Goal: Task Accomplishment & Management: Manage account settings

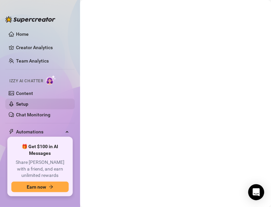
click at [23, 102] on link "Setup" at bounding box center [22, 103] width 12 height 5
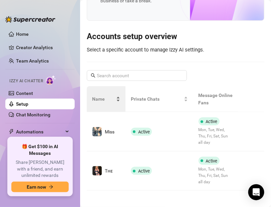
scroll to position [59, 0]
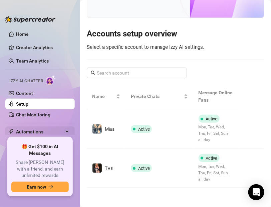
click at [46, 128] on span "Automations" at bounding box center [39, 131] width 47 height 11
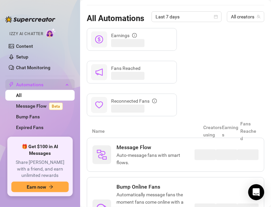
scroll to position [50, 0]
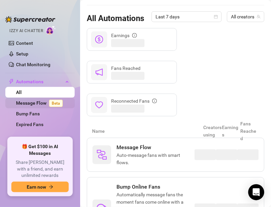
click at [34, 104] on link "Message Flow Beta" at bounding box center [40, 102] width 49 height 5
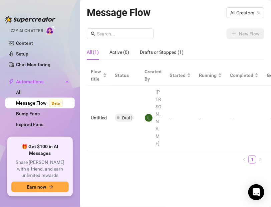
scroll to position [0, 107]
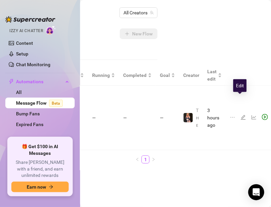
click at [241, 115] on icon "edit" at bounding box center [243, 117] width 5 height 5
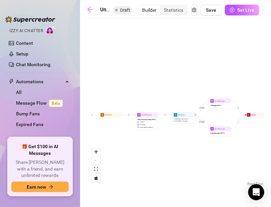
drag, startPoint x: 180, startPoint y: 80, endPoint x: 111, endPoint y: 150, distance: 98.8
click at [111, 150] on div "If True If False If True If False Merge Send Message If Not Bought PPV 2 Send M…" at bounding box center [176, 104] width 178 height 165
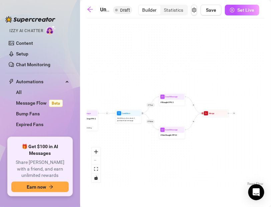
drag, startPoint x: 238, startPoint y: 139, endPoint x: 124, endPoint y: 148, distance: 114.0
click at [124, 148] on div "If True If False If True If False Merge Send Message If Not Bought PPV 2 Send M…" at bounding box center [176, 104] width 178 height 165
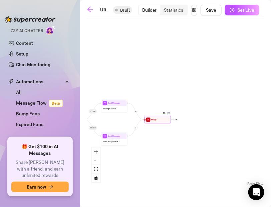
click at [176, 120] on icon "plus" at bounding box center [177, 120] width 2 height 2
click at [185, 129] on div "Message" at bounding box center [189, 129] width 19 height 4
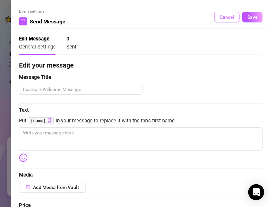
click at [221, 17] on span "Cancel" at bounding box center [227, 16] width 15 height 5
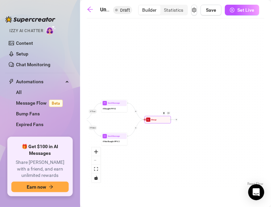
click at [178, 120] on div at bounding box center [176, 119] width 3 height 3
click at [188, 119] on div "Time Delay" at bounding box center [189, 120] width 19 height 4
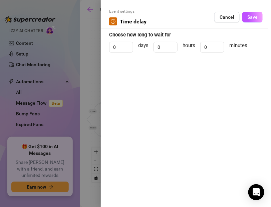
click at [116, 54] on div "0 days 0 hours 0 minutes" at bounding box center [186, 50] width 154 height 17
click at [116, 48] on input "0" at bounding box center [121, 47] width 23 height 10
type input "3"
click at [168, 48] on input "0" at bounding box center [165, 47] width 23 height 10
type input "4"
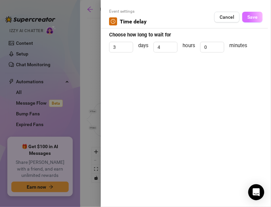
click at [253, 16] on span "Save" at bounding box center [253, 16] width 10 height 5
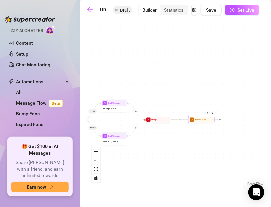
click at [221, 120] on div at bounding box center [220, 119] width 3 height 3
click at [227, 127] on div "Message" at bounding box center [233, 129] width 19 height 4
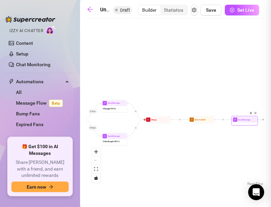
type textarea "Write your message here"
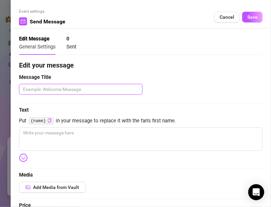
click at [37, 92] on textarea at bounding box center [81, 89] width 124 height 11
paste textarea "Bundle Offer"
type textarea "Bundle Offer"
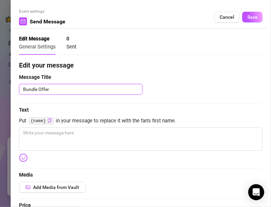
type textarea "Bundle Offer"
type textarea "Bundle Offer P"
type textarea "Bundle Offer PP"
type textarea "Bundle Offer PPV"
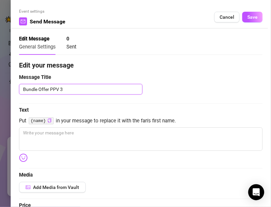
type textarea "Bundle Offer PPV 3"
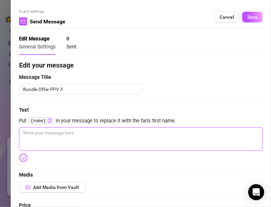
click at [35, 135] on textarea at bounding box center [141, 138] width 244 height 23
paste textarea "Spoil yourself babe 👠💨 A 3-clip bundle: heels dangling, smoking ASMR, and leath…"
type textarea "Spoil yourself babe 👠💨 A 3-clip bundle: heels dangling, smoking ASMR, and leath…"
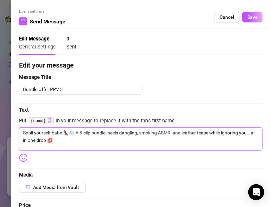
type textarea "Spoil yourself babe 👠💨 A 3-clip bundle: heels dangling, smoking ASMR, and leath…"
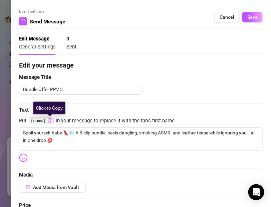
click at [49, 121] on icon "copy" at bounding box center [49, 120] width 4 height 4
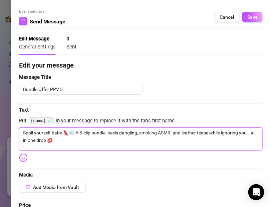
click at [54, 130] on textarea "Spoil yourself babe 👠💨 A 3-clip bundle: heels dangling, smoking ASMR, and leath…" at bounding box center [141, 138] width 244 height 23
paste textarea "{name}"
type textarea "Spoil yourself {name} 👠💨 A 3-clip bundle: heels dangling, smoking ASMR, and lea…"
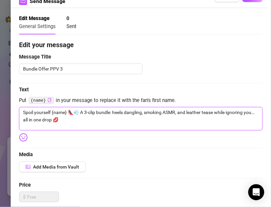
scroll to position [22, 0]
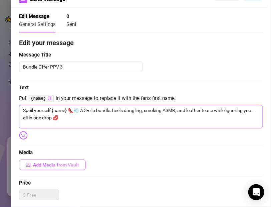
type textarea "Spoil yourself {name} 👠💨 A 3-clip bundle: heels dangling, smoking ASMR, and lea…"
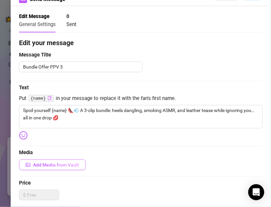
click at [36, 163] on span "Add Media from Vault" at bounding box center [56, 164] width 46 height 5
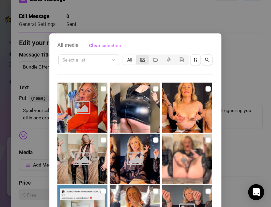
click at [141, 62] on span "segmented control" at bounding box center [143, 59] width 5 height 5
click at [138, 56] on input "segmented control" at bounding box center [138, 56] width 0 height 0
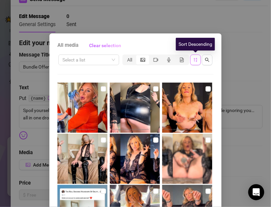
click at [197, 59] on icon "sort-descending" at bounding box center [196, 59] width 5 height 5
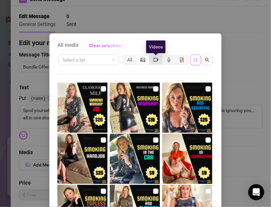
click at [157, 60] on icon "video-camera" at bounding box center [156, 60] width 5 height 4
click at [151, 56] on input "segmented control" at bounding box center [151, 56] width 0 height 0
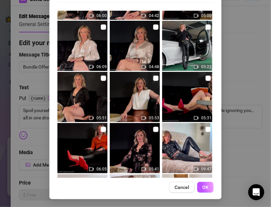
scroll to position [1187, 0]
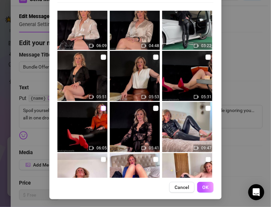
click at [102, 109] on input "checkbox" at bounding box center [103, 108] width 5 height 5
checkbox input "true"
click at [207, 58] on input "checkbox" at bounding box center [208, 56] width 5 height 5
checkbox input "true"
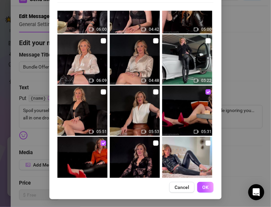
scroll to position [1142, 0]
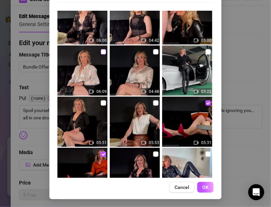
click at [102, 50] on input "checkbox" at bounding box center [103, 51] width 5 height 5
checkbox input "true"
click at [204, 188] on span "OK" at bounding box center [206, 187] width 6 height 5
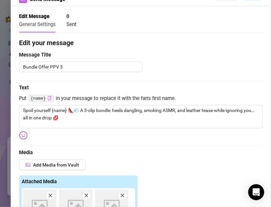
scroll to position [174, 0]
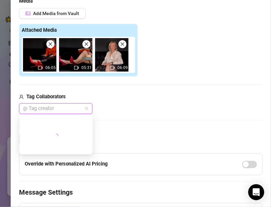
click at [33, 108] on div at bounding box center [52, 108] width 64 height 9
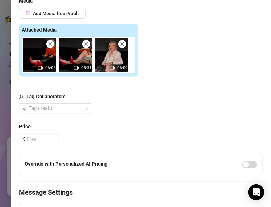
click at [131, 106] on div "@ Tag creator" at bounding box center [141, 108] width 244 height 11
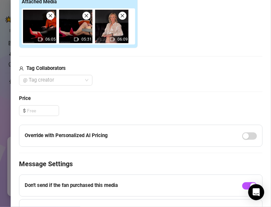
scroll to position [214, 0]
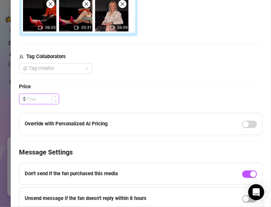
click at [44, 100] on input at bounding box center [43, 99] width 32 height 10
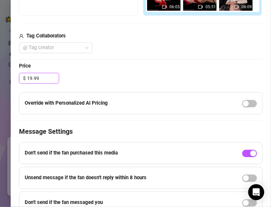
scroll to position [236, 0]
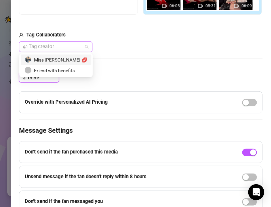
click at [49, 48] on div at bounding box center [52, 46] width 64 height 9
type input "19.99"
click at [49, 60] on div "Miss Lulu Leather 💋" at bounding box center [56, 59] width 63 height 7
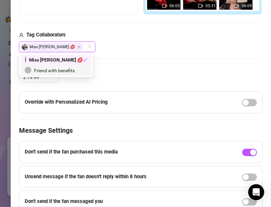
click at [131, 76] on div "$ 19.99" at bounding box center [141, 77] width 244 height 11
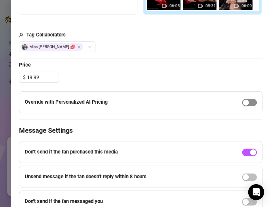
click at [247, 101] on div "button" at bounding box center [246, 103] width 6 height 6
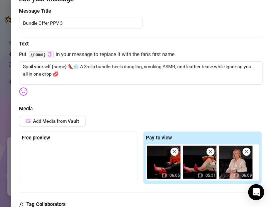
scroll to position [84, 0]
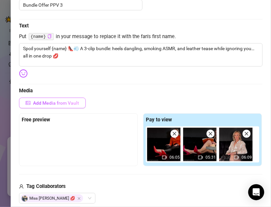
click at [37, 105] on span "Add Media from Vault" at bounding box center [56, 102] width 46 height 5
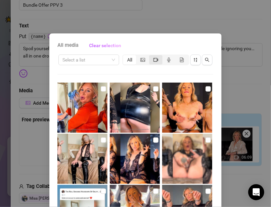
click at [157, 63] on div "segmented control" at bounding box center [155, 59] width 13 height 9
click at [151, 56] on input "segmented control" at bounding box center [151, 56] width 0 height 0
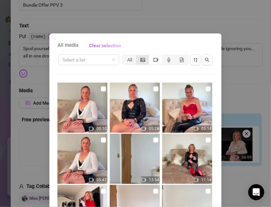
click at [141, 64] on div "segmented control" at bounding box center [142, 59] width 13 height 9
click at [138, 56] on input "segmented control" at bounding box center [138, 56] width 0 height 0
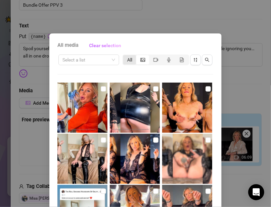
click at [132, 59] on div "All" at bounding box center [129, 59] width 13 height 9
click at [125, 56] on input "All" at bounding box center [125, 56] width 0 height 0
click at [141, 61] on icon "picture" at bounding box center [143, 60] width 5 height 4
click at [138, 56] on input "segmented control" at bounding box center [138, 56] width 0 height 0
click at [141, 61] on icon "picture" at bounding box center [143, 60] width 5 height 4
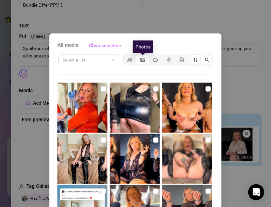
click at [138, 56] on input "segmented control" at bounding box center [138, 56] width 0 height 0
click at [133, 60] on div "All" at bounding box center [129, 59] width 13 height 9
click at [125, 56] on input "All" at bounding box center [125, 56] width 0 height 0
click at [145, 60] on icon "picture" at bounding box center [143, 60] width 5 height 4
click at [138, 56] on input "segmented control" at bounding box center [138, 56] width 0 height 0
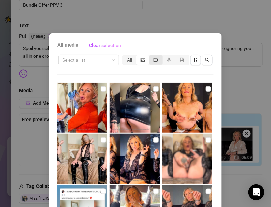
click at [156, 60] on icon "video-camera" at bounding box center [156, 59] width 5 height 5
click at [151, 56] on input "segmented control" at bounding box center [151, 56] width 0 height 0
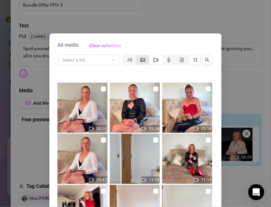
click at [146, 59] on div "segmented control" at bounding box center [142, 59] width 13 height 9
click at [138, 56] on input "segmented control" at bounding box center [138, 56] width 0 height 0
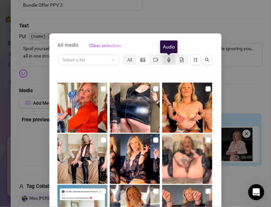
click at [170, 60] on icon "audio" at bounding box center [168, 59] width 3 height 5
click at [164, 56] on input "segmented control" at bounding box center [164, 56] width 0 height 0
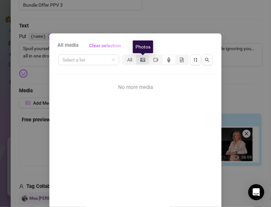
click at [144, 59] on icon "picture" at bounding box center [143, 60] width 5 height 4
click at [138, 56] on input "segmented control" at bounding box center [138, 56] width 0 height 0
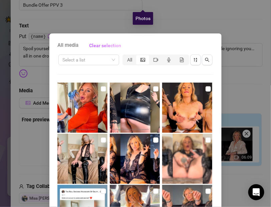
scroll to position [72, 0]
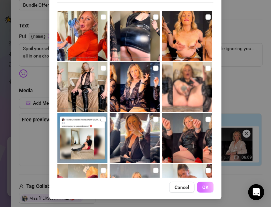
click at [204, 185] on span "OK" at bounding box center [206, 187] width 6 height 5
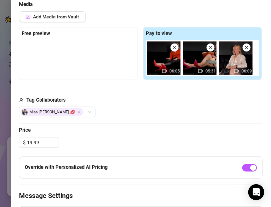
scroll to position [157, 0]
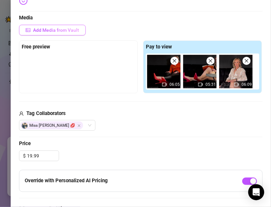
click at [49, 29] on span "Add Media from Vault" at bounding box center [56, 29] width 46 height 5
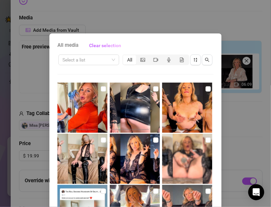
click at [130, 61] on div "All" at bounding box center [129, 59] width 13 height 9
click at [125, 56] on input "All" at bounding box center [125, 56] width 0 height 0
click at [142, 62] on span "segmented control" at bounding box center [143, 59] width 5 height 5
click at [138, 56] on input "segmented control" at bounding box center [138, 56] width 0 height 0
click at [157, 62] on icon "video-camera" at bounding box center [156, 59] width 5 height 5
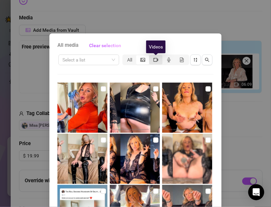
click at [151, 56] on input "segmented control" at bounding box center [151, 56] width 0 height 0
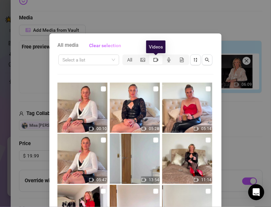
scroll to position [72, 0]
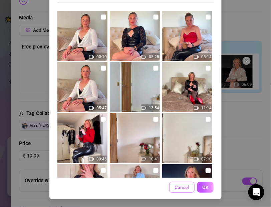
click at [182, 186] on span "Cancel" at bounding box center [182, 187] width 15 height 5
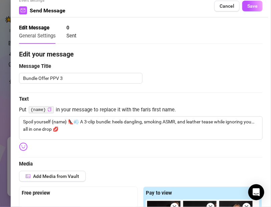
scroll to position [0, 0]
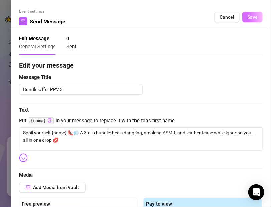
click at [252, 14] on button "Save" at bounding box center [253, 17] width 20 height 11
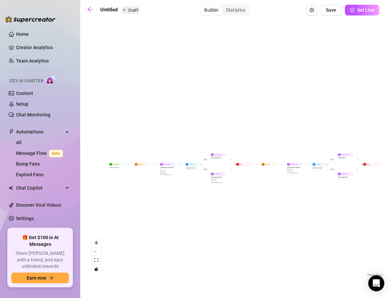
drag, startPoint x: 159, startPoint y: 109, endPoint x: 207, endPoint y: 210, distance: 111.3
click at [207, 207] on div "If True If False If True If False Merge Send Message If Not Bought PPV 2 Send M…" at bounding box center [236, 150] width 298 height 256
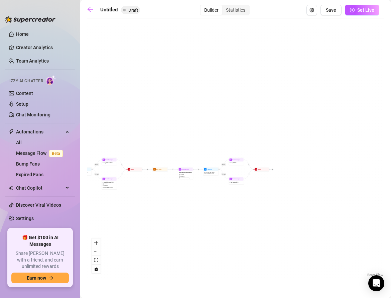
drag, startPoint x: 288, startPoint y: 176, endPoint x: 180, endPoint y: 180, distance: 108.4
click at [179, 180] on div "If True If False If True If False Merge Send Message If Not Bought PPV 2 Send M…" at bounding box center [236, 150] width 298 height 256
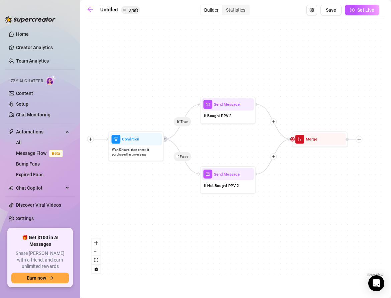
drag, startPoint x: 269, startPoint y: 199, endPoint x: 106, endPoint y: 199, distance: 162.8
click at [106, 199] on div "If True If False If True If False Merge Send Message If Not Bought PPV 2 Send M…" at bounding box center [236, 150] width 298 height 256
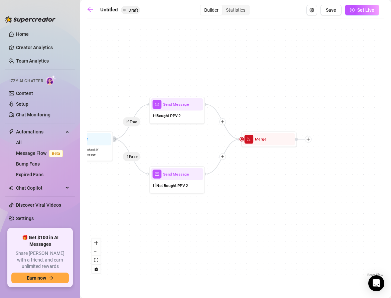
drag, startPoint x: 244, startPoint y: 204, endPoint x: 157, endPoint y: 204, distance: 86.6
click at [157, 204] on div "If True If False If True If False Merge Send Message If Not Bought PPV 2 Send M…" at bounding box center [236, 150] width 298 height 256
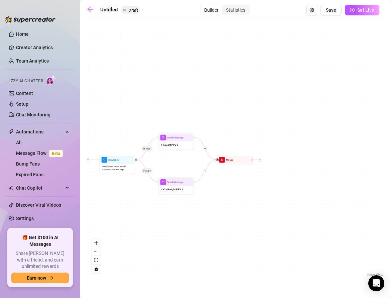
drag, startPoint x: 159, startPoint y: 209, endPoint x: 297, endPoint y: 213, distance: 137.8
click at [271, 207] on div "If True If False If True If False Merge Send Message If Not Bought PPV 2 Send M…" at bounding box center [236, 150] width 298 height 256
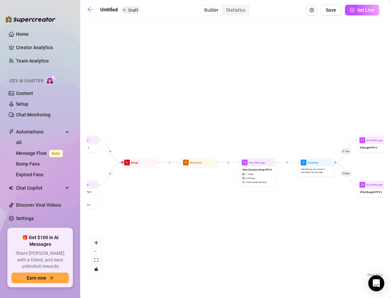
drag, startPoint x: 170, startPoint y: 200, endPoint x: 270, endPoint y: 199, distance: 100.0
click at [270, 199] on div "If True If False If True If False Merge Send Message If Not Bought PPV 2 Send M…" at bounding box center [236, 150] width 298 height 256
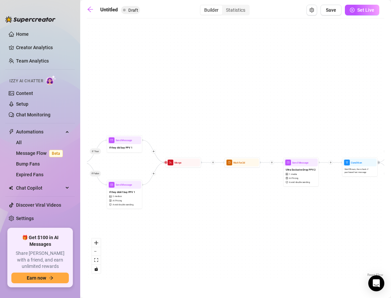
drag, startPoint x: 162, startPoint y: 195, endPoint x: 277, endPoint y: 193, distance: 115.0
click at [271, 193] on div "If True If False If True If False Merge Send Message If Not Bought PPV 2 Send M…" at bounding box center [236, 150] width 298 height 256
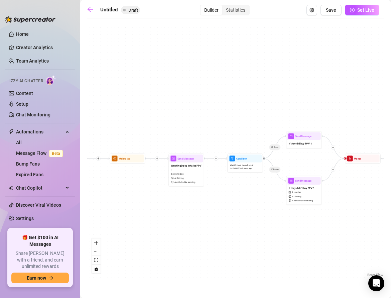
drag, startPoint x: 102, startPoint y: 200, endPoint x: 228, endPoint y: 199, distance: 126.7
click at [228, 199] on div "If True If False If True If False Merge Send Message If Not Bought PPV 2 Send M…" at bounding box center [236, 150] width 298 height 256
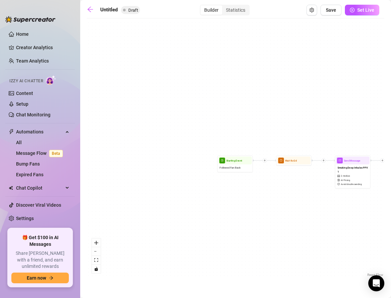
drag, startPoint x: 121, startPoint y: 208, endPoint x: 248, endPoint y: 210, distance: 127.1
click at [248, 207] on div "If True If False If True If False Merge Send Message If Not Bought PPV 2 Send M…" at bounding box center [236, 150] width 298 height 256
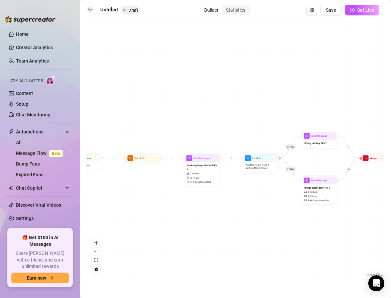
drag, startPoint x: 248, startPoint y: 210, endPoint x: 94, endPoint y: 207, distance: 154.8
click at [94, 207] on div "If True If False If True If False Merge Send Message If Not Bought PPV 2 Send M…" at bounding box center [236, 150] width 298 height 256
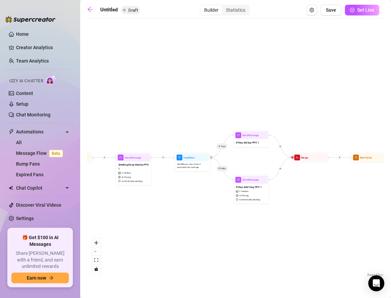
drag, startPoint x: 236, startPoint y: 221, endPoint x: 98, endPoint y: 222, distance: 137.7
click at [98, 207] on div "If True If False If True If False Merge Send Message If Not Bought PPV 2 Send M…" at bounding box center [236, 150] width 298 height 256
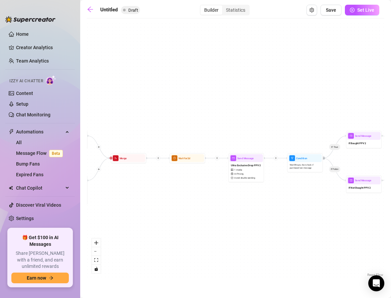
drag, startPoint x: 239, startPoint y: 225, endPoint x: 126, endPoint y: 225, distance: 112.3
click at [126, 207] on div "If True If False If True If False Merge Send Message If Not Bought PPV 2 Send M…" at bounding box center [236, 150] width 298 height 256
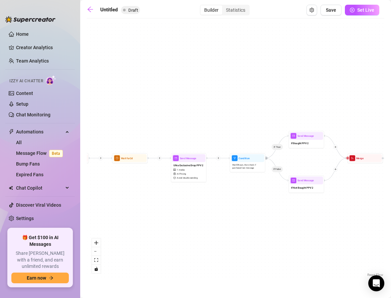
drag, startPoint x: 247, startPoint y: 220, endPoint x: 111, endPoint y: 220, distance: 136.4
click at [111, 207] on div "If True If False If True If False Merge Send Message If Not Bought PPV 2 Send M…" at bounding box center [236, 150] width 298 height 256
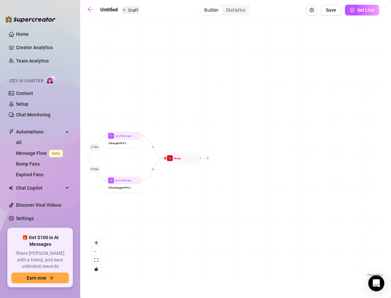
drag, startPoint x: 255, startPoint y: 212, endPoint x: 154, endPoint y: 212, distance: 101.0
click at [154, 207] on div "If True If False If True If False Merge Send Message If Not Bought PPV 2 Send M…" at bounding box center [236, 150] width 298 height 256
click at [209, 158] on div at bounding box center [207, 158] width 4 height 4
click at [218, 169] on div "Message" at bounding box center [225, 170] width 26 height 6
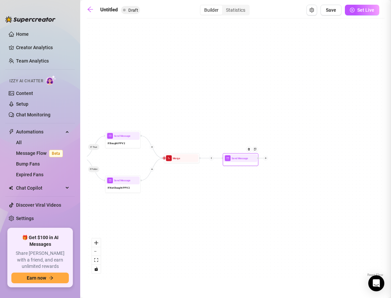
type textarea "Write your message here"
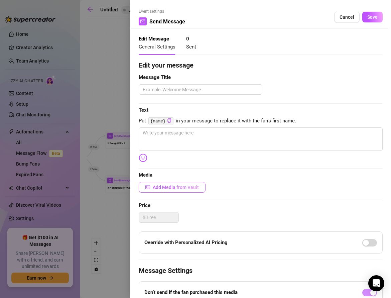
click at [160, 190] on button "Add Media from Vault" at bounding box center [172, 187] width 67 height 11
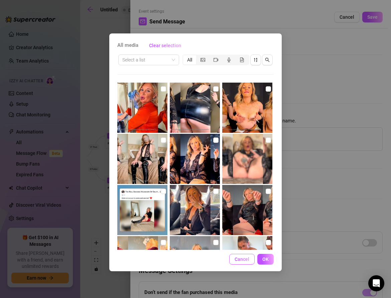
click at [239, 207] on span "Cancel" at bounding box center [242, 258] width 15 height 5
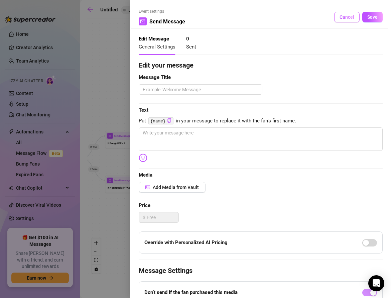
click at [271, 19] on span "Cancel" at bounding box center [347, 16] width 15 height 5
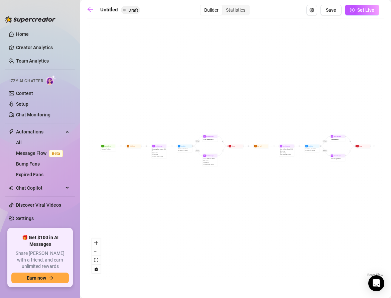
drag, startPoint x: 209, startPoint y: 173, endPoint x: 113, endPoint y: 172, distance: 96.3
click at [113, 172] on div "If True If False If True If False Merge Send Message If Not Bought PPV 2 Send M…" at bounding box center [236, 150] width 298 height 256
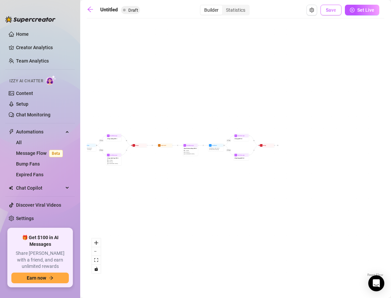
click at [332, 11] on span "Save" at bounding box center [331, 9] width 10 height 5
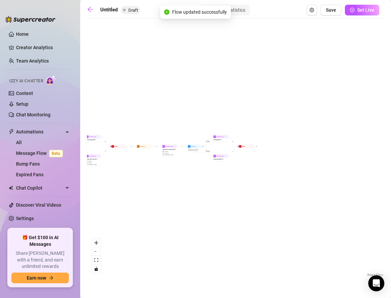
drag, startPoint x: 302, startPoint y: 102, endPoint x: 172, endPoint y: 105, distance: 129.4
click at [178, 103] on div "If True If False If True If False Merge Send Message If Not Bought PPV 2 Send M…" at bounding box center [236, 150] width 298 height 256
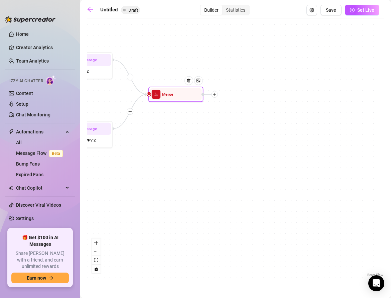
click at [216, 93] on icon "plus" at bounding box center [215, 94] width 4 height 4
click at [230, 112] on div "Message" at bounding box center [242, 113] width 40 height 9
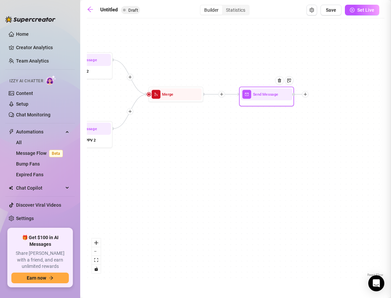
type textarea "Write your message here"
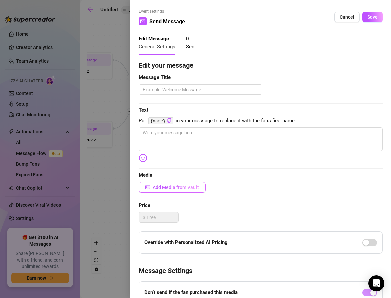
click at [168, 188] on span "Add Media from Vault" at bounding box center [176, 187] width 46 height 5
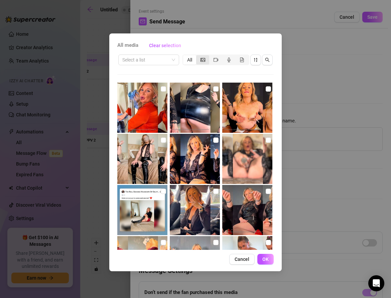
click at [203, 59] on icon "picture" at bounding box center [203, 59] width 5 height 5
click at [198, 56] on input "segmented control" at bounding box center [198, 56] width 0 height 0
click at [240, 259] on span "Cancel" at bounding box center [242, 258] width 15 height 5
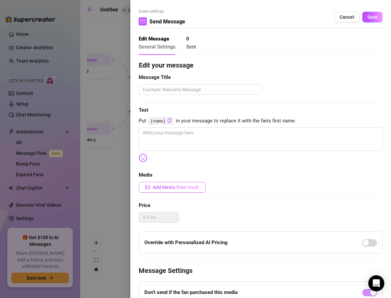
click at [180, 186] on span "Add Media from Vault" at bounding box center [176, 187] width 46 height 5
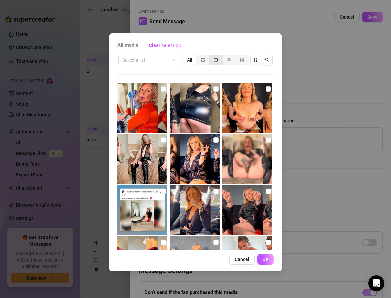
click at [210, 61] on div "segmented control" at bounding box center [215, 59] width 13 height 9
click at [211, 56] on input "segmented control" at bounding box center [211, 56] width 0 height 0
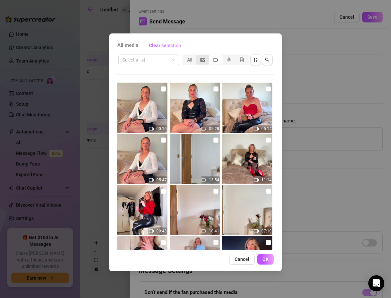
click at [200, 61] on div "segmented control" at bounding box center [202, 59] width 13 height 9
click at [198, 56] on input "segmented control" at bounding box center [198, 56] width 0 height 0
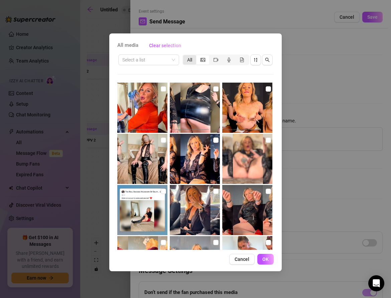
click at [191, 60] on div "All" at bounding box center [189, 59] width 13 height 9
click at [185, 56] on input "All" at bounding box center [185, 56] width 0 height 0
click at [234, 257] on button "Cancel" at bounding box center [241, 259] width 25 height 11
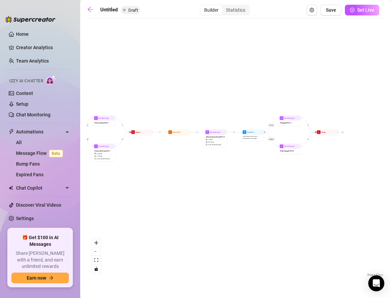
drag, startPoint x: 345, startPoint y: 174, endPoint x: 210, endPoint y: 192, distance: 136.7
click at [214, 191] on div "If True If False If True If False Merge Send Message If Not Bought PPV 2 Send M…" at bounding box center [236, 150] width 298 height 256
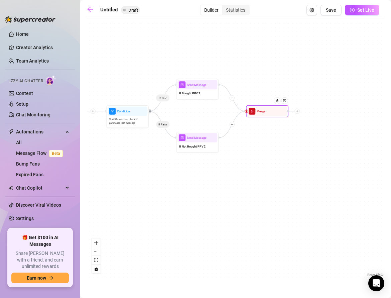
click at [298, 111] on icon "plus" at bounding box center [297, 111] width 3 height 3
click at [307, 125] on div "Message" at bounding box center [318, 125] width 31 height 7
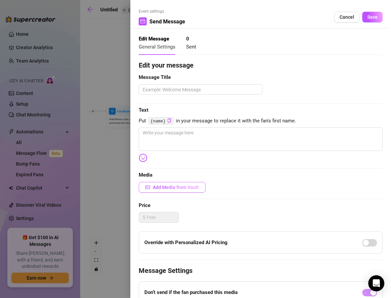
click at [162, 185] on span "Add Media from Vault" at bounding box center [176, 187] width 46 height 5
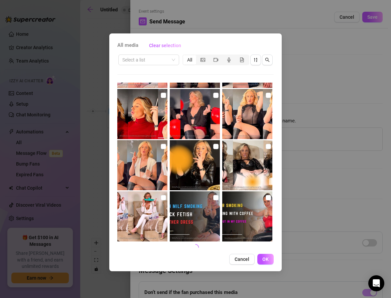
scroll to position [252, 0]
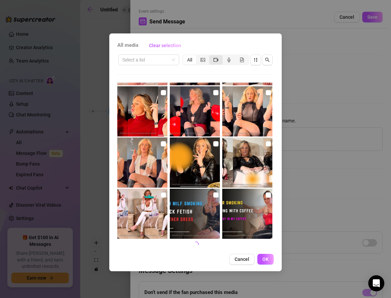
click at [214, 56] on div "segmented control" at bounding box center [215, 59] width 13 height 9
click at [211, 56] on input "segmented control" at bounding box center [211, 56] width 0 height 0
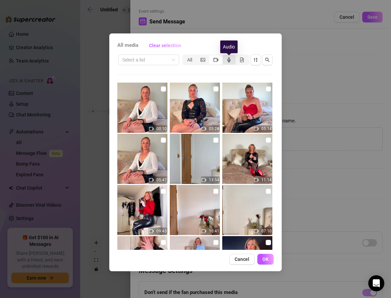
click at [231, 61] on icon "audio" at bounding box center [229, 59] width 5 height 5
click at [224, 56] on input "segmented control" at bounding box center [224, 56] width 0 height 0
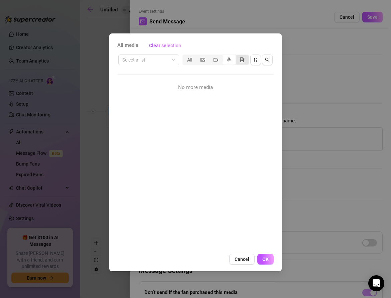
click at [242, 62] on span "segmented control" at bounding box center [242, 59] width 5 height 5
click at [237, 56] on input "segmented control" at bounding box center [237, 56] width 0 height 0
click at [205, 59] on div "segmented control" at bounding box center [202, 59] width 13 height 9
click at [198, 56] on input "segmented control" at bounding box center [198, 56] width 0 height 0
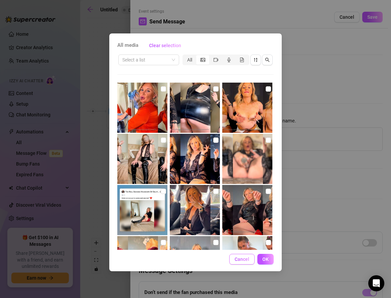
click at [236, 259] on span "Cancel" at bounding box center [242, 258] width 15 height 5
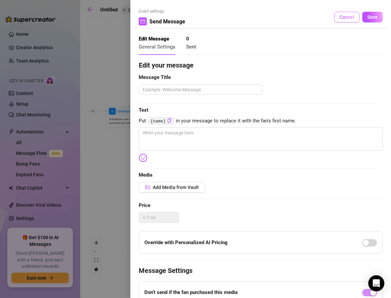
click at [347, 19] on span "Cancel" at bounding box center [347, 16] width 15 height 5
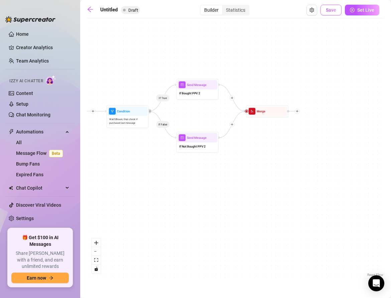
click at [336, 10] on span "Save" at bounding box center [331, 9] width 10 height 5
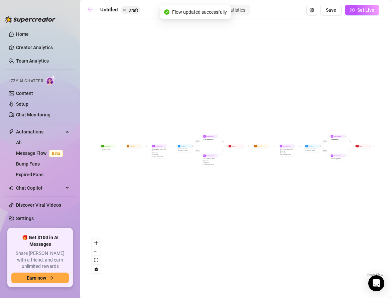
click at [92, 10] on icon "arrow-left" at bounding box center [90, 9] width 7 height 7
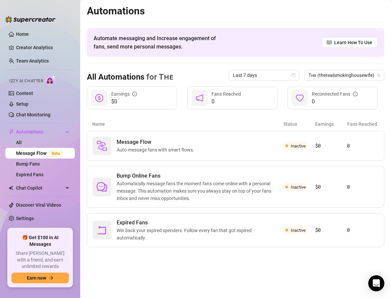
click at [25, 153] on link "Message Flow Beta" at bounding box center [40, 152] width 49 height 5
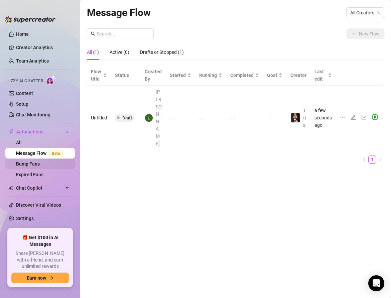
click at [27, 164] on link "Bump Fans" at bounding box center [28, 163] width 24 height 5
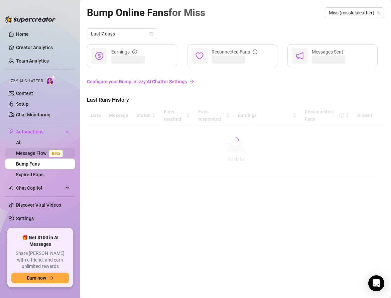
click at [27, 156] on link "Message Flow Beta" at bounding box center [40, 152] width 49 height 5
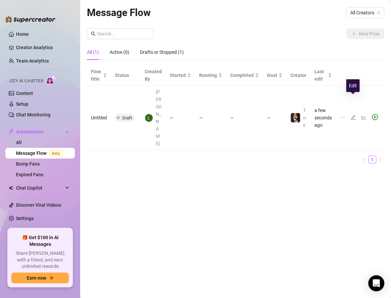
click at [354, 115] on icon "edit" at bounding box center [353, 117] width 5 height 5
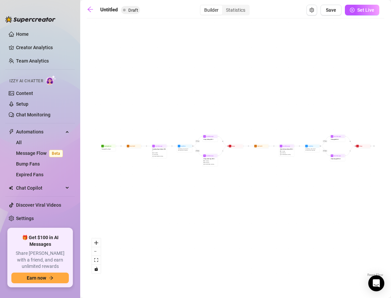
click at [375, 147] on div "If True If False If True If False Merge Send Message If Not Bought PPV 2 Send M…" at bounding box center [236, 150] width 298 height 256
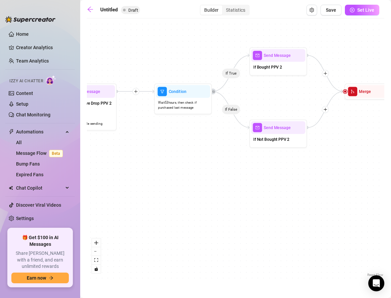
drag, startPoint x: 356, startPoint y: 151, endPoint x: 258, endPoint y: 176, distance: 101.0
click at [259, 175] on div "If True If False If True If False Merge Send Message If Not Bought PPV 2 Send M…" at bounding box center [236, 150] width 298 height 256
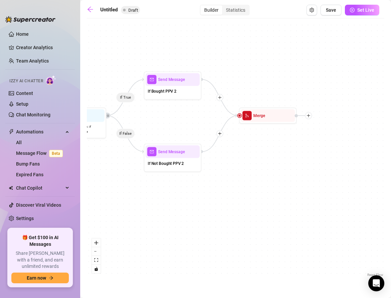
drag, startPoint x: 284, startPoint y: 165, endPoint x: 243, endPoint y: 176, distance: 42.1
click at [243, 176] on div "If True If False If True If False Merge Send Message If Not Bought PPV 2 Send M…" at bounding box center [236, 150] width 298 height 256
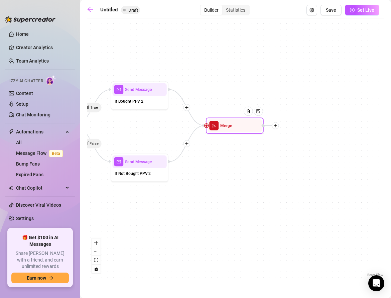
click at [277, 125] on div at bounding box center [275, 125] width 7 height 7
click at [291, 146] on div "Message" at bounding box center [304, 146] width 42 height 10
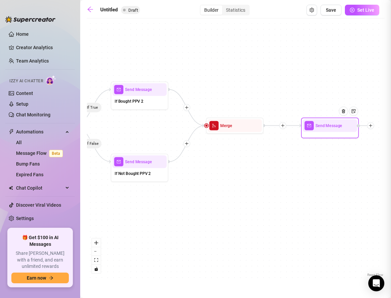
type textarea "Write your message here"
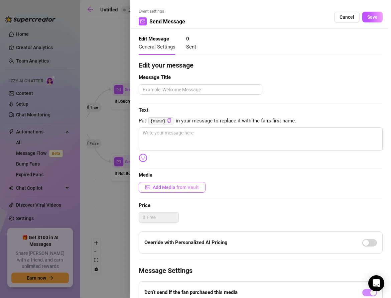
click at [154, 189] on span "Add Media from Vault" at bounding box center [176, 187] width 46 height 5
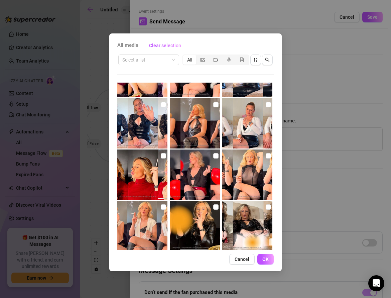
scroll to position [197, 0]
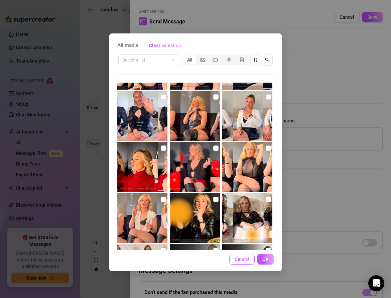
click at [236, 256] on span "Cancel" at bounding box center [242, 258] width 15 height 5
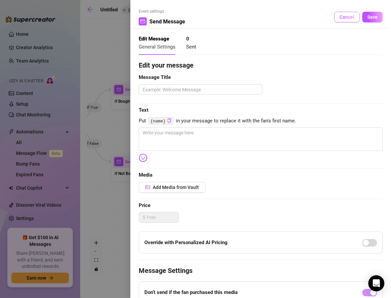
click at [343, 17] on span "Cancel" at bounding box center [347, 16] width 15 height 5
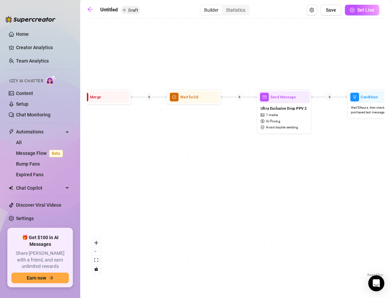
drag, startPoint x: 308, startPoint y: 154, endPoint x: 121, endPoint y: 160, distance: 187.7
click at [124, 160] on div "If True If False If True If False Merge Send Message If Not Bought PPV 2 Send M…" at bounding box center [236, 150] width 298 height 256
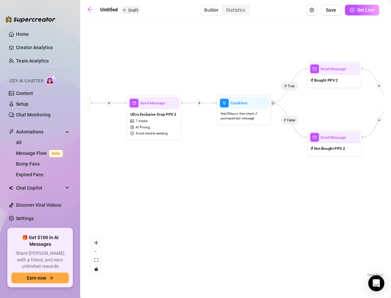
drag, startPoint x: 271, startPoint y: 169, endPoint x: 124, endPoint y: 187, distance: 148.5
click at [131, 186] on div "If True If False If True If False Merge Send Message If Not Bought PPV 2 Send M…" at bounding box center [236, 150] width 298 height 256
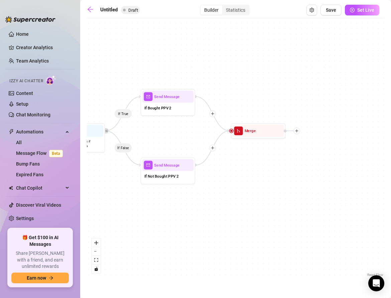
drag, startPoint x: 273, startPoint y: 164, endPoint x: 193, endPoint y: 178, distance: 81.0
click at [197, 177] on div "If True If False If True If False Merge Send Message If Not Bought PPV 2 Send M…" at bounding box center [236, 150] width 298 height 256
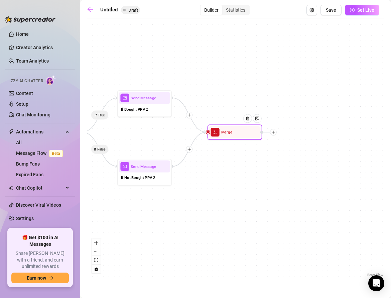
click at [274, 132] on icon "plus" at bounding box center [273, 132] width 4 height 4
click at [291, 147] on div "Message" at bounding box center [300, 151] width 40 height 9
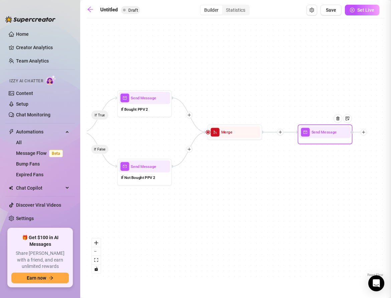
type textarea "Write your message here"
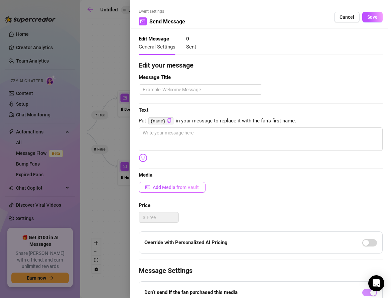
click at [162, 183] on button "Add Media from Vault" at bounding box center [172, 187] width 67 height 11
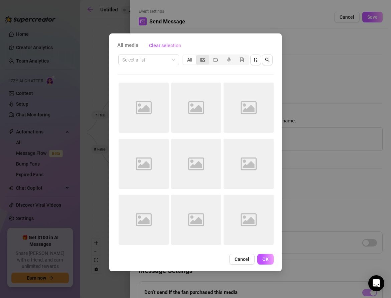
click at [200, 59] on div "segmented control" at bounding box center [202, 59] width 13 height 9
click at [198, 56] on input "segmented control" at bounding box center [198, 56] width 0 height 0
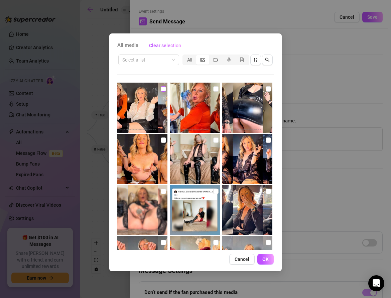
click at [163, 88] on input "checkbox" at bounding box center [163, 88] width 5 height 5
checkbox input "true"
click at [212, 59] on div "segmented control" at bounding box center [215, 59] width 13 height 9
click at [211, 56] on input "segmented control" at bounding box center [211, 56] width 0 height 0
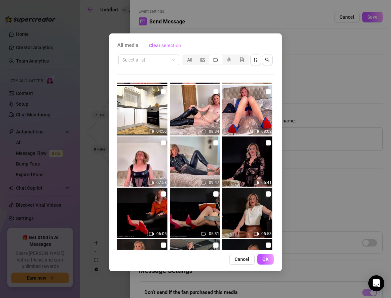
scroll to position [658, 0]
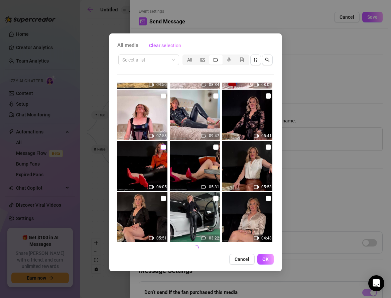
click at [161, 149] on input "checkbox" at bounding box center [163, 146] width 5 height 5
checkbox input "true"
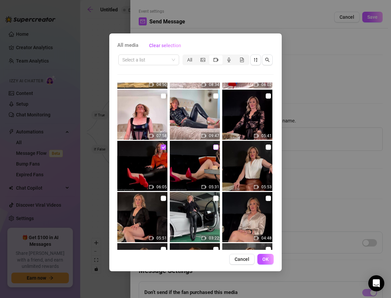
click at [215, 148] on input "checkbox" at bounding box center [215, 146] width 5 height 5
checkbox input "true"
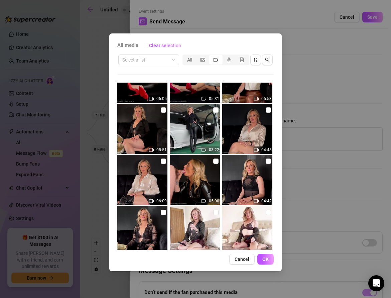
scroll to position [765, 0]
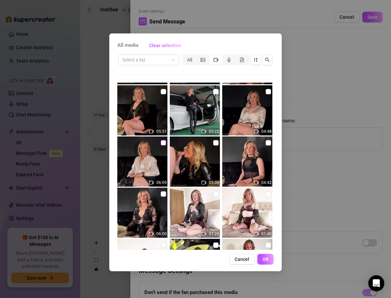
click at [162, 144] on input "checkbox" at bounding box center [163, 142] width 5 height 5
checkbox input "true"
click at [263, 255] on button "OK" at bounding box center [265, 259] width 16 height 11
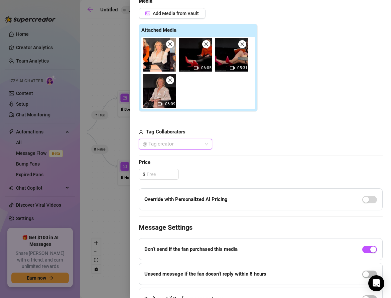
scroll to position [206, 0]
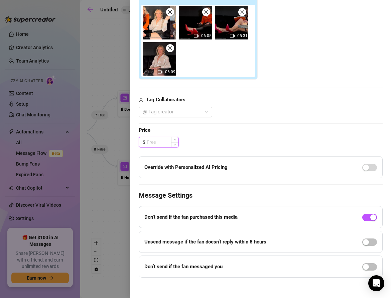
click at [157, 143] on input at bounding box center [163, 142] width 32 height 10
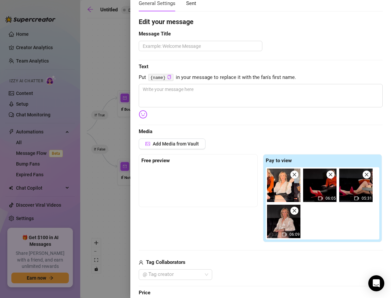
scroll to position [0, 0]
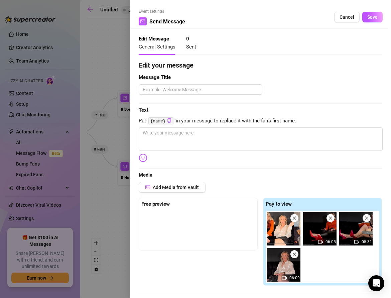
type input "19.99"
click at [146, 133] on textarea at bounding box center [261, 138] width 244 height 23
paste textarea "{name}"
type textarea "{name}"
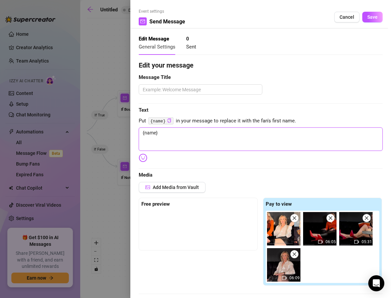
type textarea "{name"
type textarea "{nam"
type textarea "{na"
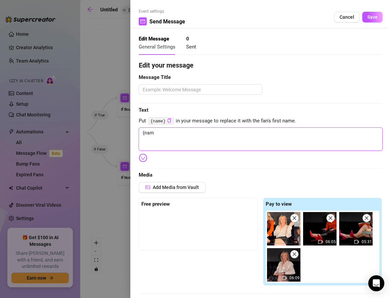
type textarea "{na"
type textarea "{n"
type textarea "{"
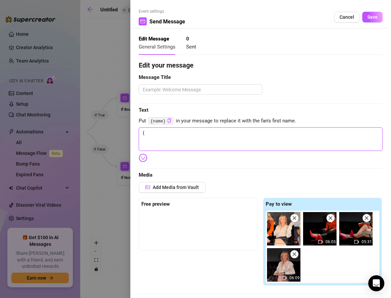
type textarea "Write your message here"
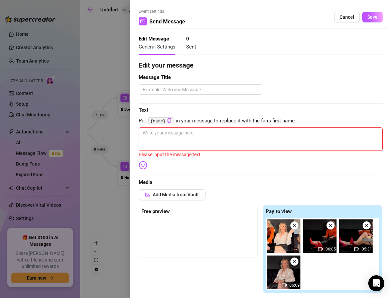
click at [162, 134] on textarea at bounding box center [261, 138] width 244 height 23
paste textarea "Spoil yourself babe 👠💨 A 3-clip bundle: heels dangling, smoking ASMR, and leath…"
type textarea "Spoil yourself babe 👠💨 A 3-clip bundle: heels dangling, smoking ASMR, and leath…"
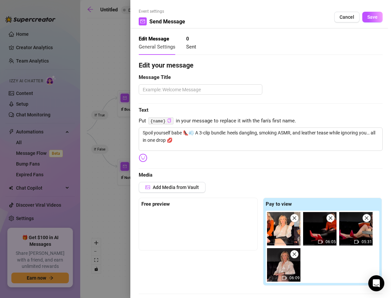
click at [169, 119] on icon "copy" at bounding box center [168, 120] width 3 height 4
click at [177, 136] on textarea "Spoil yourself babe 👠💨 A 3-clip bundle: heels dangling, smoking ASMR, and leath…" at bounding box center [261, 138] width 244 height 23
click at [177, 132] on textarea "Spoil yourself babe 👠💨 A 3-clip bundle: heels dangling, smoking ASMR, and leath…" at bounding box center [261, 138] width 244 height 23
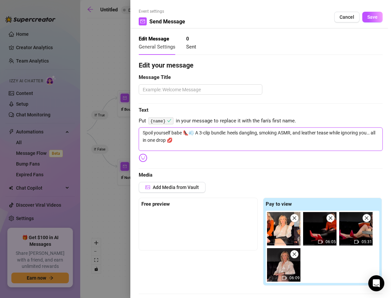
paste textarea "{name}"
type textarea "Spoil yourself {name} 👠💨 A 3-clip bundle: heels dangling, smoking ASMR, and lea…"
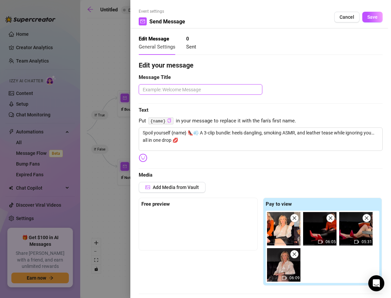
click at [146, 91] on textarea at bounding box center [201, 89] width 124 height 10
paste textarea "Bundle Offer"
type textarea "Bundle Offer"
type textarea "Bundle Offer P"
type textarea "Bundle Offer PP"
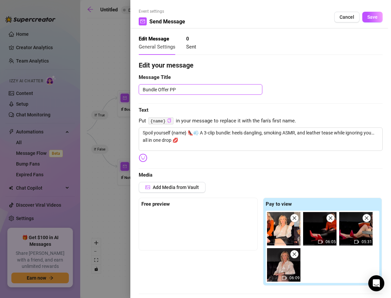
type textarea "Bundle Offer PPv"
type textarea "Bundle Offer PP"
type textarea "Bundle Offer PPV"
type textarea "Bundle Offer PPV3"
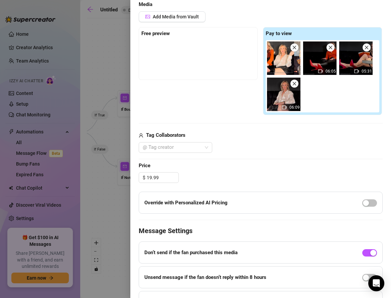
scroll to position [185, 0]
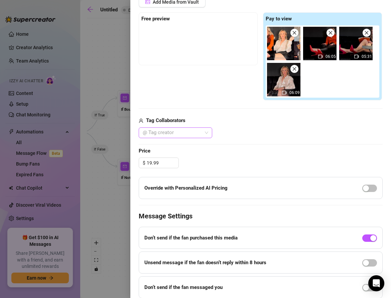
click at [169, 135] on div at bounding box center [172, 132] width 64 height 9
type textarea "Bundle Offer PPV3"
click at [170, 144] on div "Miss [PERSON_NAME] 💋" at bounding box center [175, 144] width 63 height 7
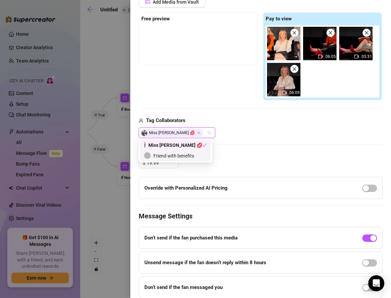
click at [240, 158] on div "$ 19.99" at bounding box center [261, 162] width 244 height 11
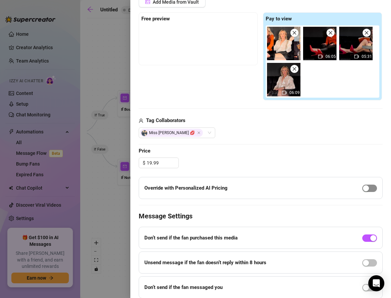
click at [365, 188] on div "button" at bounding box center [366, 188] width 6 height 6
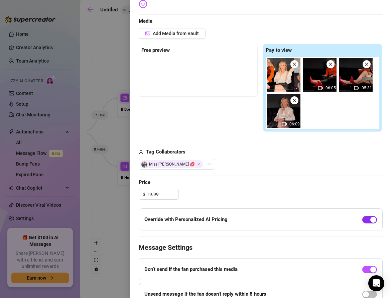
scroll to position [153, 0]
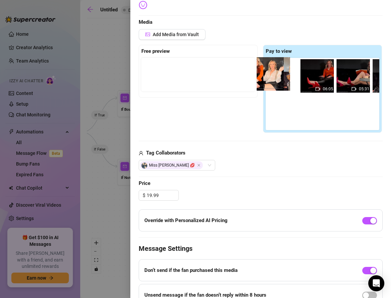
drag, startPoint x: 284, startPoint y: 82, endPoint x: 192, endPoint y: 76, distance: 92.1
click at [190, 76] on div "Free preview Pay to view 06:05 05:31 06:09" at bounding box center [261, 89] width 244 height 88
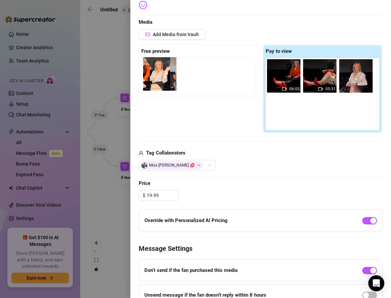
drag, startPoint x: 280, startPoint y: 78, endPoint x: 153, endPoint y: 76, distance: 126.7
click at [153, 76] on div "Free preview Pay to view 06:05 05:31 06:09" at bounding box center [261, 89] width 244 height 88
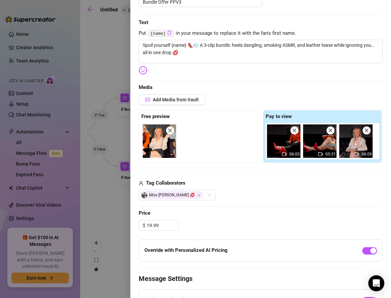
scroll to position [0, 0]
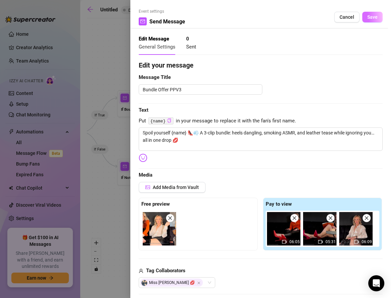
click at [372, 18] on span "Save" at bounding box center [372, 16] width 10 height 5
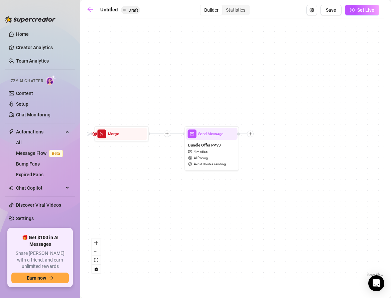
drag, startPoint x: 308, startPoint y: 97, endPoint x: 191, endPoint y: 102, distance: 116.4
click at [194, 99] on div "If True If False If True If False Send Message Bundle Offer PPV3 4 medias AI Pr…" at bounding box center [236, 150] width 298 height 256
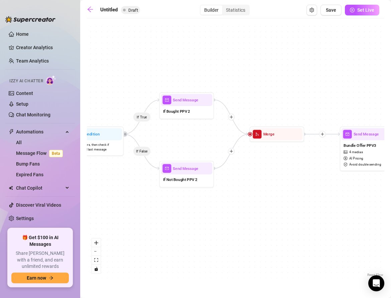
drag, startPoint x: 97, startPoint y: 167, endPoint x: 254, endPoint y: 167, distance: 156.5
click at [254, 167] on div "If True If False If True If False Send Message Bundle Offer PPV3 4 medias AI Pr…" at bounding box center [236, 150] width 298 height 256
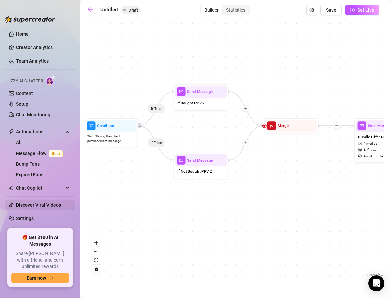
drag, startPoint x: 106, startPoint y: 216, endPoint x: 72, endPoint y: 207, distance: 36.1
click at [73, 207] on div "Home Creator Analytics Team Analytics Izzy AI Chatter Content Setup Chat Monito…" at bounding box center [195, 149] width 391 height 298
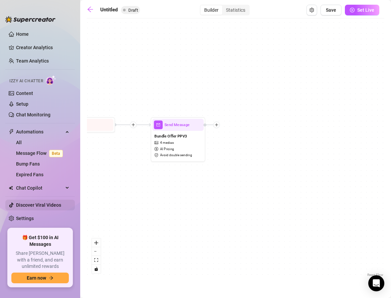
drag, startPoint x: 239, startPoint y: 202, endPoint x: 61, endPoint y: 204, distance: 177.5
click at [61, 205] on div "Home Creator Analytics Team Analytics Izzy AI Chatter Content Setup Chat Monito…" at bounding box center [195, 149] width 391 height 298
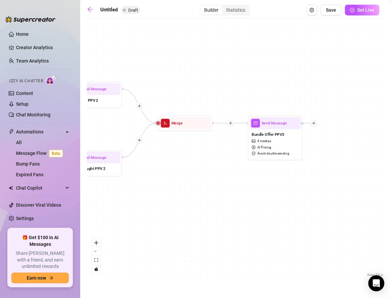
drag, startPoint x: 203, startPoint y: 172, endPoint x: 337, endPoint y: 167, distance: 134.5
click at [337, 167] on div "If True If False If True If False Send Message Bundle Offer PPV3 4 medias AI Pr…" at bounding box center [236, 150] width 298 height 256
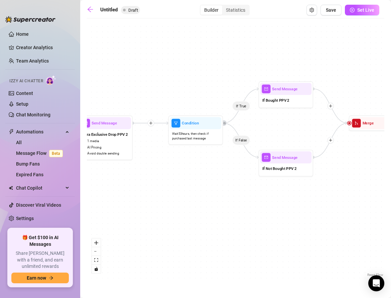
drag, startPoint x: 115, startPoint y: 205, endPoint x: 396, endPoint y: 197, distance: 281.3
click at [391, 197] on html "Home Creator Analytics Team Analytics Izzy AI Chatter Content Setup Chat Monito…" at bounding box center [195, 149] width 391 height 298
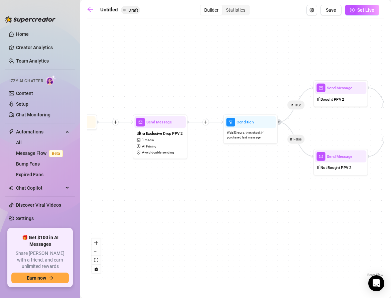
drag, startPoint x: 263, startPoint y: 167, endPoint x: 212, endPoint y: 175, distance: 51.3
click at [212, 175] on div "If True If False If True If False Send Message Bundle Offer PPV3 4 medias AI Pr…" at bounding box center [236, 150] width 298 height 256
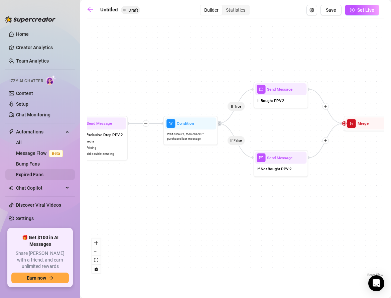
drag, startPoint x: 252, startPoint y: 167, endPoint x: 74, endPoint y: 170, distance: 178.2
click at [74, 170] on div "Home Creator Analytics Team Analytics Izzy AI Chatter Content Setup Chat Monito…" at bounding box center [195, 149] width 391 height 298
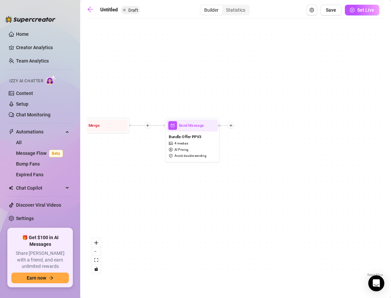
drag, startPoint x: 278, startPoint y: 177, endPoint x: 115, endPoint y: 178, distance: 162.8
click at [115, 178] on div "If True If False If True If False Send Message Bundle Offer PPV3 4 medias AI Pr…" at bounding box center [236, 150] width 298 height 256
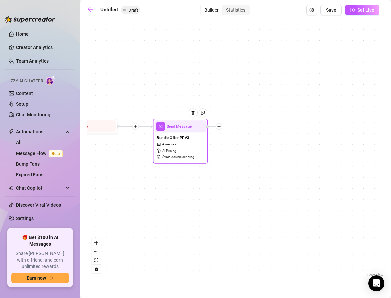
click at [222, 125] on div at bounding box center [219, 126] width 7 height 7
click at [239, 135] on div "Condition" at bounding box center [246, 136] width 40 height 9
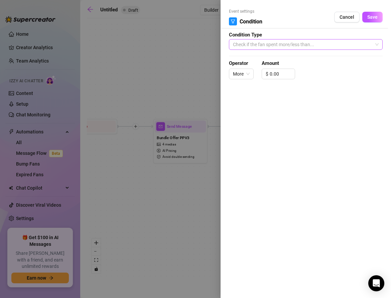
click at [252, 47] on span "Check if the fan spent more/less than..." at bounding box center [306, 44] width 146 height 10
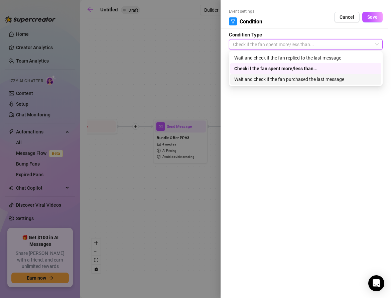
click at [254, 77] on div "Wait and check if the fan purchased the last message" at bounding box center [305, 79] width 143 height 7
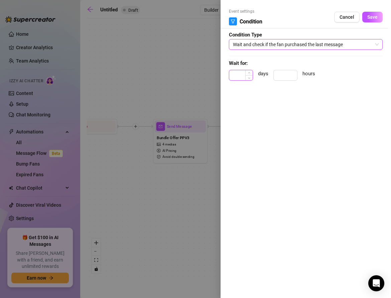
click at [237, 72] on input at bounding box center [240, 75] width 23 height 10
type input "2"
click at [287, 74] on input at bounding box center [285, 75] width 23 height 10
type input "4"
click at [371, 20] on span "Save" at bounding box center [372, 16] width 10 height 5
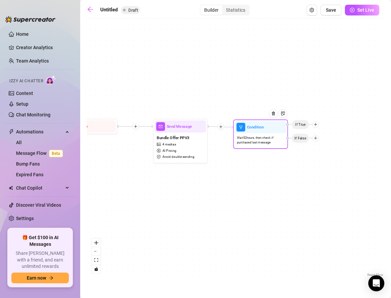
drag, startPoint x: 310, startPoint y: 126, endPoint x: 300, endPoint y: 126, distance: 10.0
click at [300, 126] on span "If True" at bounding box center [301, 125] width 18 height 10
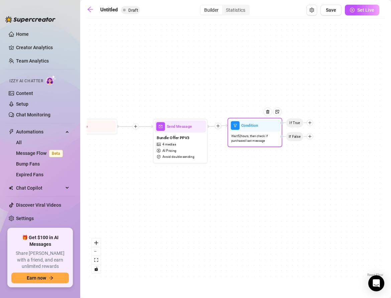
drag, startPoint x: 317, startPoint y: 125, endPoint x: 311, endPoint y: 122, distance: 6.1
click at [311, 122] on icon "plus" at bounding box center [310, 123] width 4 height 4
click at [311, 122] on icon "plus" at bounding box center [310, 122] width 4 height 4
click at [312, 139] on div "Message" at bounding box center [321, 141] width 40 height 9
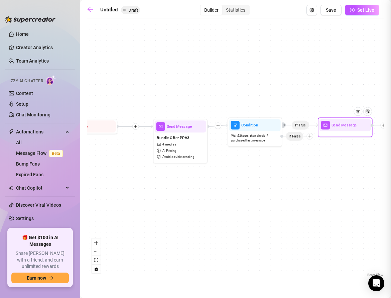
type textarea "Write your message here"
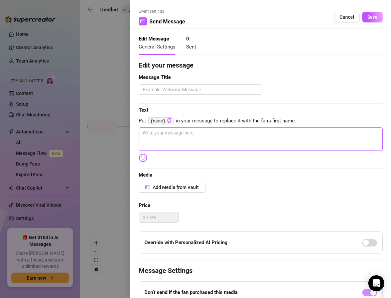
click at [159, 138] on textarea at bounding box center [261, 138] width 244 height 23
paste textarea "Good choice babe 😘 I’ll have something more explicit lined up for you soon… thi…"
type textarea "Good choice babe 😘 I’ll have something more explicit lined up for you soon… thi…"
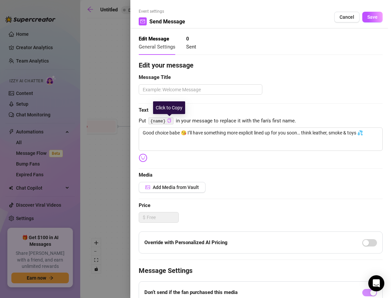
click at [170, 121] on icon "copy" at bounding box center [168, 120] width 3 height 4
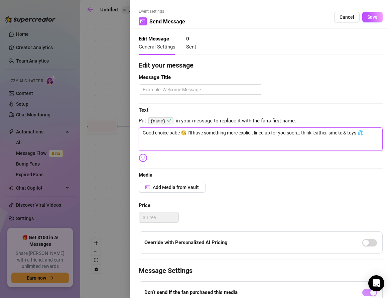
click at [173, 134] on textarea "Good choice babe 😘 I’ll have something more explicit lined up for you soon… thi…" at bounding box center [261, 138] width 244 height 23
paste textarea "{name}"
type textarea "Good choice {name} 😘 I’ll have something more explicit lined up for you soon… t…"
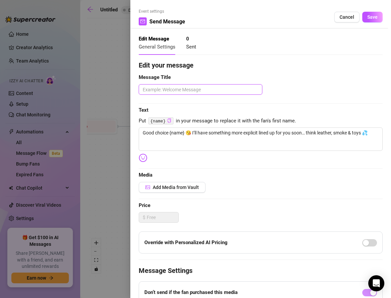
click at [149, 90] on textarea at bounding box center [201, 89] width 124 height 10
paste textarea "If Bought"
type textarea "If Bought"
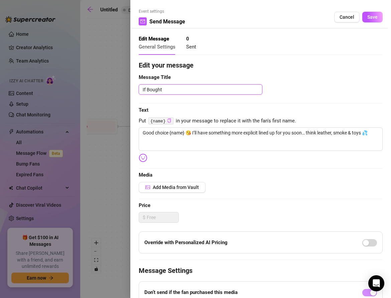
type textarea "If Bought P"
type textarea "If Bought PP"
type textarea "If Bought PPV"
type textarea "If Bought PPV 3"
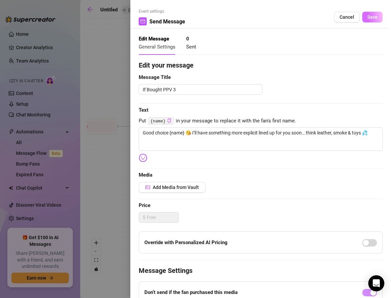
click at [370, 19] on span "Save" at bounding box center [372, 16] width 10 height 5
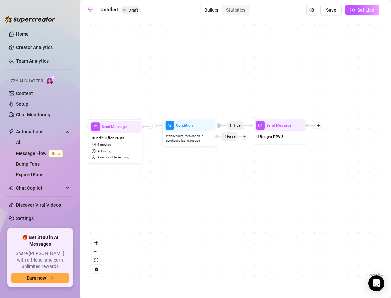
drag, startPoint x: 318, startPoint y: 183, endPoint x: 252, endPoint y: 184, distance: 65.2
click at [252, 184] on div "If True If False If True If False If True Send Message If Bought PPV 3 Conditio…" at bounding box center [236, 150] width 298 height 256
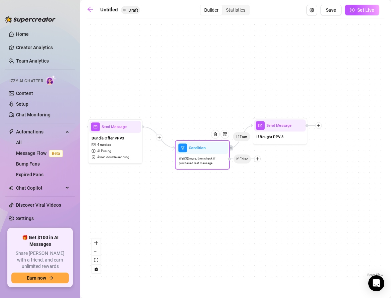
drag, startPoint x: 230, startPoint y: 138, endPoint x: 243, endPoint y: 160, distance: 25.7
click at [243, 160] on span "If False" at bounding box center [242, 159] width 18 height 10
click at [259, 160] on icon "plus" at bounding box center [257, 159] width 4 height 4
click at [262, 177] on div "Message" at bounding box center [268, 177] width 40 height 9
type textarea "Write your message here"
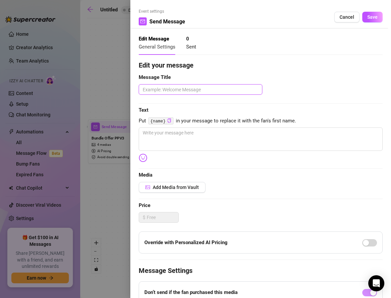
click at [146, 91] on textarea at bounding box center [201, 89] width 124 height 10
type textarea "I"
type textarea "If"
type textarea "If b"
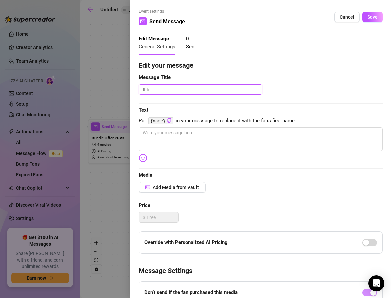
type textarea "If"
type textarea "If N"
type textarea "If No"
type textarea "If Not"
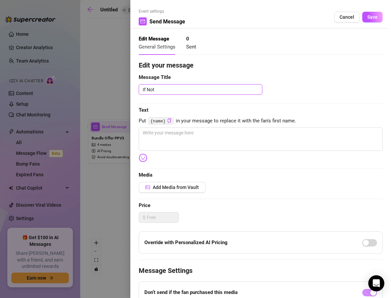
type textarea "If Not N"
type textarea "If Not No"
type textarea "If Not N"
type textarea "If Not"
type textarea "If Not B"
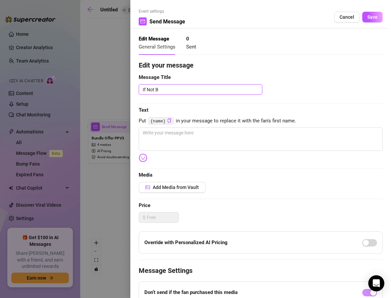
type textarea "If Not Bo"
type textarea "If Not Bou"
type textarea "If Not Boug"
type textarea "If Not Bough"
type textarea "If Not Bought"
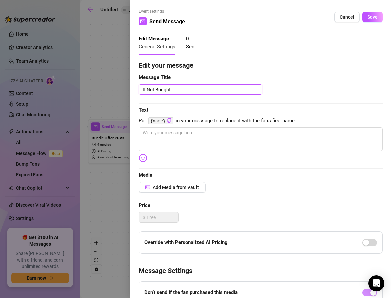
type textarea "If Not Bought"
type textarea "If Not Bought P"
type textarea "If Not Bought PP"
type textarea "If Not Bought PPV"
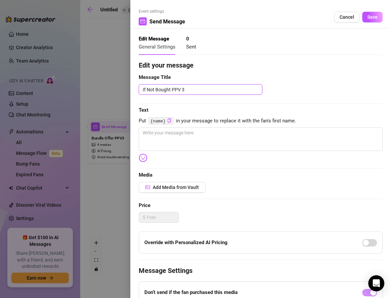
type textarea "If Not Bought PPV 3"
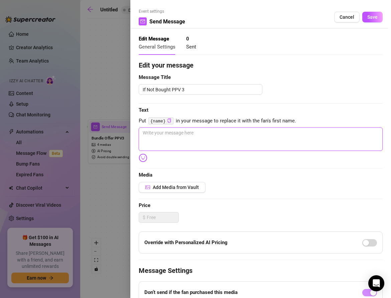
click at [146, 136] on textarea at bounding box center [261, 138] width 244 height 23
paste textarea "Still holding out? 👀 This 3-clip bundle is gone soon — heels, leather & smoke t…"
type textarea "Still holding out? 👀 This 3-clip bundle is gone soon — heels, leather & smoke t…"
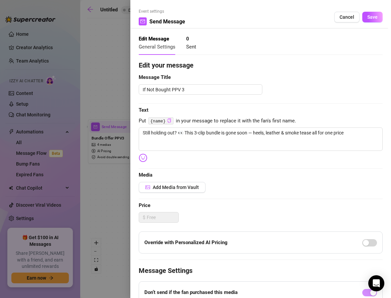
click at [167, 121] on icon "copy" at bounding box center [168, 120] width 3 height 4
click at [174, 132] on textarea "Still holding out? 👀 This 3-clip bundle is gone soon — heels, leather & smoke t…" at bounding box center [261, 138] width 244 height 23
type textarea "Still holding ou t? 👀 This 3-clip bundle is gone soon — heels, leather & smoke …"
type textarea "Still holding out? 👀 This 3-clip bundle is gone soon — heels, leather & smoke t…"
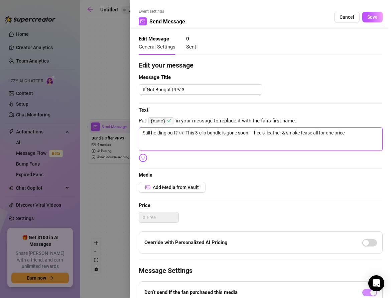
type textarea "Still holding out? 👀 This 3-clip bundle is gone soon — heels, leather & smoke t…"
type textarea "Still holding out ? 👀 This 3-clip bundle is gone soon — heels, leather & smoke …"
paste textarea "{name}"
type textarea "Still holding out {name}? 👀 This 3-clip bundle is gone soon — heels, leather & …"
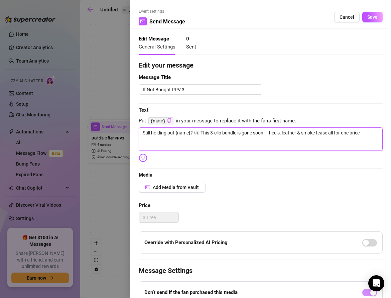
type textarea "Still holding out, {name}? 👀 This 3-clip bundle is gone soon — heels, leather &…"
click at [271, 132] on textarea "Still holding out, {name}? 👀 This 3-clip bundle is gone soon — heels, leather &…" at bounding box center [261, 138] width 244 height 23
type textarea "Still holding out, {name}? 👀 This 3-clip bundle is gone soon —heels, leather & …"
type textarea "Still holding out, {name}? 👀 This 3-clip bundle is gone soon heels, leather & s…"
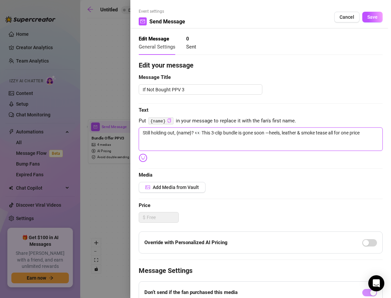
type textarea "Still holding out, {name}? 👀 This 3-clip bundle is gone soon heels, leather & s…"
type textarea "Still holding out, {name}? 👀 This 3-clip bundle is gone soonheels, leather & sm…"
type textarea "Still holding out, {name}? 👀 This 3-clip bundle is gone soon,heels, leather & s…"
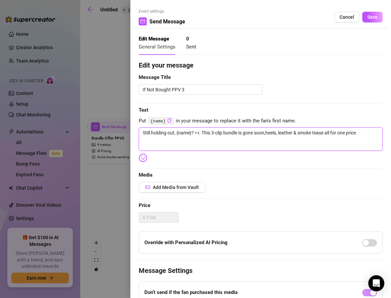
type textarea "Still holding out, {name}? 👀 This 3-clip bundle is gone soon, heels, leather & …"
click at [363, 133] on textarea "Still holding out, {name}? 👀 This 3-clip bundle is gone soon, heels, leather & …" at bounding box center [261, 138] width 244 height 23
type textarea "Still holding out, {name}? 👀 This 3-clip bundle is gone soon, heels, leather & …"
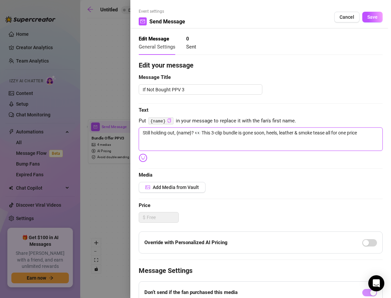
type textarea "Still holding out, {name}? 👀 This 3-clip bundle is gone soon, heels, leather & …"
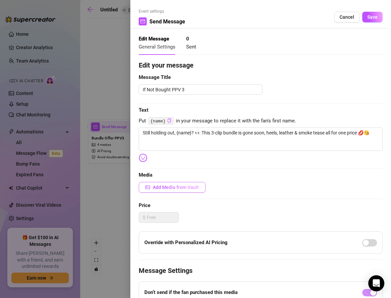
click at [158, 188] on span "Add Media from Vault" at bounding box center [176, 187] width 46 height 5
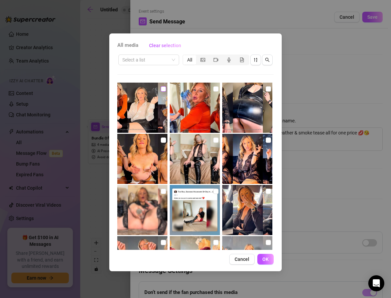
click at [162, 87] on input "checkbox" at bounding box center [163, 88] width 5 height 5
checkbox input "true"
click at [214, 62] on icon "video-camera" at bounding box center [216, 59] width 5 height 5
click at [211, 56] on input "segmented control" at bounding box center [211, 56] width 0 height 0
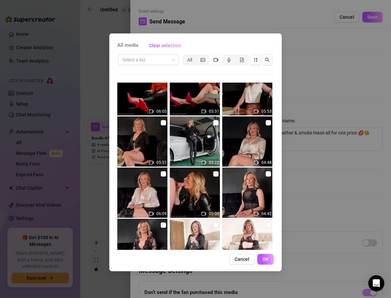
scroll to position [697, 0]
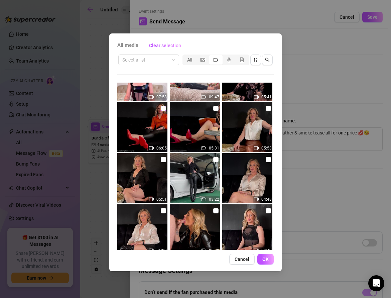
click at [162, 109] on input "checkbox" at bounding box center [163, 108] width 5 height 5
checkbox input "true"
click at [215, 110] on input "checkbox" at bounding box center [215, 108] width 5 height 5
checkbox input "true"
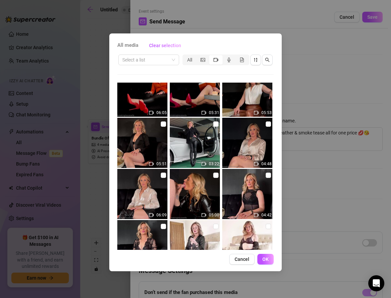
scroll to position [740, 0]
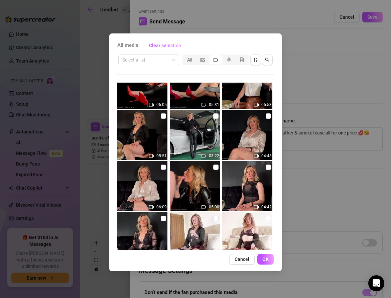
click at [161, 168] on input "checkbox" at bounding box center [163, 166] width 5 height 5
checkbox input "true"
click at [267, 261] on span "OK" at bounding box center [265, 258] width 6 height 5
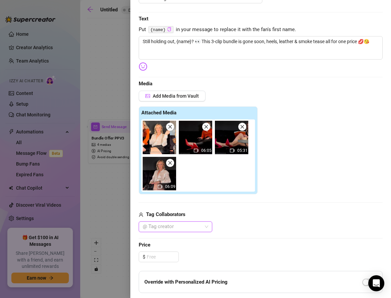
scroll to position [112, 0]
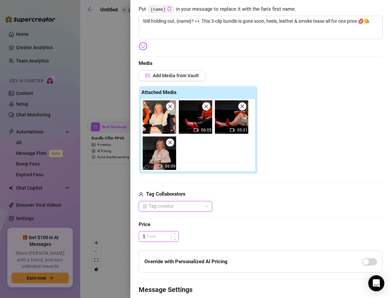
click at [157, 234] on input at bounding box center [163, 236] width 32 height 10
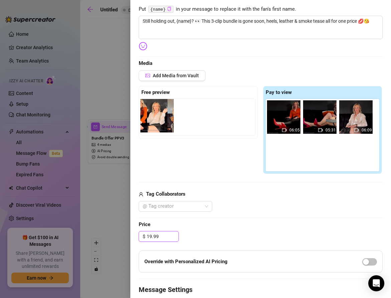
drag, startPoint x: 279, startPoint y: 119, endPoint x: 150, endPoint y: 117, distance: 129.4
click at [150, 117] on div "Free preview Pay to view 06:05 05:31 06:09" at bounding box center [261, 130] width 244 height 88
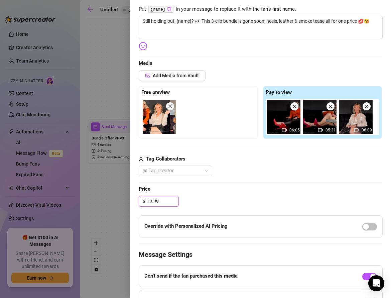
scroll to position [139, 0]
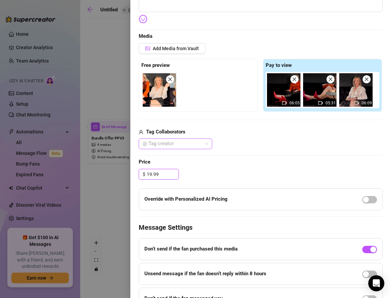
click at [169, 144] on div at bounding box center [172, 143] width 64 height 9
type input "19.99"
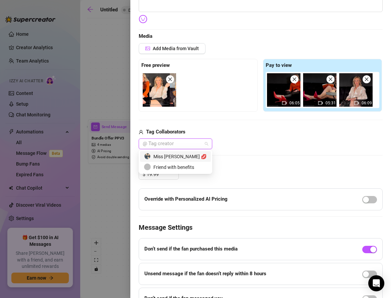
click at [168, 156] on div "Miss Lulu Leather 💋" at bounding box center [175, 156] width 63 height 7
click at [262, 166] on div "Edit your message Message Title If Not Bought PPV 3 Text Put {name} in your mes…" at bounding box center [261, 115] width 244 height 388
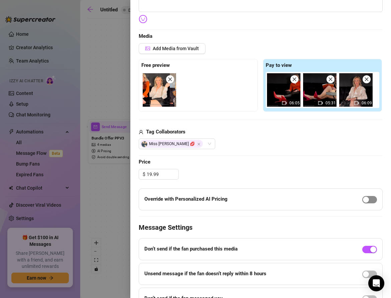
click at [370, 200] on span "button" at bounding box center [369, 199] width 15 height 7
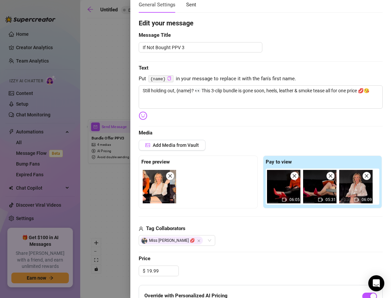
scroll to position [0, 0]
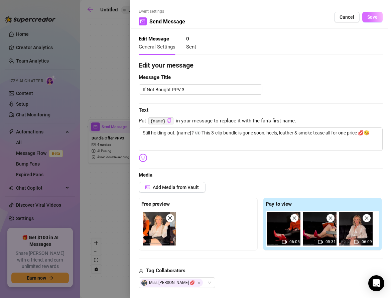
click at [368, 19] on span "Save" at bounding box center [372, 16] width 10 height 5
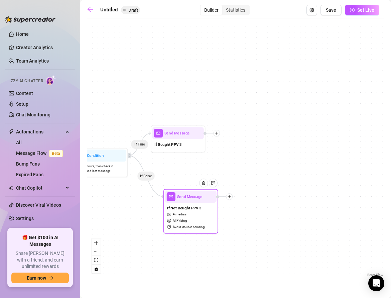
drag, startPoint x: 327, startPoint y: 105, endPoint x: 225, endPoint y: 113, distance: 102.3
click at [225, 113] on div "If True If False If True If False If True If False Send Message If Not Bought P…" at bounding box center [236, 150] width 298 height 256
click at [219, 133] on div at bounding box center [216, 133] width 7 height 7
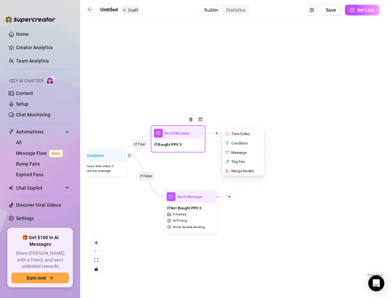
click at [238, 172] on div "Merge Nodes" at bounding box center [244, 170] width 40 height 9
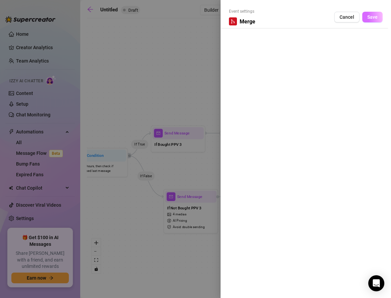
click at [367, 17] on button "Save" at bounding box center [372, 17] width 20 height 11
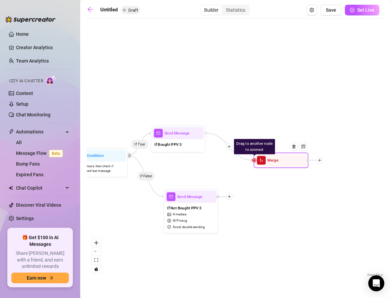
drag, startPoint x: 270, startPoint y: 131, endPoint x: 283, endPoint y: 158, distance: 29.6
click at [284, 158] on div "Merge" at bounding box center [280, 160] width 51 height 12
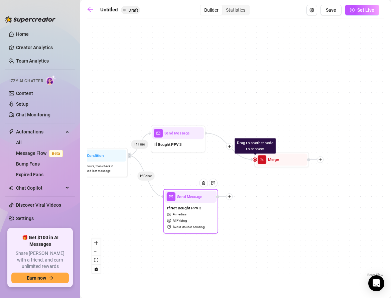
click at [230, 196] on icon "plus" at bounding box center [229, 197] width 4 height 4
drag, startPoint x: 255, startPoint y: 159, endPoint x: 215, endPoint y: 195, distance: 53.6
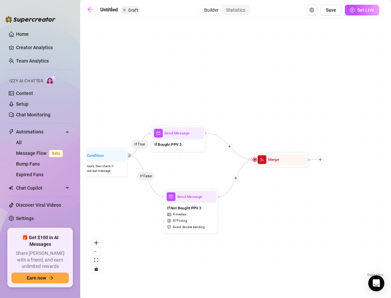
click at [261, 207] on div "If True If False If True If False If True If False Merge Send Message If Not Bo…" at bounding box center [236, 150] width 298 height 256
click at [320, 160] on icon "plus" at bounding box center [321, 160] width 4 height 4
click at [321, 159] on icon "plus" at bounding box center [320, 159] width 3 height 0
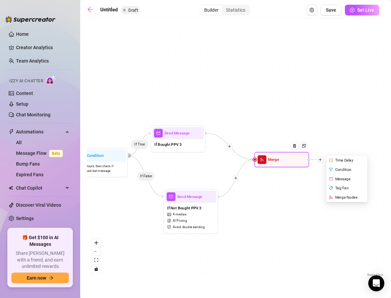
click at [339, 159] on div "Time Delay" at bounding box center [348, 159] width 40 height 9
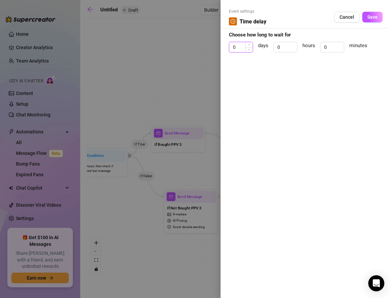
click at [243, 47] on input "0" at bounding box center [240, 47] width 23 height 10
type input "3"
click at [282, 45] on input "0" at bounding box center [285, 47] width 23 height 10
type input "2"
click at [377, 17] on span "Save" at bounding box center [372, 16] width 10 height 5
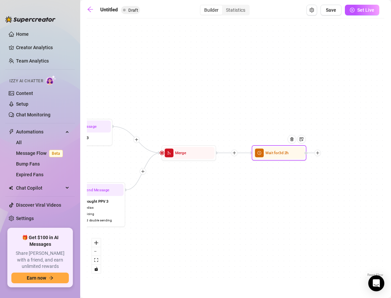
drag, startPoint x: 314, startPoint y: 104, endPoint x: 187, endPoint y: 90, distance: 127.8
click at [187, 90] on div "If True If False If True If False If True If False Wait for 3d 2h Merge Send Me…" at bounding box center [236, 150] width 298 height 256
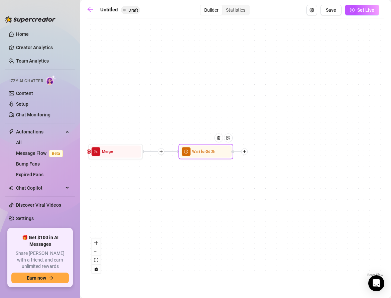
drag, startPoint x: 242, startPoint y: 106, endPoint x: 203, endPoint y: 111, distance: 39.5
click at [203, 111] on div "If True If False If True If False If True If False Wait for 3d 2h Merge Send Me…" at bounding box center [236, 150] width 298 height 256
click at [244, 152] on icon "plus" at bounding box center [245, 152] width 4 height 4
click at [257, 170] on div "Message" at bounding box center [272, 170] width 40 height 9
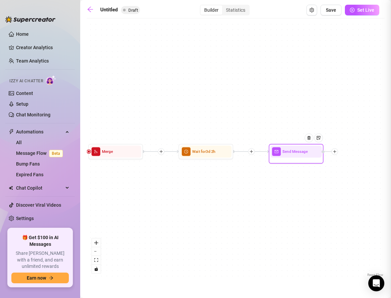
type textarea "Write your message here"
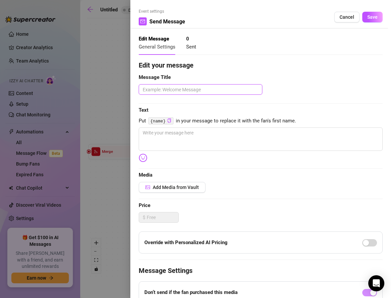
click at [164, 86] on textarea at bounding box center [201, 89] width 124 height 10
paste textarea "Final Ultra Exclusive Push"
type textarea "Final Ultra Exclusive Push"
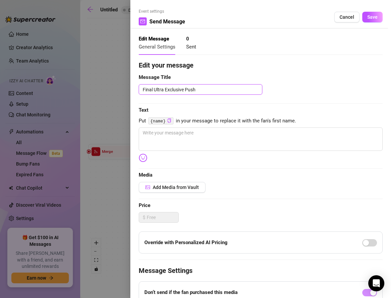
type textarea "Final Ultra Exclusive Push -"
type textarea "Final Ultra Exclusive Push"
type textarea "Final Ultra Exclusive Push P"
type textarea "Final Ultra Exclusive Push PP"
type textarea "Final Ultra Exclusive Push PPV"
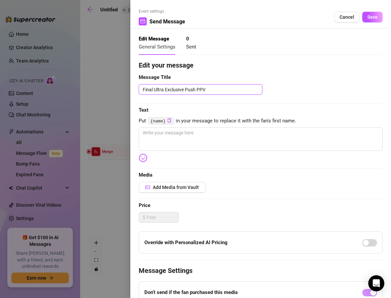
type textarea "Final Ultra Exclusive Push PPV"
type textarea "Final Ultra Exclusive Push PPV 4"
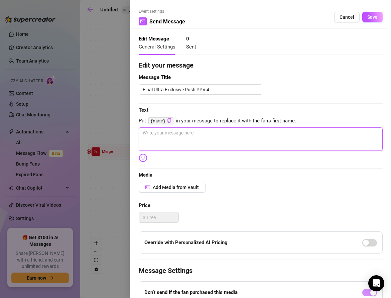
click at [164, 144] on textarea at bounding box center [261, 138] width 244 height 23
paste textarea "Filthy, spoiled, and buzzing inside me 😘💨 Gold Louboutins, leather shirt, smoki…"
type textarea "Filthy, spoiled, and buzzing inside me 😘💨 Gold Louboutins, leather shirt, smoki…"
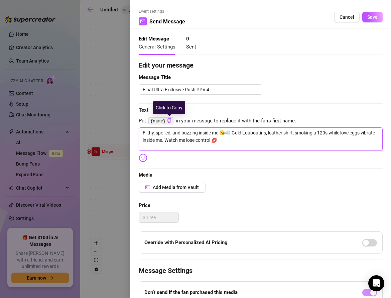
type textarea "Filthy, spoiled, and buzzing inside me 😘💨 Gold Louboutins, leather shirt, smoki…"
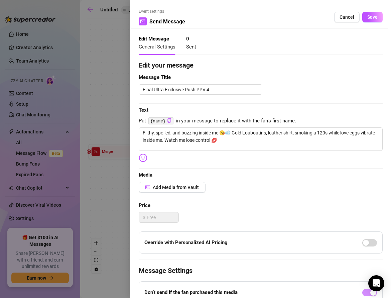
click at [170, 118] on code "{name}" at bounding box center [160, 120] width 25 height 7
click at [212, 140] on textarea "Filthy, spoiled, and buzzing inside me 😘💨 Gold Louboutins, leather shirt, smoki…" at bounding box center [261, 138] width 244 height 23
type textarea "Filthy, spoiled, and buzzing inside me 😘💨 Gold Louboutins, leather shirt, smoki…"
paste textarea "Filthy, spoiled, and buzzing inside me 😘💨 Gold Louboutins, leather shirt, smoki…"
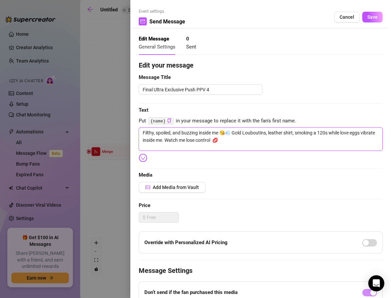
type textarea "Filthy, spoiled, and buzzing inside me 😘💨 Gold Louboutins, leather shirt, smoki…"
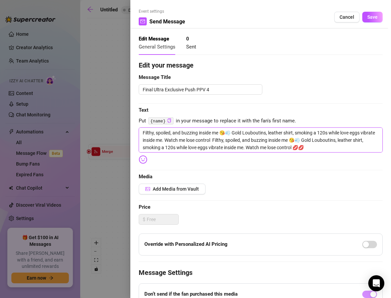
drag, startPoint x: 307, startPoint y: 147, endPoint x: 213, endPoint y: 140, distance: 94.2
type textarea "Filthy, spoiled, and buzzing inside me 😘💨 Gold Louboutins, leather shirt, smoki…"
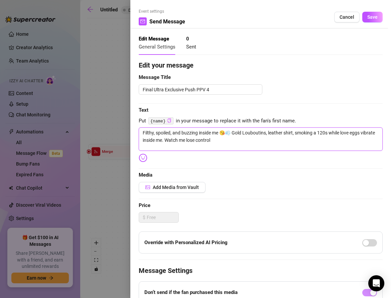
type textarea "Filthy, spoiled, and buzzing inside me 😘💨 Gold Louboutins, leather shirt, smoki…"
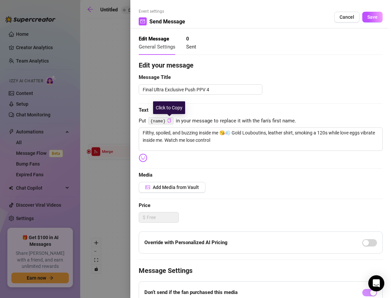
click at [169, 121] on icon "copy" at bounding box center [169, 120] width 4 height 4
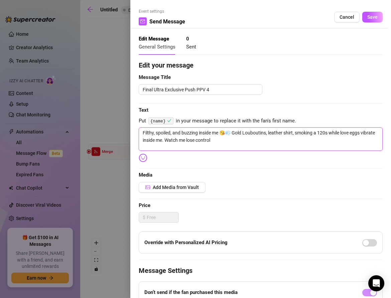
click at [213, 140] on textarea "Filthy, spoiled, and buzzing inside me 😘💨 Gold Louboutins, leather shirt, smoki…" at bounding box center [261, 138] width 244 height 23
type textarea "Filthy, spoiled, and buzzing inside me 😘💨 Gold Louboutins, leather shirt, smoki…"
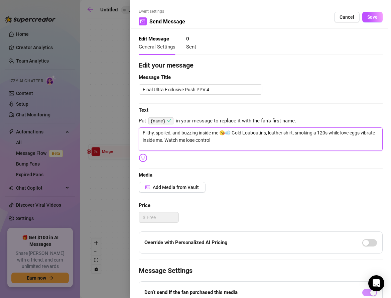
paste textarea "{name}"
type textarea "Filthy, spoiled, and buzzing inside me 😘💨 Gold Louboutins, leather shirt, smoki…"
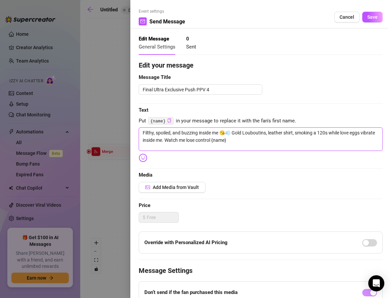
type textarea "Filthy, spoiled, and buzzing inside me 😘💨 Gold Louboutins, leather shirt, smoki…"
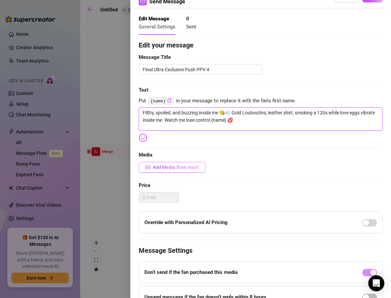
type textarea "Filthy, spoiled, and buzzing inside me 😘💨 Gold Louboutins, leather shirt, smoki…"
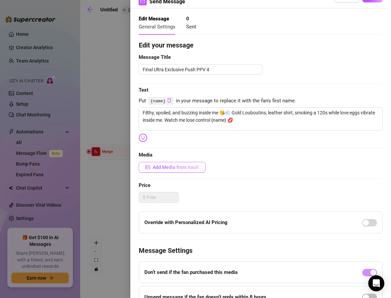
click at [176, 169] on span "Add Media from Vault" at bounding box center [176, 166] width 46 height 5
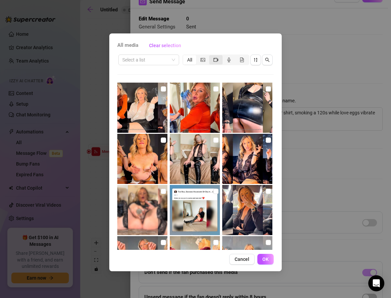
click at [216, 59] on icon "video-camera" at bounding box center [216, 59] width 5 height 5
click at [211, 56] on input "segmented control" at bounding box center [211, 56] width 0 height 0
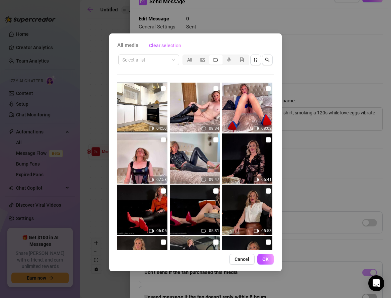
scroll to position [593, 0]
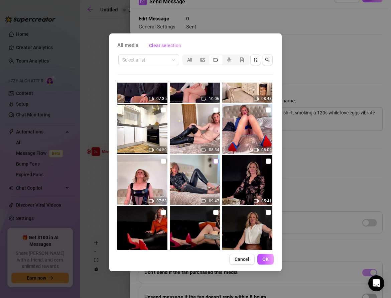
click at [215, 162] on input "checkbox" at bounding box center [215, 160] width 5 height 5
checkbox input "true"
click at [260, 255] on button "OK" at bounding box center [265, 259] width 16 height 11
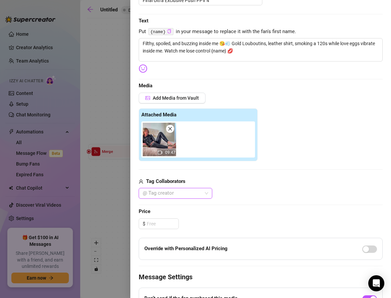
scroll to position [91, 0]
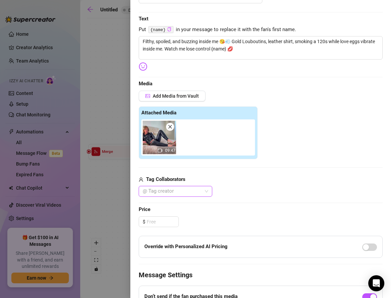
click at [152, 193] on div at bounding box center [172, 191] width 64 height 9
click at [154, 202] on div "Miss Lulu Leather 💋" at bounding box center [175, 203] width 63 height 7
click at [233, 213] on div "Edit your message Message Title Final Ultra Exclusive Push PPV 4 Text Put {name…" at bounding box center [261, 163] width 244 height 388
click at [150, 224] on input at bounding box center [163, 222] width 32 height 10
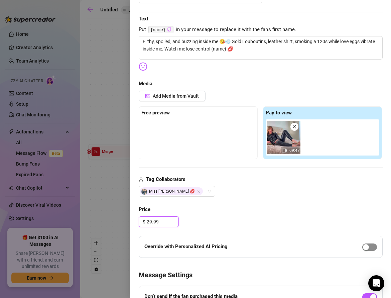
type input "29.99"
click at [368, 245] on div "button" at bounding box center [366, 247] width 6 height 6
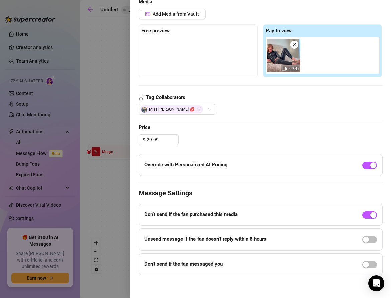
scroll to position [0, 0]
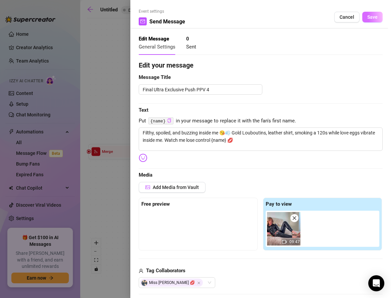
click at [371, 16] on span "Save" at bounding box center [372, 16] width 10 height 5
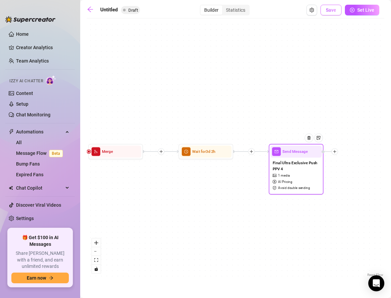
click at [335, 11] on span "Save" at bounding box center [331, 9] width 10 height 5
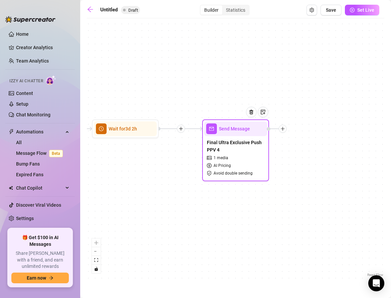
click at [242, 131] on div at bounding box center [253, 117] width 29 height 34
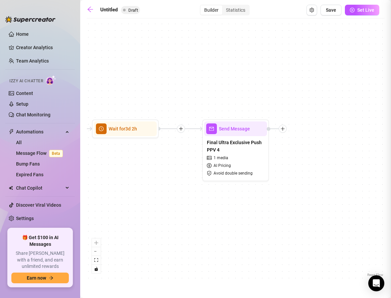
type textarea "Filthy, spoiled, and buzzing inside me 😘💨 Gold Louboutins, leather shirt, smoki…"
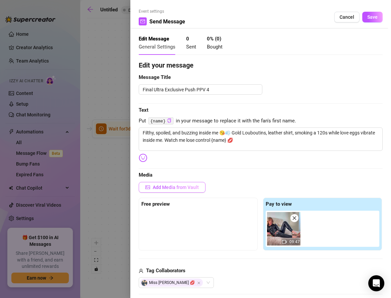
click at [172, 187] on span "Add Media from Vault" at bounding box center [176, 187] width 46 height 5
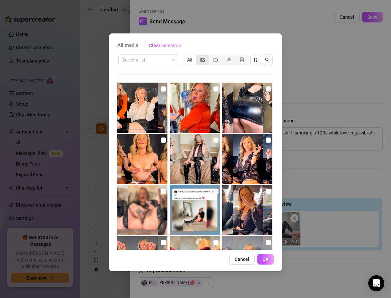
click at [203, 57] on span "segmented control" at bounding box center [203, 59] width 5 height 5
click at [198, 56] on input "segmented control" at bounding box center [198, 56] width 0 height 0
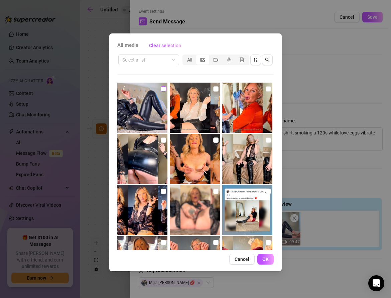
click at [162, 88] on input "checkbox" at bounding box center [163, 88] width 5 height 5
checkbox input "true"
click at [263, 256] on span "OK" at bounding box center [265, 258] width 6 height 5
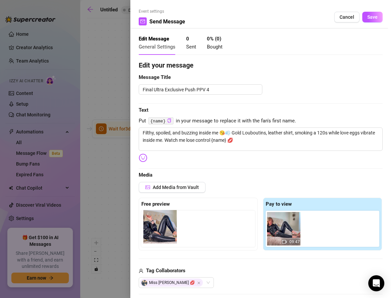
drag, startPoint x: 319, startPoint y: 235, endPoint x: 155, endPoint y: 233, distance: 163.5
click at [155, 233] on div "Free preview Pay to view 09:47" at bounding box center [261, 224] width 244 height 53
click at [375, 19] on span "Save" at bounding box center [372, 16] width 10 height 5
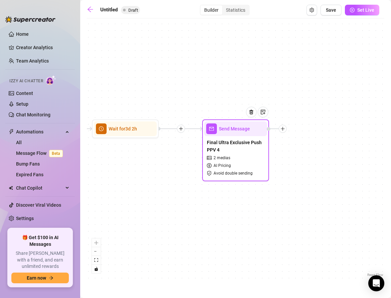
click at [283, 128] on icon "plus" at bounding box center [282, 128] width 5 height 5
click at [303, 139] on div "Condition" at bounding box center [316, 140] width 49 height 11
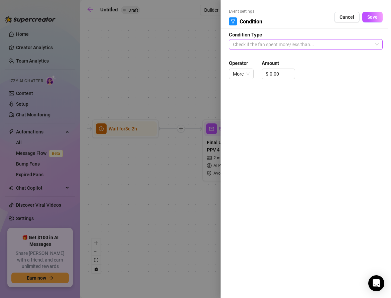
click at [250, 45] on span "Check if the fan spent more/less than..." at bounding box center [306, 44] width 146 height 10
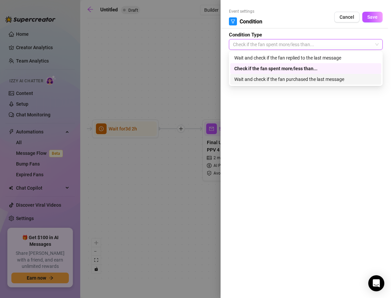
click at [255, 77] on div "Wait and check if the fan purchased the last message" at bounding box center [305, 79] width 143 height 7
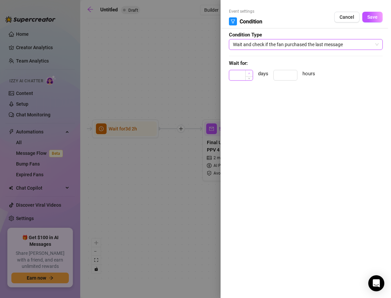
type input "1"
click at [246, 72] on span "Increase Value" at bounding box center [248, 73] width 7 height 6
type input "2"
click at [279, 74] on input at bounding box center [285, 75] width 23 height 10
type input "1"
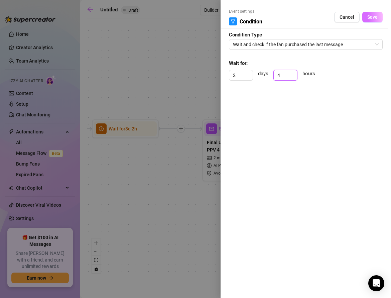
type input "4"
click at [370, 19] on span "Save" at bounding box center [372, 16] width 10 height 5
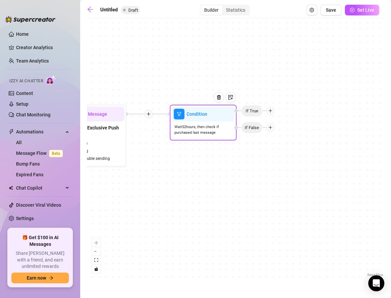
drag, startPoint x: 278, startPoint y: 119, endPoint x: 135, endPoint y: 104, distance: 143.9
click at [135, 104] on div "If True If False If True If False If True If False Condition Wait 52 hours, the…" at bounding box center [236, 150] width 298 height 256
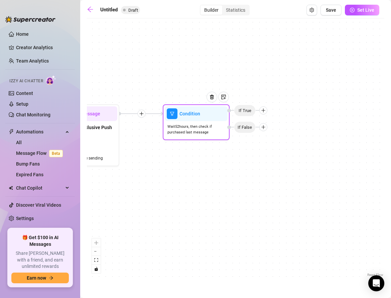
drag, startPoint x: 197, startPoint y: 93, endPoint x: 175, endPoint y: 93, distance: 21.7
click at [175, 93] on div "If True If False If True If False If True If False Condition Wait 52 hours, the…" at bounding box center [236, 150] width 298 height 256
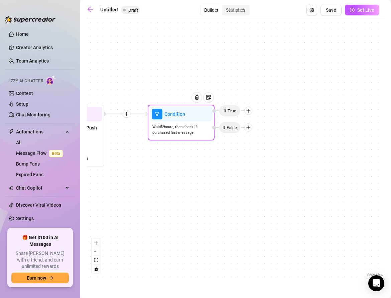
click at [250, 110] on icon "plus" at bounding box center [248, 110] width 5 height 5
click at [256, 135] on div "Message" at bounding box center [261, 133] width 49 height 11
type textarea "Write your message here"
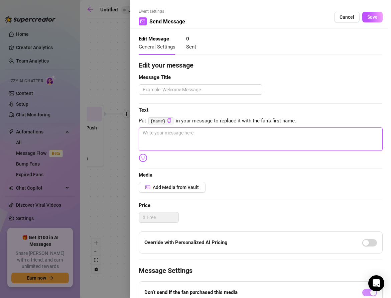
click at [146, 132] on textarea at bounding box center [261, 138] width 244 height 23
paste textarea "Mmm I knew you couldn’t resist watching me play dirty 💦 Ready for me to drip fo…"
type textarea "Mmm I knew you couldn’t resist watching me play dirty 💦 Ready for me to drip fo…"
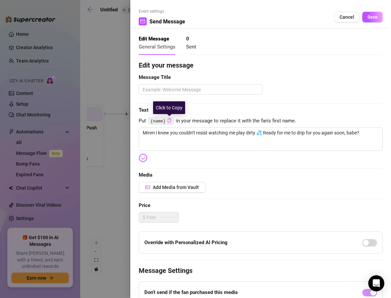
click at [169, 120] on icon "copy" at bounding box center [169, 120] width 4 height 4
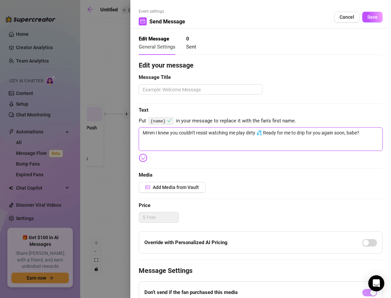
click at [351, 133] on textarea "Mmm I knew you couldn’t resist watching me play dirty 💦 Ready for me to drip fo…" at bounding box center [261, 138] width 244 height 23
paste textarea "{name}"
type textarea "Mmm I knew you couldn’t resist watching me play dirty 💦 Ready for me to drip fo…"
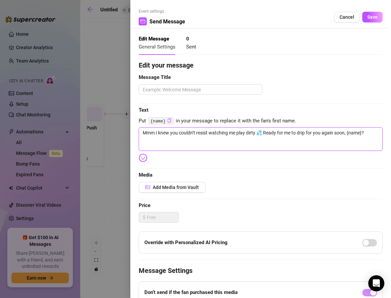
click at [370, 133] on textarea "Mmm I knew you couldn’t resist watching me play dirty 💦 Ready for me to drip fo…" at bounding box center [261, 138] width 244 height 23
type textarea "Mmm I knew you couldn’t resist watching me play dirty 💦 Ready for me to drip fo…"
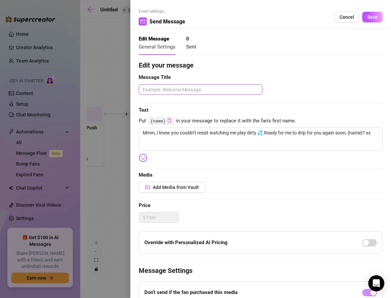
click at [169, 89] on textarea at bounding box center [201, 89] width 124 height 10
click at [366, 19] on button "Save" at bounding box center [372, 17] width 20 height 11
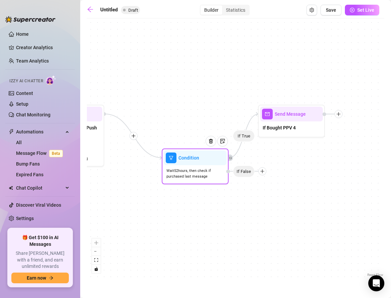
drag, startPoint x: 234, startPoint y: 132, endPoint x: 248, endPoint y: 176, distance: 46.6
click at [248, 176] on span "If False" at bounding box center [244, 171] width 22 height 12
click at [264, 172] on icon "plus" at bounding box center [262, 171] width 5 height 5
click at [268, 192] on div "Message" at bounding box center [275, 194] width 49 height 11
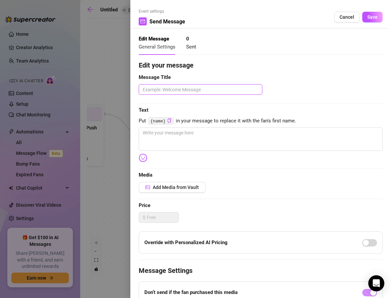
click at [156, 92] on textarea at bounding box center [201, 89] width 124 height 10
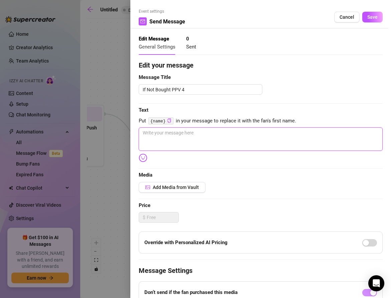
click at [147, 136] on textarea at bounding box center [261, 138] width 244 height 23
paste textarea "Last chance on this one 👠💦 Once I lock it, it’s full price only. Smoking + love…"
click at [353, 130] on textarea "Last chance on this one 👠💦 Once I lock it, the price will be full. Smoking + lo…" at bounding box center [261, 138] width 244 height 23
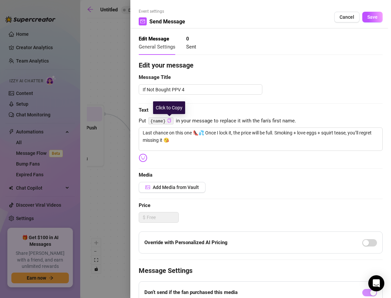
click at [169, 121] on icon "copy" at bounding box center [169, 120] width 4 height 4
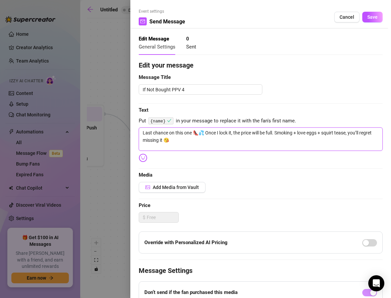
click at [191, 132] on textarea "Last chance on this one 👠💦 Once I lock it, the price will be full. Smoking + lo…" at bounding box center [261, 138] width 244 height 23
paste textarea "{name}"
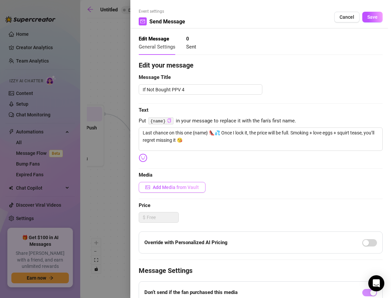
click at [163, 186] on span "Add Media from Vault" at bounding box center [176, 187] width 46 height 5
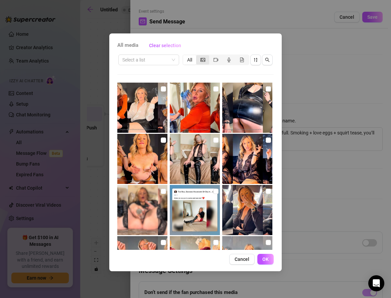
click at [202, 63] on div "segmented control" at bounding box center [202, 59] width 13 height 9
click at [198, 56] on input "segmented control" at bounding box center [198, 56] width 0 height 0
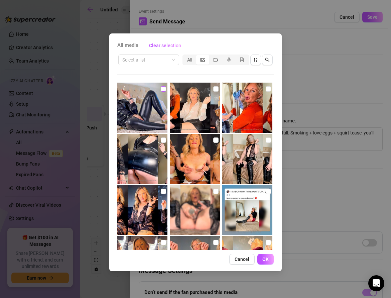
click at [164, 87] on input "checkbox" at bounding box center [163, 88] width 5 height 5
click at [219, 60] on div "segmented control" at bounding box center [215, 59] width 13 height 9
click at [211, 56] on input "segmented control" at bounding box center [211, 56] width 0 height 0
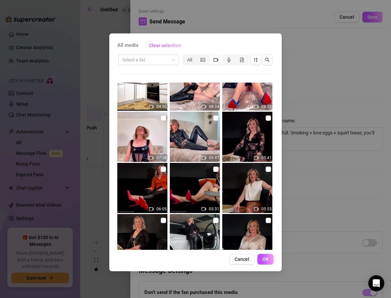
scroll to position [660, 0]
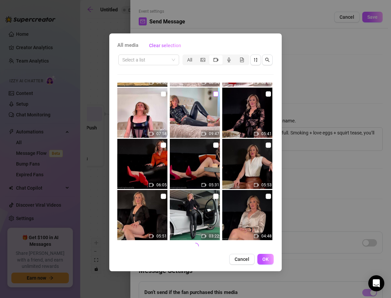
click at [214, 93] on input "checkbox" at bounding box center [215, 93] width 5 height 5
click at [263, 263] on button "OK" at bounding box center [265, 259] width 16 height 11
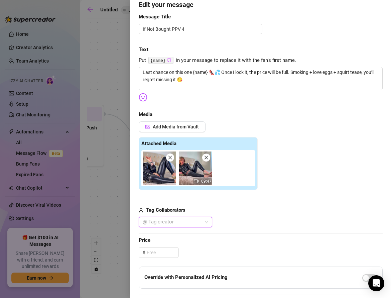
scroll to position [97, 0]
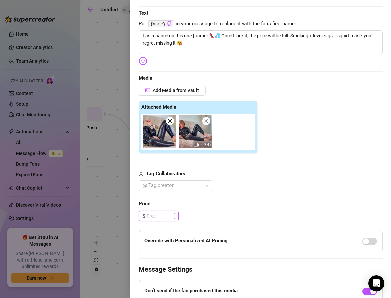
click at [164, 215] on input at bounding box center [163, 216] width 32 height 10
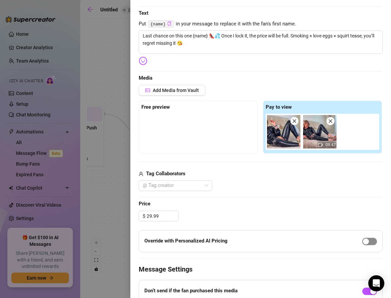
click at [372, 238] on span "button" at bounding box center [369, 241] width 15 height 7
click at [165, 181] on div at bounding box center [172, 185] width 64 height 9
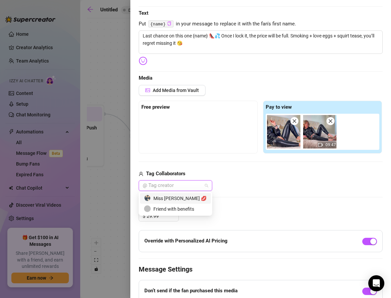
click at [166, 196] on div "Miss Lulu Leather 💋" at bounding box center [175, 198] width 63 height 7
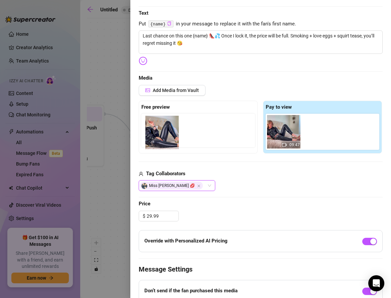
drag, startPoint x: 283, startPoint y: 133, endPoint x: 159, endPoint y: 134, distance: 124.0
click at [159, 134] on div "Free preview Pay to view 09:47" at bounding box center [261, 127] width 244 height 53
drag, startPoint x: 272, startPoint y: 130, endPoint x: 141, endPoint y: 130, distance: 131.0
click at [141, 130] on div "Free preview Pay to view 09:47" at bounding box center [261, 127] width 244 height 53
drag, startPoint x: 282, startPoint y: 133, endPoint x: 152, endPoint y: 132, distance: 130.0
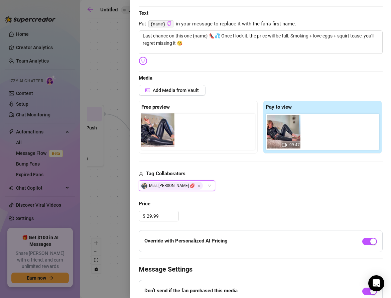
click at [152, 132] on div "Free preview Pay to view 09:47" at bounding box center [261, 127] width 244 height 53
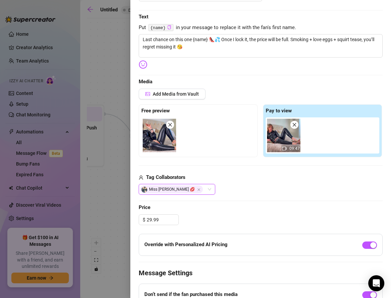
scroll to position [0, 0]
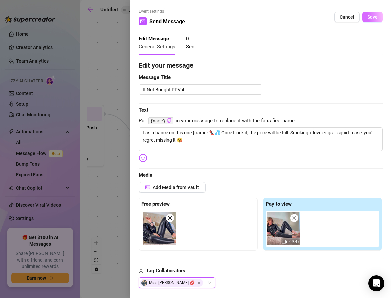
click at [370, 18] on span "Save" at bounding box center [372, 16] width 10 height 5
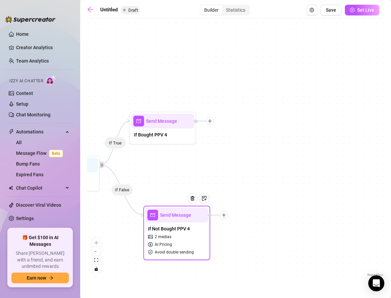
drag, startPoint x: 322, startPoint y: 81, endPoint x: 187, endPoint y: 88, distance: 134.9
click at [187, 88] on div "If True If False If True If False If True If False If True If False Send Messag…" at bounding box center [236, 150] width 298 height 256
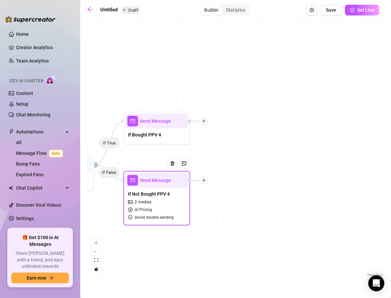
drag, startPoint x: 218, startPoint y: 213, endPoint x: 204, endPoint y: 177, distance: 39.0
click at [204, 177] on div at bounding box center [204, 180] width 8 height 8
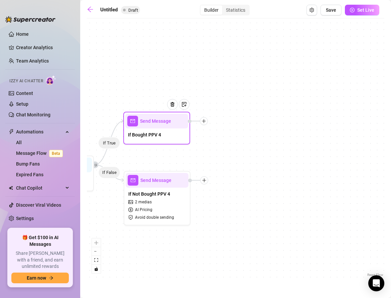
click at [204, 122] on icon "plus" at bounding box center [204, 121] width 0 height 4
click at [233, 172] on div "Merge Nodes" at bounding box center [237, 166] width 49 height 11
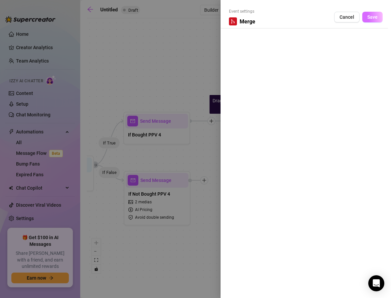
click at [370, 19] on span "Save" at bounding box center [372, 16] width 10 height 5
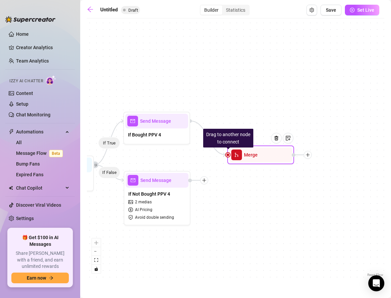
drag, startPoint x: 257, startPoint y: 125, endPoint x: 251, endPoint y: 160, distance: 36.2
click at [251, 160] on div "Merge" at bounding box center [260, 154] width 63 height 15
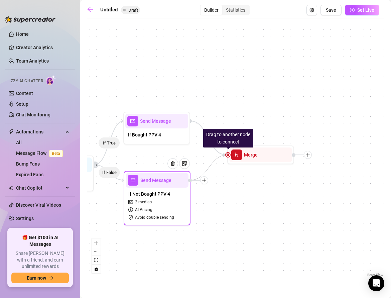
drag, startPoint x: 226, startPoint y: 155, endPoint x: 193, endPoint y: 180, distance: 42.0
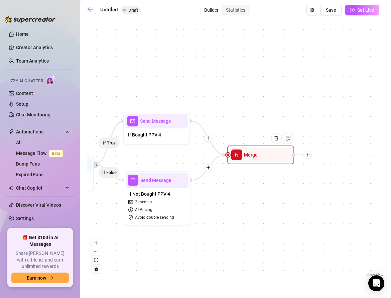
click at [308, 154] on icon "plus" at bounding box center [308, 154] width 5 height 5
click at [328, 156] on div "Time Delay" at bounding box center [341, 155] width 49 height 11
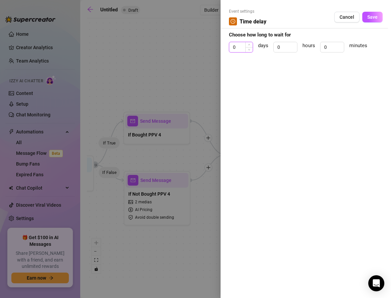
click at [244, 49] on input "0" at bounding box center [240, 47] width 23 height 10
click at [292, 47] on span "Decrease Value" at bounding box center [293, 49] width 7 height 6
click at [289, 47] on input "0" at bounding box center [285, 47] width 23 height 10
click at [373, 19] on span "Save" at bounding box center [372, 16] width 10 height 5
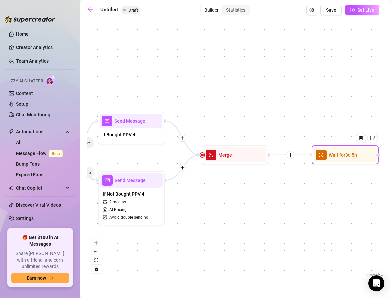
drag, startPoint x: 309, startPoint y: 126, endPoint x: 117, endPoint y: 134, distance: 191.4
click at [119, 134] on div "If True If False If True If False If True If False If True If False Wait for 3d…" at bounding box center [236, 150] width 298 height 256
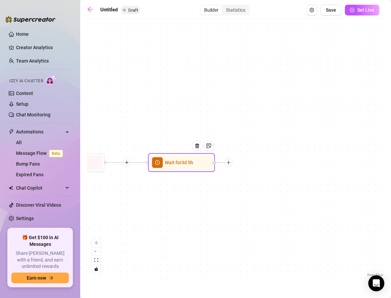
click at [230, 164] on icon "plus" at bounding box center [228, 162] width 5 height 5
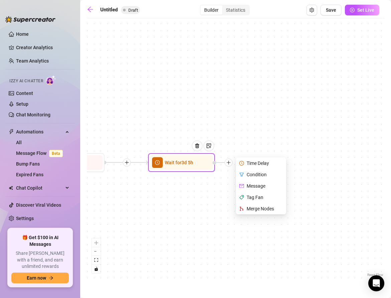
click at [248, 185] on div "Message" at bounding box center [261, 185] width 49 height 11
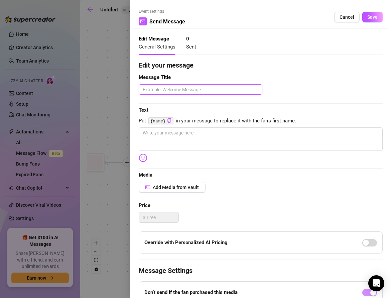
click at [161, 89] on textarea at bounding box center [201, 89] width 124 height 10
paste textarea "Niche Fetish Bundle"
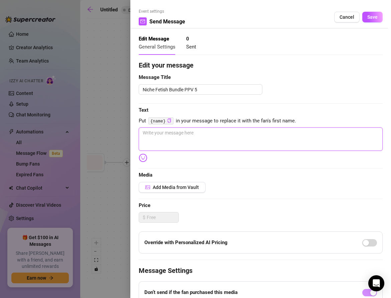
click at [152, 137] on textarea at bounding box center [261, 138] width 244 height 23
paste textarea "Miss my heels & smoke, babe? 👠💨 Here’s a bundle of my most spoiled shoeplay & A…"
click at [143, 140] on textarea "Miss my heels & smoke, babe? 👠💨 Here’s a bundle of my most spoiled shoeplay & A…" at bounding box center [261, 138] width 244 height 23
click at [169, 119] on icon "copy" at bounding box center [169, 120] width 4 height 4
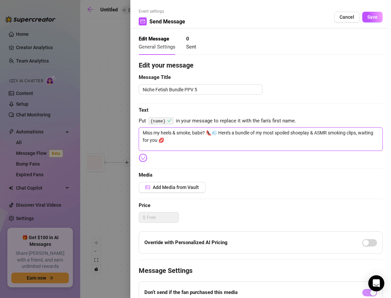
click at [197, 132] on textarea "Miss my heels & smoke, babe? 👠💨 Here’s a bundle of my most spoiled shoeplay & A…" at bounding box center [261, 138] width 244 height 23
paste textarea "{name}"
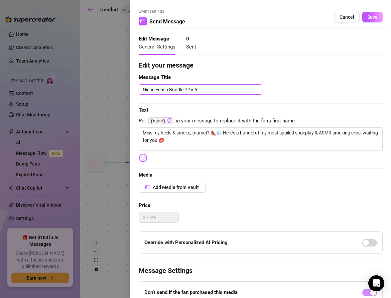
click at [178, 90] on textarea "Niche Fetish Bundle PPV 5" at bounding box center [201, 89] width 124 height 10
drag, startPoint x: 185, startPoint y: 90, endPoint x: 135, endPoint y: 86, distance: 49.3
click at [135, 86] on div "Event settings Send Message Cancel Save Edit Message General Settings 0 Sent Ed…" at bounding box center [260, 149] width 261 height 298
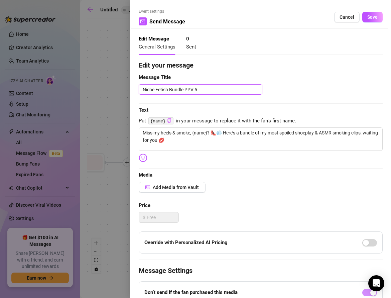
click at [184, 88] on textarea "Niche Fetish Bundle PPV 5" at bounding box center [201, 89] width 124 height 10
drag, startPoint x: 184, startPoint y: 88, endPoint x: 145, endPoint y: 88, distance: 39.1
click at [145, 88] on textarea "Niche Fetish Bundle PPV 5" at bounding box center [201, 89] width 124 height 10
paste textarea "Ultra Exclusive JOI / Handjob"
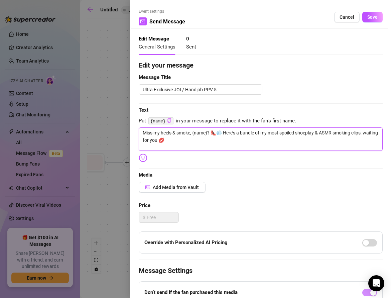
drag, startPoint x: 186, startPoint y: 142, endPoint x: 129, endPoint y: 123, distance: 59.7
click at [129, 123] on div "Event settings Send Message Cancel Save Edit Message General Settings 0 Sent Ed…" at bounding box center [195, 149] width 391 height 298
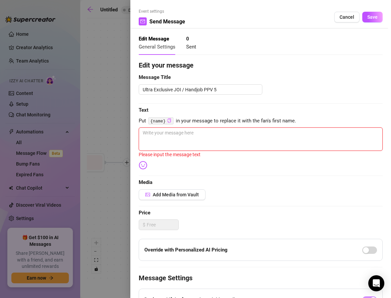
paste textarea "Leather mini tight, cigarette glowing 💨 My nails wrapped around his cock while …"
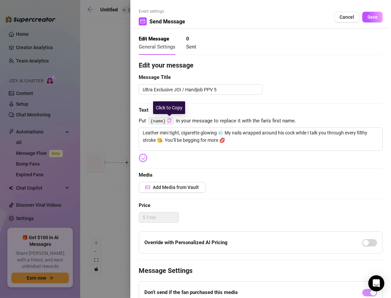
click at [168, 119] on icon "copy" at bounding box center [169, 120] width 4 height 4
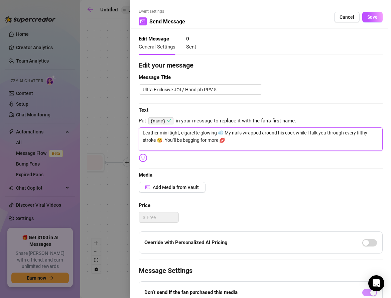
click at [155, 139] on textarea "Leather mini tight, cigarette glowing 💨 My nails wrapped around his cock while …" at bounding box center [261, 138] width 244 height 23
paste textarea "{name}"
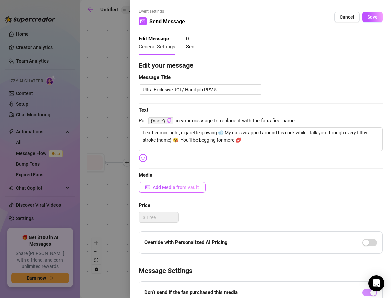
click at [171, 187] on span "Add Media from Vault" at bounding box center [176, 187] width 46 height 5
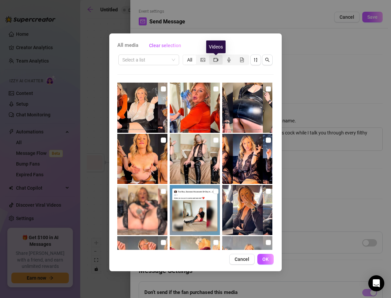
click at [217, 59] on icon "video-camera" at bounding box center [216, 60] width 5 height 4
click at [211, 56] on input "segmented control" at bounding box center [211, 56] width 0 height 0
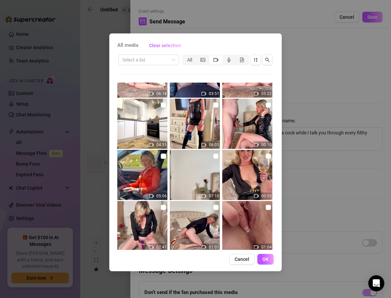
scroll to position [1519, 0]
click at [214, 157] on input "checkbox" at bounding box center [215, 155] width 5 height 5
click at [261, 256] on button "OK" at bounding box center [265, 259] width 16 height 11
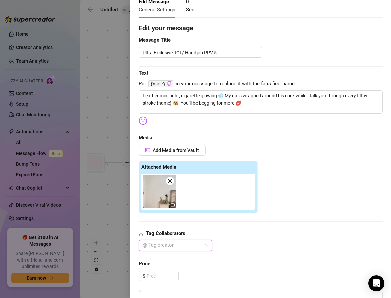
scroll to position [42, 0]
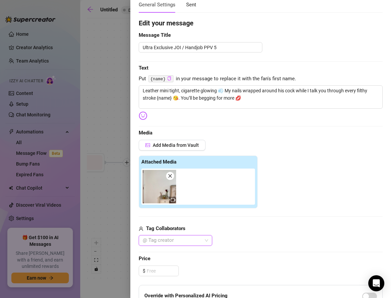
click at [164, 238] on div at bounding box center [172, 240] width 64 height 9
click at [164, 253] on div "Miss Lulu Leather 💋" at bounding box center [175, 252] width 63 height 7
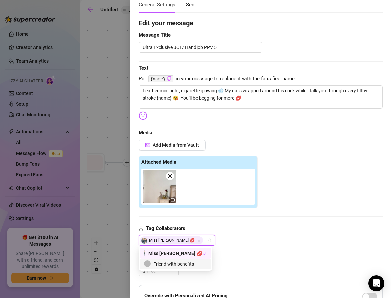
click at [164, 265] on div "Friend with benefits" at bounding box center [175, 263] width 63 height 7
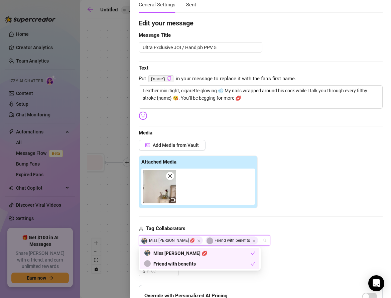
click at [211, 227] on div "Tag Collaborators" at bounding box center [261, 229] width 244 height 8
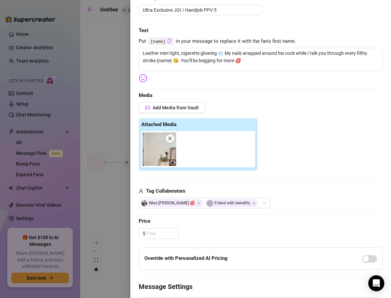
scroll to position [81, 0]
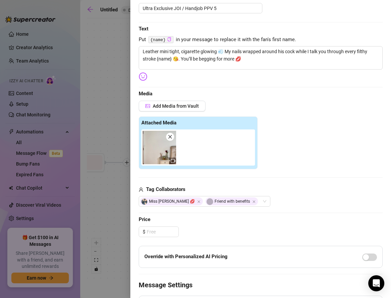
click at [152, 223] on div "Edit your message Message Title Ultra Exclusive JOI / Handjob PPV 5 Text Put {n…" at bounding box center [261, 173] width 244 height 388
click at [152, 229] on input at bounding box center [163, 232] width 32 height 10
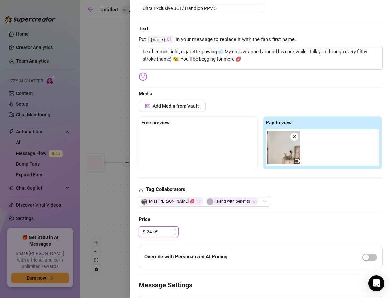
scroll to position [130, 0]
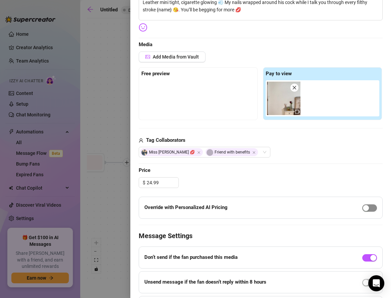
click at [366, 205] on div "button" at bounding box center [366, 208] width 6 height 6
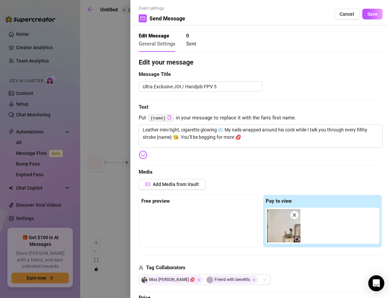
scroll to position [0, 0]
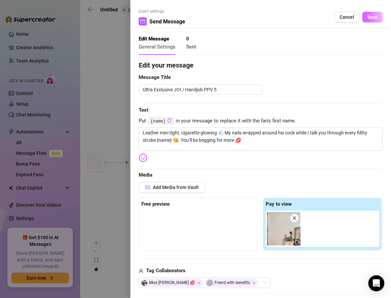
click at [372, 17] on span "Save" at bounding box center [372, 16] width 10 height 5
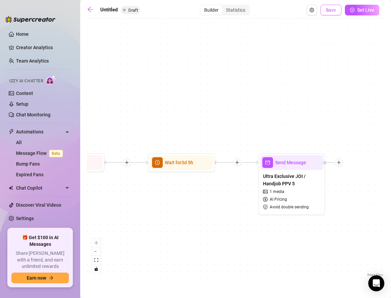
click at [334, 14] on button "Save" at bounding box center [331, 10] width 21 height 11
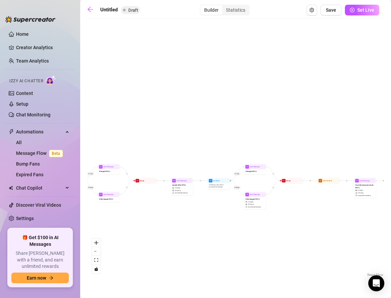
drag, startPoint x: 282, startPoint y: 139, endPoint x: 85, endPoint y: 147, distance: 197.0
click at [85, 147] on main "Untitled Draft Builder Statistics Save Set Live If True If False If True If Fal…" at bounding box center [235, 149] width 311 height 298
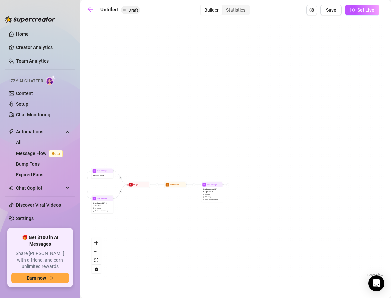
drag, startPoint x: 269, startPoint y: 150, endPoint x: 105, endPoint y: 145, distance: 164.6
click at [105, 145] on div "If True If False If True If False If True If False If True If False Send Messag…" at bounding box center [236, 150] width 298 height 256
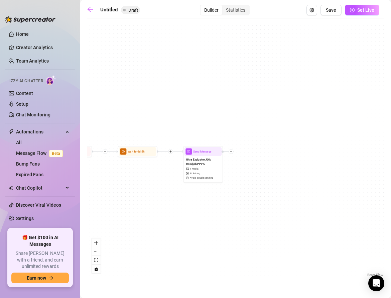
drag, startPoint x: 214, startPoint y: 187, endPoint x: 191, endPoint y: 126, distance: 65.0
click at [191, 126] on div "If True If False If True If False If True If False If True If False Send Messag…" at bounding box center [236, 150] width 298 height 256
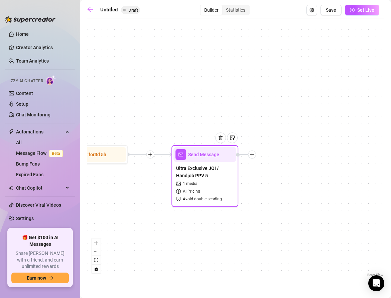
click at [214, 163] on div "Ultra Exclusive JOI / Handjob PPV 5 1 media AI Pricing Avoid double sending" at bounding box center [205, 183] width 63 height 43
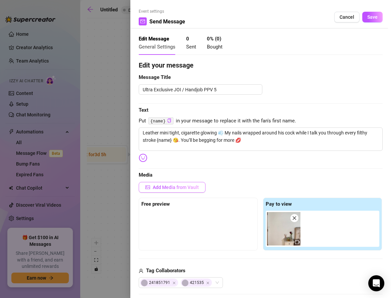
click at [169, 188] on span "Add Media from Vault" at bounding box center [176, 187] width 46 height 5
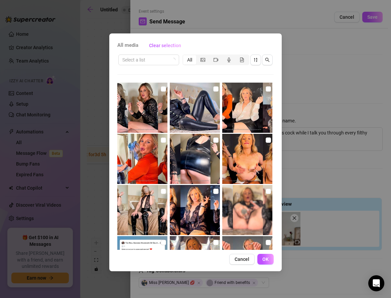
click at [164, 86] on input "checkbox" at bounding box center [163, 88] width 5 height 5
checkbox input "true"
click at [263, 254] on button "OK" at bounding box center [265, 259] width 16 height 11
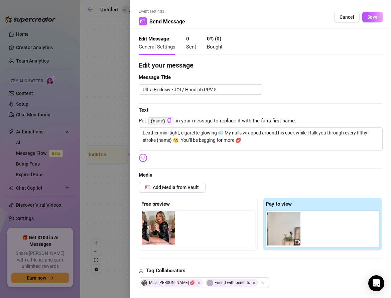
drag, startPoint x: 316, startPoint y: 234, endPoint x: 149, endPoint y: 233, distance: 166.5
click at [149, 233] on div "Free preview Pay to view" at bounding box center [261, 224] width 244 height 53
click at [369, 20] on button "Save" at bounding box center [372, 17] width 20 height 11
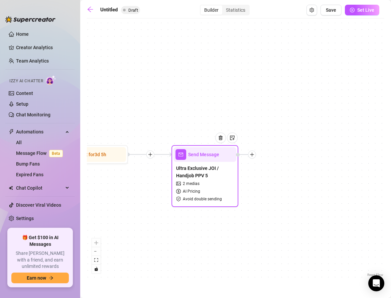
click at [253, 155] on icon "plus" at bounding box center [252, 154] width 5 height 5
click at [273, 166] on div "Condition" at bounding box center [285, 166] width 49 height 11
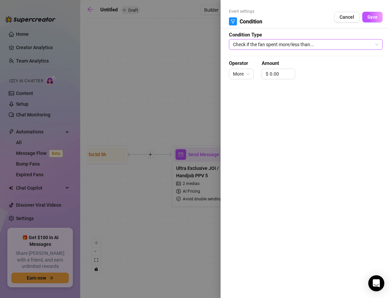
click at [256, 46] on span "Check if the fan spent more/less than..." at bounding box center [306, 44] width 146 height 10
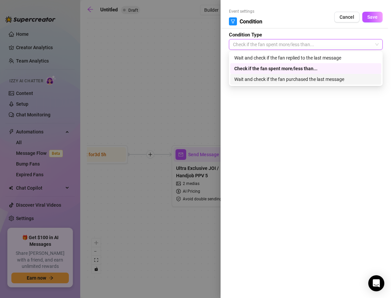
click at [254, 80] on div "Wait and check if the fan purchased the last message" at bounding box center [305, 79] width 143 height 7
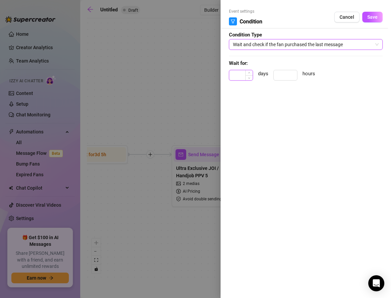
click at [238, 75] on input at bounding box center [240, 75] width 23 height 10
click at [238, 76] on input at bounding box center [240, 75] width 23 height 10
type input "w"
type input "2"
click at [369, 17] on span "Save" at bounding box center [372, 16] width 10 height 5
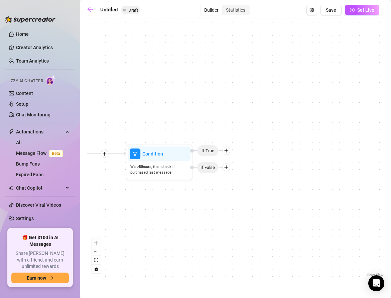
drag, startPoint x: 303, startPoint y: 137, endPoint x: 146, endPoint y: 137, distance: 156.1
click at [146, 137] on div "If True If False If True If False If True If False If True If False Condition W…" at bounding box center [236, 150] width 298 height 256
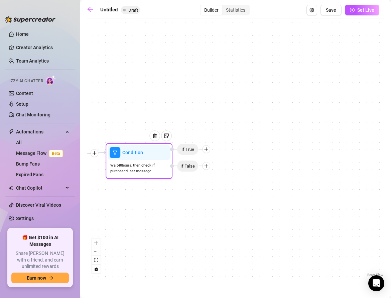
drag, startPoint x: 203, startPoint y: 169, endPoint x: 184, endPoint y: 168, distance: 19.7
click at [184, 168] on span "If False" at bounding box center [188, 166] width 22 height 12
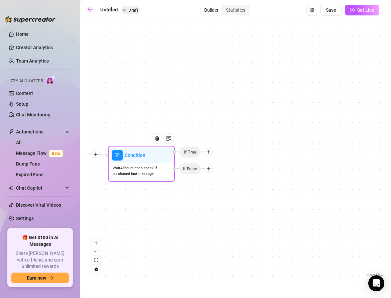
drag, startPoint x: 207, startPoint y: 149, endPoint x: 211, endPoint y: 151, distance: 3.9
click at [211, 151] on icon "plus" at bounding box center [208, 151] width 5 height 5
click at [212, 174] on div "Message" at bounding box center [221, 174] width 49 height 11
type textarea "Write your message here"
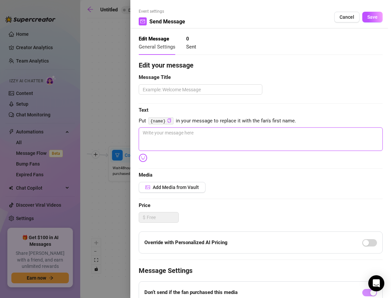
click at [165, 142] on textarea at bounding box center [261, 138] width 244 height 23
paste textarea "Mmm knew you’d love stroking with me 💋 Next one I’ve got is even filthier, babe…"
type textarea "Mmm knew you’d love stroking with me 💋 Next one I’ve got is even filthier, babe…"
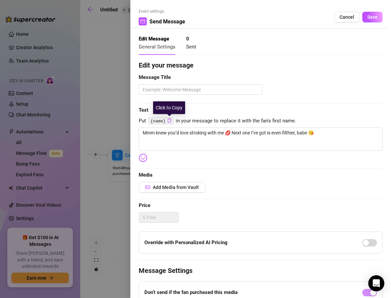
click at [170, 122] on icon "copy" at bounding box center [168, 120] width 3 height 4
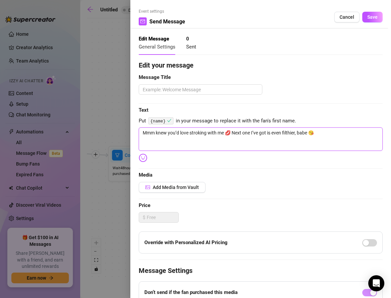
click at [225, 133] on textarea "Mmm knew you’d love stroking with me 💋 Next one I’ve got is even filthier, babe…" at bounding box center [261, 138] width 244 height 23
type textarea "Mmm knew you’d love stroking with me 💋 Next one I’ve got is even filthier, babe…"
paste textarea "{name}"
type textarea "Mmm knew you’d love stroking with me {name} 💋 Next one I’ve got is even filthie…"
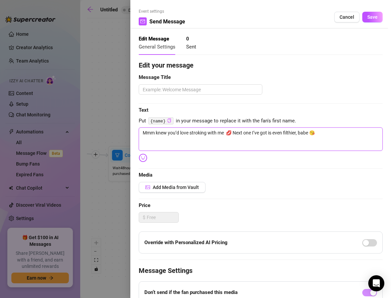
type textarea "Mmm knew you’d love stroking with me {name} 💋 Next one I’ve got is even filthie…"
type textarea "Mmm knew you’d love stroking with me {name}💋 Next one I’ve got is even filthier…"
type textarea "Mmm knew you’d love stroking with me {name💋 Next one I’ve got is even filthier,…"
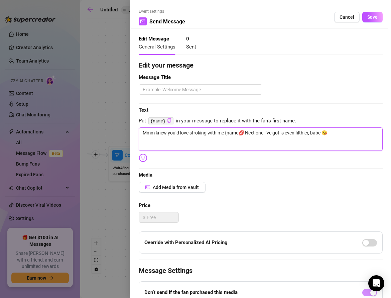
type textarea "Mmm knew you’d love stroking with me {nam💋 Next one I’ve got is even filthier, …"
type textarea "Mmm knew you’d love stroking with me {na💋 Next one I’ve got is even filthier, b…"
type textarea "Mmm knew you’d love stroking with me {n💋 Next one I’ve got is even filthier, ba…"
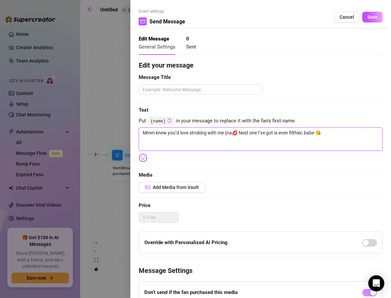
type textarea "Mmm knew you’d love stroking with me {n💋 Next one I’ve got is even filthier, ba…"
type textarea "Mmm knew you’d love stroking with me {💋 Next one I’ve got is even filthier, bab…"
type textarea "Mmm knew you’d love stroking with me 💋 Next one I’ve got is even filthier, babe…"
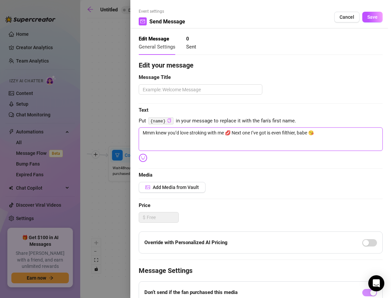
click at [301, 134] on textarea "Mmm knew you’d love stroking with me 💋 Next one I’ve got is even filthier, babe…" at bounding box center [261, 138] width 244 height 23
paste textarea "{name}"
type textarea "Mmm knew you’d love stroking with me 💋 Next one I’ve got is even filthier, {nam…"
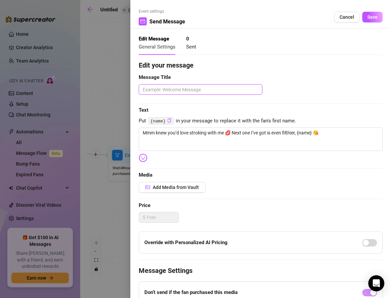
click at [151, 89] on textarea at bounding box center [201, 89] width 124 height 10
type textarea "I"
type textarea "If"
type textarea "If B"
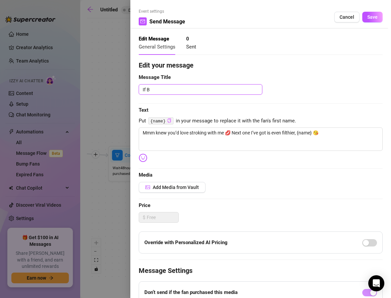
type textarea "If Bo"
type textarea "If Bou"
type textarea "If Boug"
type textarea "If Bough"
type textarea "If Bought"
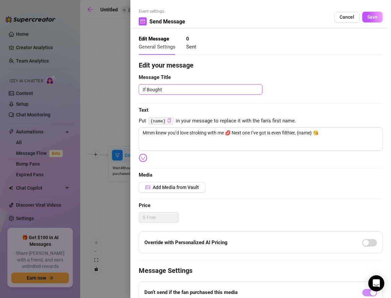
type textarea "If Bought"
type textarea "If Bought P"
type textarea "If Bought PP"
type textarea "If Bought PPB"
type textarea "If Bought PP"
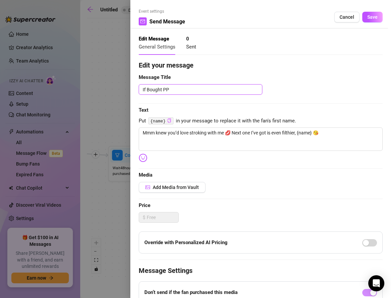
type textarea "If Bought PPV"
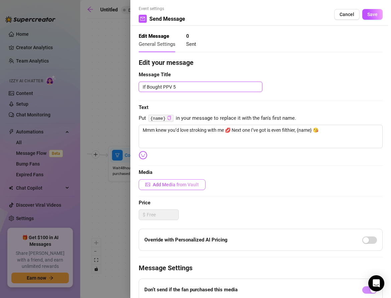
scroll to position [2, 0]
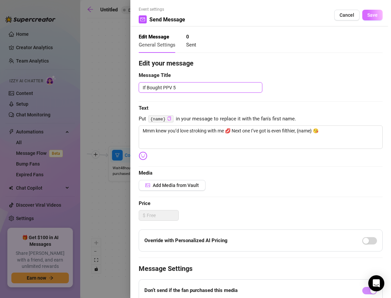
type textarea "If Bought PPV 5"
click at [367, 19] on button "Save" at bounding box center [372, 15] width 20 height 11
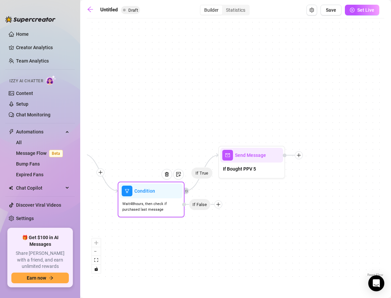
drag, startPoint x: 195, startPoint y: 172, endPoint x: 205, endPoint y: 208, distance: 37.6
click at [205, 209] on span "If False" at bounding box center [200, 205] width 22 height 12
click at [218, 205] on icon "plus" at bounding box center [218, 204] width 0 height 4
click at [221, 224] on div "Message" at bounding box center [231, 227] width 49 height 11
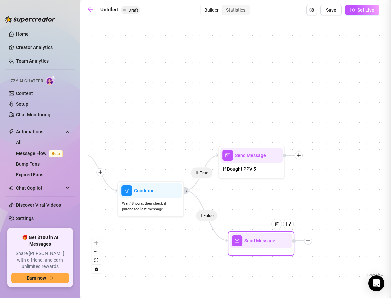
type textarea "Write your message here"
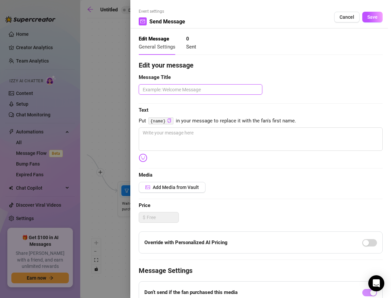
click at [195, 88] on textarea at bounding box center [201, 89] width 124 height 10
type textarea "I"
type textarea "If"
type textarea "If N"
type textarea "If No"
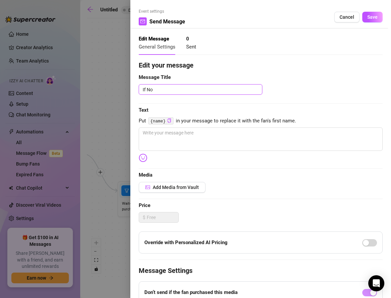
type textarea "If Not"
type textarea "If Not B"
type textarea "If Not Bo"
type textarea "If Not Bou"
type textarea "If Not Boug"
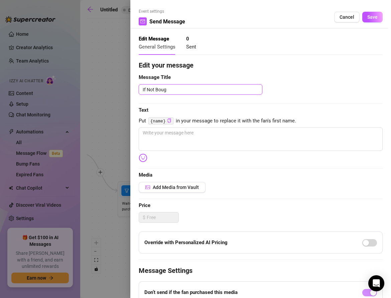
type textarea "If Not Bough"
type textarea "If Not Bought"
type textarea "If Not Bought P"
type textarea "If Not Bought PP"
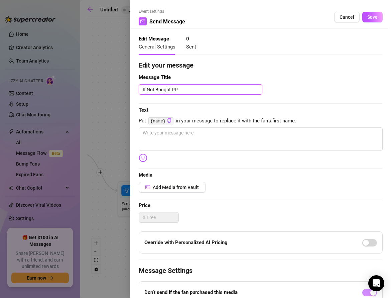
type textarea "If Not Bought PPV"
type textarea "If Not Bought PPV 5"
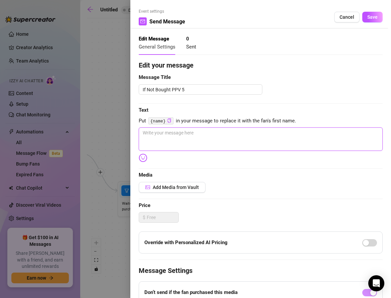
click at [160, 133] on textarea at bounding box center [261, 138] width 244 height 23
paste textarea "Still holding out? 😏 My hand wrapped tight, cigarette smoke curling… JOI at its…"
type textarea "Still holding out? 😏 My hand wrapped tight, cigarette smoke curling… JOI at its…"
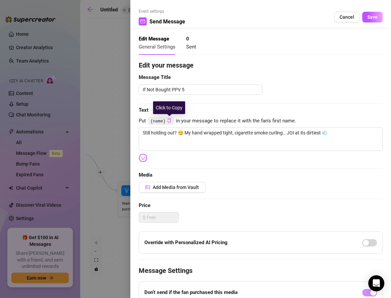
click at [167, 122] on icon "copy" at bounding box center [168, 120] width 3 height 4
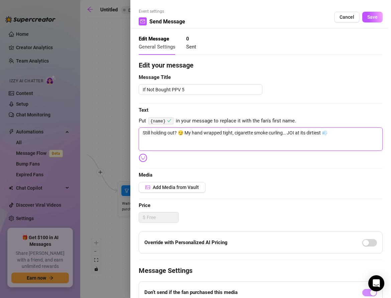
click at [175, 132] on textarea "Still holding out? 😏 My hand wrapped tight, cigarette smoke curling… JOI at its…" at bounding box center [261, 138] width 244 height 23
type textarea "Still holding out ? 😏 My hand wrapped tight, cigarette smoke curling… JOI at it…"
paste textarea "{name}"
type textarea "Still holding out {name}? 😏 My hand wrapped tight, cigarette smoke curling… JOI…"
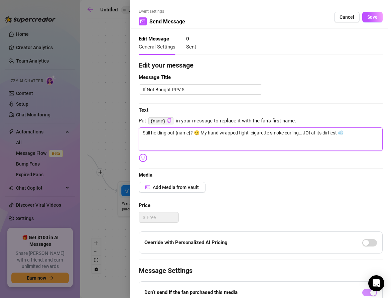
type textarea "Still holding out, {name}? 😏 My hand wrapped tight, cigarette smoke curling… JO…"
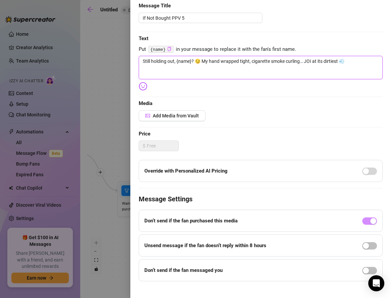
scroll to position [77, 0]
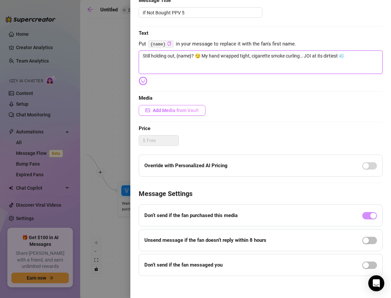
type textarea "Still holding out, {name}? 😏 My hand wrapped tight, cigarette smoke curling… JO…"
click at [162, 108] on span "Add Media from Vault" at bounding box center [176, 110] width 46 height 5
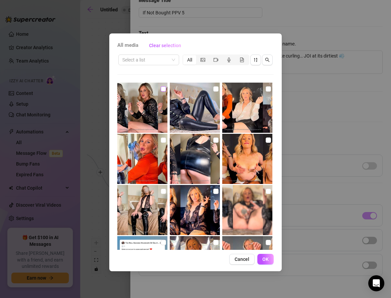
click at [162, 89] on input "checkbox" at bounding box center [163, 88] width 5 height 5
checkbox input "true"
click at [217, 62] on span "segmented control" at bounding box center [216, 59] width 5 height 5
click at [211, 56] on input "segmented control" at bounding box center [211, 56] width 0 height 0
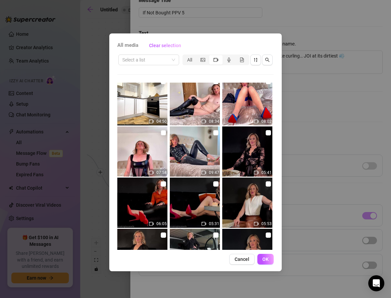
scroll to position [623, 0]
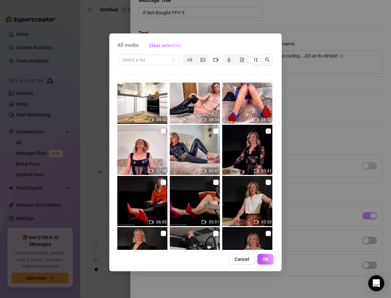
click at [219, 128] on img at bounding box center [195, 150] width 50 height 50
checkbox input "true"
click at [265, 255] on button "OK" at bounding box center [265, 259] width 16 height 11
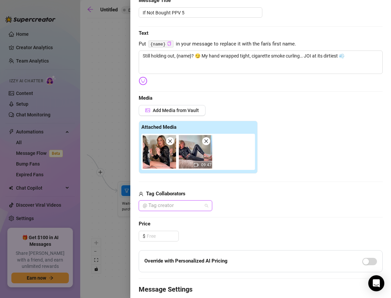
click at [158, 210] on div "@ Tag creator" at bounding box center [176, 205] width 74 height 11
click at [159, 219] on div "Miss Lulu Leather 💋" at bounding box center [175, 218] width 63 height 7
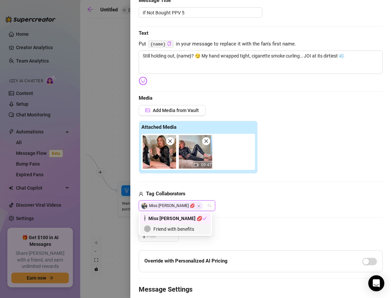
click at [187, 227] on div "Friend with benefits" at bounding box center [175, 228] width 63 height 7
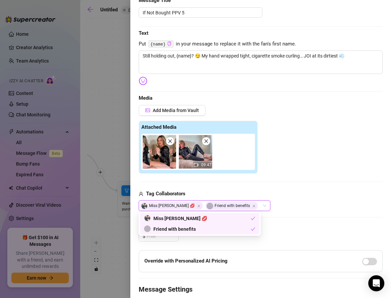
click at [207, 139] on icon "close" at bounding box center [206, 141] width 5 height 5
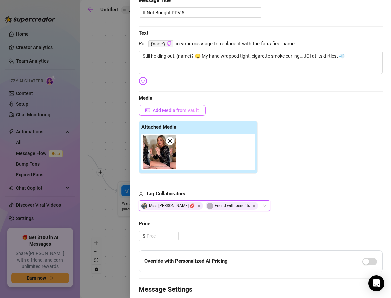
click at [162, 108] on span "Add Media from Vault" at bounding box center [176, 110] width 46 height 5
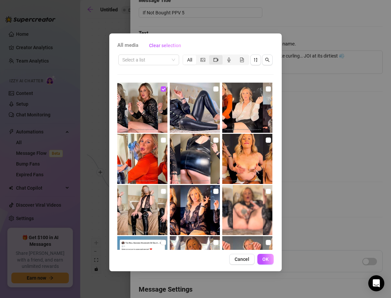
click at [214, 55] on div "segmented control" at bounding box center [215, 59] width 13 height 9
click at [211, 56] on input "segmented control" at bounding box center [211, 56] width 0 height 0
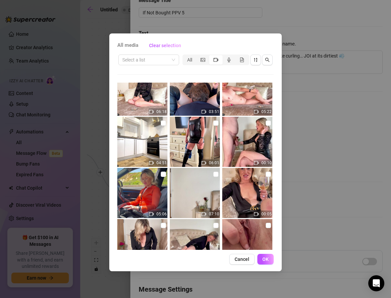
scroll to position [1508, 0]
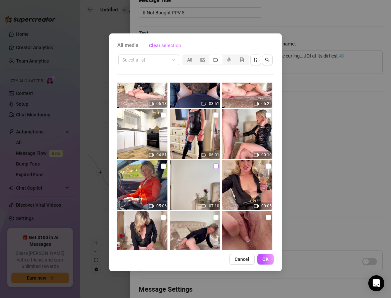
click at [217, 167] on input "checkbox" at bounding box center [215, 165] width 5 height 5
checkbox input "true"
click at [262, 258] on button "OK" at bounding box center [265, 259] width 16 height 11
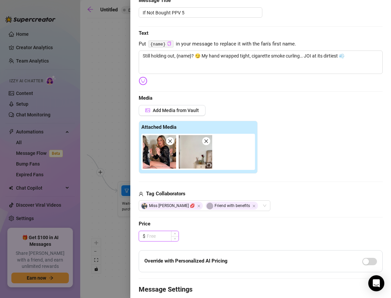
click at [159, 235] on input at bounding box center [163, 236] width 32 height 10
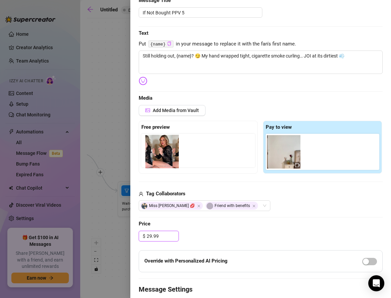
drag, startPoint x: 284, startPoint y: 156, endPoint x: 159, endPoint y: 156, distance: 125.4
click at [159, 156] on div "Free preview Pay to view" at bounding box center [261, 147] width 244 height 53
drag, startPoint x: 275, startPoint y: 154, endPoint x: 144, endPoint y: 154, distance: 130.7
click at [144, 155] on div "Free preview Pay to view" at bounding box center [261, 147] width 244 height 53
drag, startPoint x: 282, startPoint y: 153, endPoint x: 152, endPoint y: 152, distance: 130.0
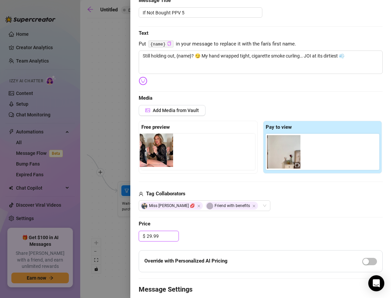
click at [152, 152] on div "Free preview Pay to view" at bounding box center [261, 147] width 244 height 53
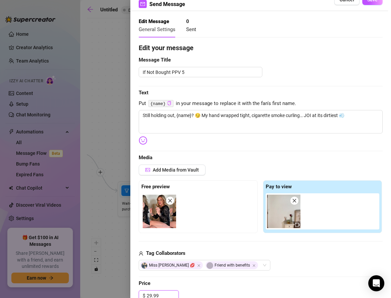
scroll to position [0, 0]
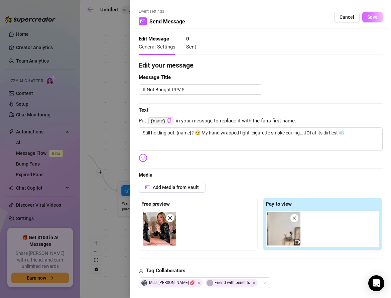
type input "29.99"
click at [371, 17] on span "Save" at bounding box center [372, 16] width 10 height 5
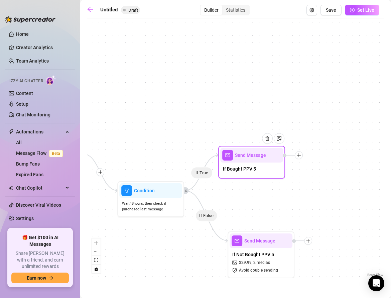
click at [242, 163] on div "If Bought PPV 5" at bounding box center [251, 169] width 63 height 14
type textarea "Mmm knew you’d love stroking with me 💋 Next one I’ve got is even filthier, {nam…"
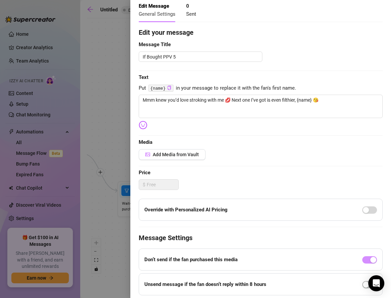
scroll to position [34, 0]
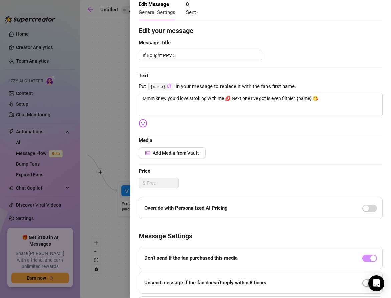
click at [98, 130] on div at bounding box center [195, 149] width 391 height 298
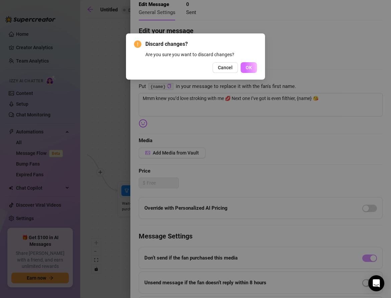
click at [243, 66] on button "OK" at bounding box center [249, 67] width 16 height 11
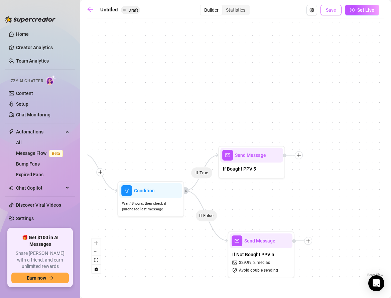
click at [333, 13] on button "Save" at bounding box center [331, 10] width 21 height 11
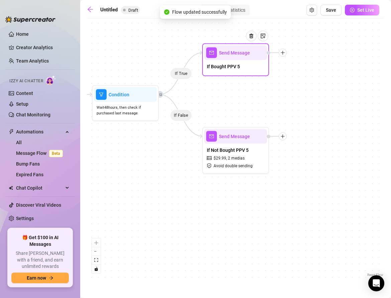
click at [282, 56] on div at bounding box center [283, 53] width 8 height 8
click at [287, 53] on div "If True If False If True If False If True If False If True If False If True If …" at bounding box center [236, 150] width 298 height 256
click at [282, 53] on icon "plus" at bounding box center [282, 52] width 5 height 5
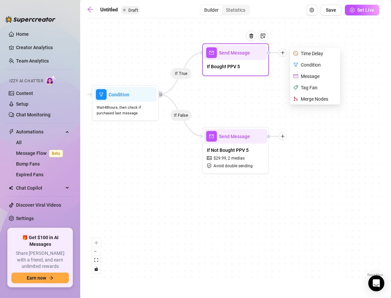
click at [306, 96] on div "Merge Nodes" at bounding box center [316, 98] width 49 height 11
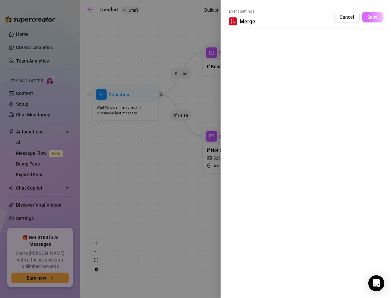
click at [370, 16] on span "Save" at bounding box center [372, 16] width 10 height 5
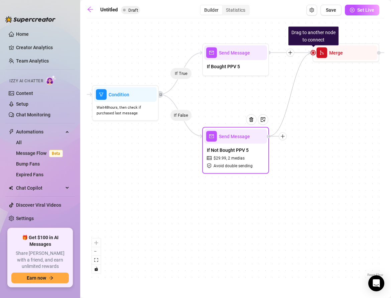
drag, startPoint x: 314, startPoint y: 53, endPoint x: 269, endPoint y: 134, distance: 92.3
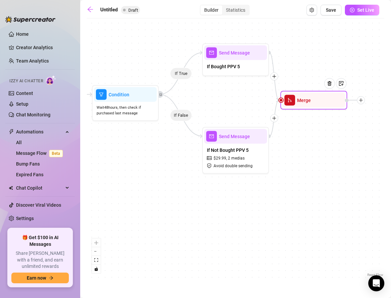
drag, startPoint x: 339, startPoint y: 59, endPoint x: 307, endPoint y: 107, distance: 58.1
click at [307, 107] on div "Merge" at bounding box center [313, 100] width 67 height 19
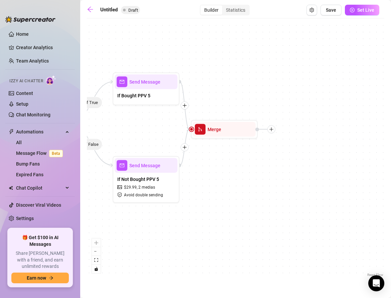
drag, startPoint x: 330, startPoint y: 152, endPoint x: 240, endPoint y: 182, distance: 94.2
click at [240, 182] on div "If True If False If True If False If True If False If True If False If True If …" at bounding box center [236, 150] width 298 height 256
click at [272, 131] on icon "plus" at bounding box center [271, 129] width 5 height 5
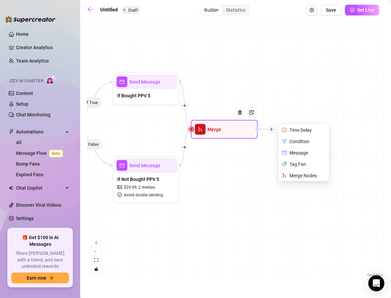
click at [294, 126] on div "Time Delay" at bounding box center [304, 129] width 49 height 11
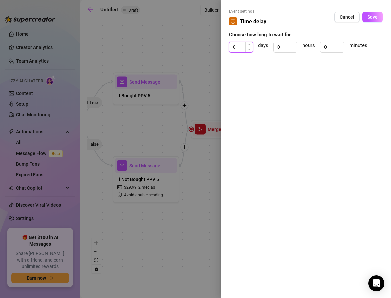
click at [239, 50] on input "0" at bounding box center [240, 47] width 23 height 10
type input "3"
click at [281, 43] on input "0" at bounding box center [285, 47] width 23 height 10
click at [282, 45] on input "0" at bounding box center [285, 47] width 23 height 10
type input "6"
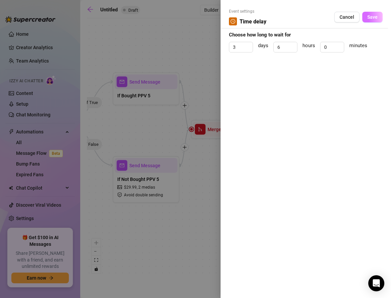
click at [370, 18] on span "Save" at bounding box center [372, 16] width 10 height 5
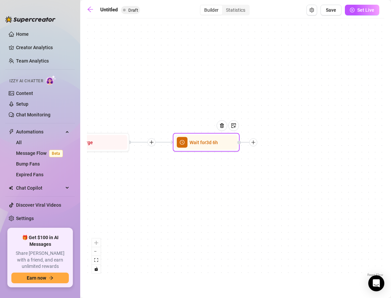
drag, startPoint x: 316, startPoint y: 108, endPoint x: 165, endPoint y: 124, distance: 151.3
click at [165, 124] on div "If True If False If True If False If True If False If True If False If True If …" at bounding box center [236, 150] width 298 height 256
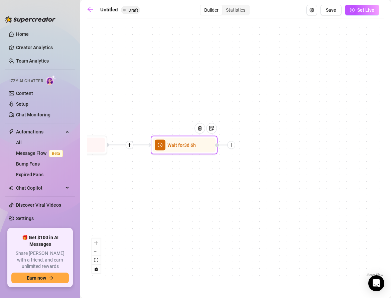
click at [231, 147] on div at bounding box center [231, 145] width 8 height 8
click at [252, 167] on div "Message" at bounding box center [264, 168] width 49 height 11
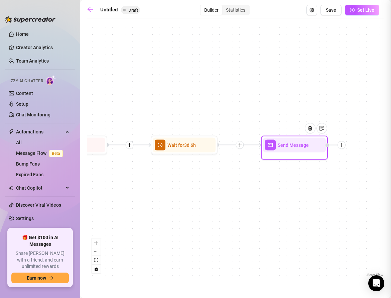
type textarea "Write your message here"
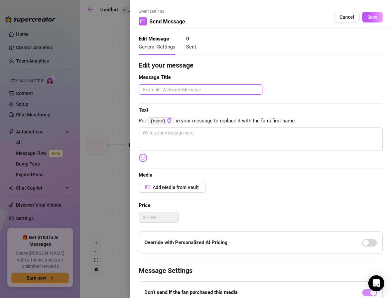
click at [183, 91] on textarea at bounding box center [201, 89] width 124 height 10
click at [166, 90] on textarea at bounding box center [201, 89] width 124 height 10
paste textarea "High Exclusivity Fetish Bundle"
type textarea "High Exclusivity Fetish Bundle"
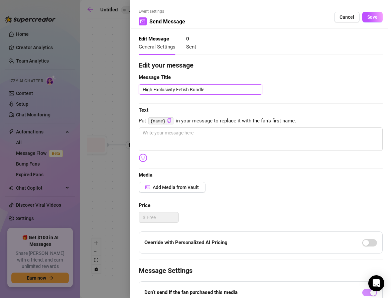
type textarea "High Exclusivity Fetish Bundle P"
type textarea "High Exclusivity Fetish Bundle PP"
type textarea "High Exclusivity Fetish Bundle PPV"
type textarea "High Exclusivity Fetish Bundle PPV 6"
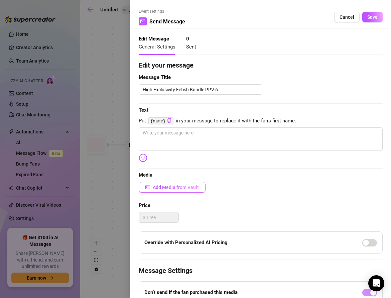
click at [158, 187] on span "Add Media from Vault" at bounding box center [176, 187] width 46 height 5
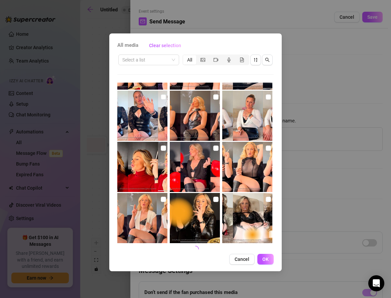
scroll to position [252, 0]
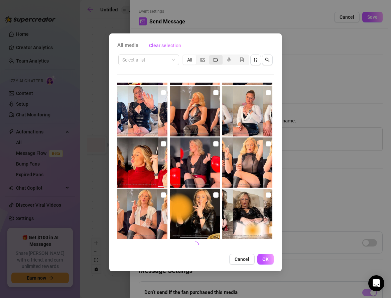
click at [217, 61] on icon "video-camera" at bounding box center [216, 59] width 5 height 5
click at [211, 56] on input "segmented control" at bounding box center [211, 56] width 0 height 0
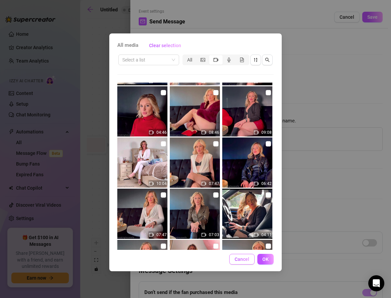
click at [234, 259] on button "Cancel" at bounding box center [241, 259] width 25 height 11
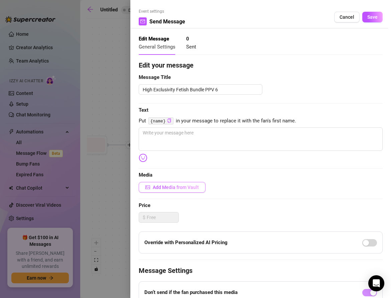
click at [169, 188] on span "Add Media from Vault" at bounding box center [176, 187] width 46 height 5
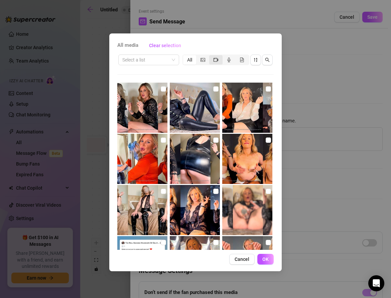
click at [214, 59] on icon "video-camera" at bounding box center [216, 60] width 5 height 4
click at [211, 56] on input "segmented control" at bounding box center [211, 56] width 0 height 0
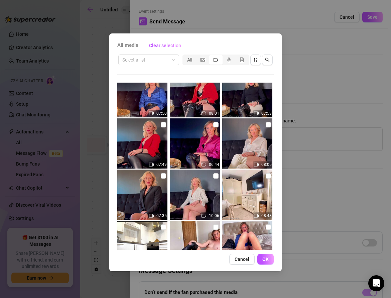
scroll to position [475, 0]
click at [164, 123] on input "checkbox" at bounding box center [163, 124] width 5 height 5
checkbox input "true"
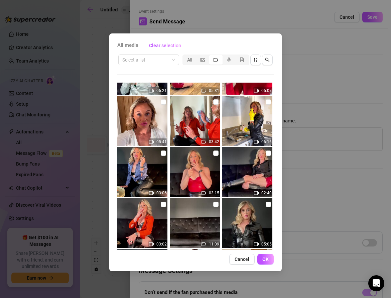
scroll to position [1222, 0]
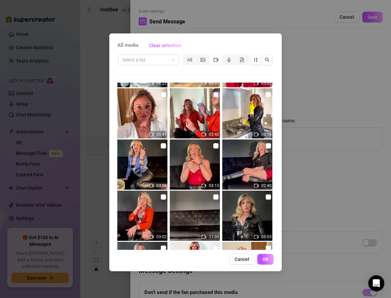
click at [216, 95] on input "checkbox" at bounding box center [215, 94] width 5 height 5
checkbox input "true"
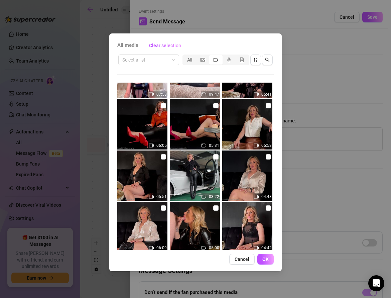
scroll to position [694, 0]
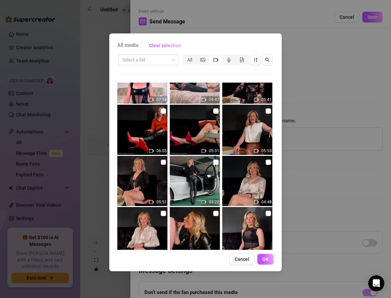
click at [165, 164] on input "checkbox" at bounding box center [163, 161] width 5 height 5
checkbox input "true"
click at [261, 256] on button "OK" at bounding box center [265, 259] width 16 height 11
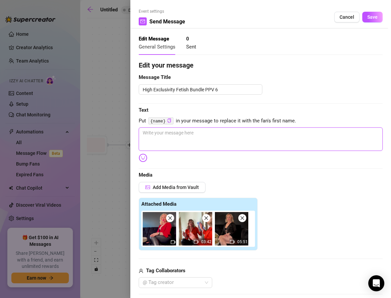
click at [147, 128] on textarea at bounding box center [261, 138] width 244 height 23
paste textarea "Red satin, gold heels, leather pants & smoke 💨 This 3-clip bundle mixes glamour…"
type textarea "Red satin, gold heels, leather pants & smoke 💨 This 3-clip bundle mixes glamour…"
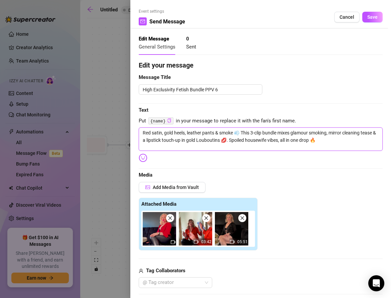
type textarea "Red satin, gold heels, leather pants & smoke 💨 This 3-clip bundle mixes glamour…"
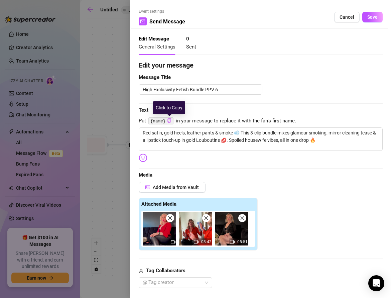
click at [168, 121] on icon "copy" at bounding box center [169, 120] width 4 height 4
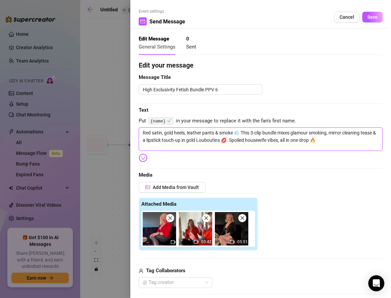
click at [309, 139] on textarea "Red satin, gold heels, leather pants & smoke 💨 This 3-clip bundle mixes glamour…" at bounding box center [261, 138] width 244 height 23
type textarea "Red satin, gold heels, leather pants & smoke 💨 This 3-clip bundle mixes glamour…"
paste textarea "{name}"
type textarea "Red satin, gold heels, leather pants & smoke 💨 This 3-clip bundle mixes glamour…"
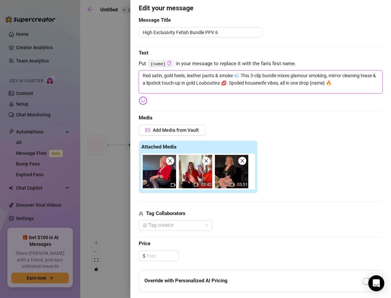
scroll to position [94, 0]
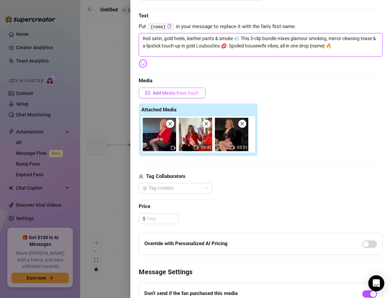
type textarea "Red satin, gold heels, leather pants & smoke 💨 This 3-clip bundle mixes glamour…"
click at [159, 91] on span "Add Media from Vault" at bounding box center [176, 92] width 46 height 5
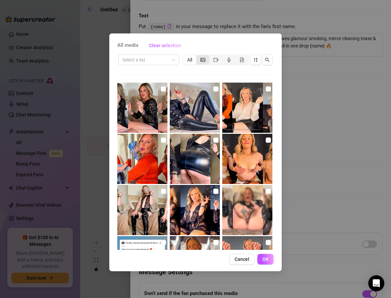
click at [206, 57] on div "segmented control" at bounding box center [202, 59] width 13 height 9
click at [198, 56] on input "segmented control" at bounding box center [198, 56] width 0 height 0
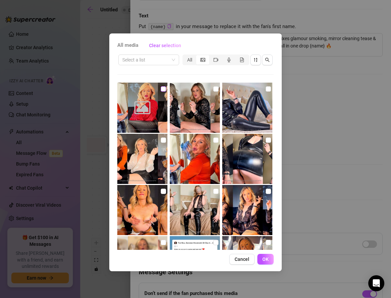
click at [163, 91] on input "checkbox" at bounding box center [163, 88] width 5 height 5
checkbox input "true"
click at [266, 261] on span "OK" at bounding box center [265, 258] width 6 height 5
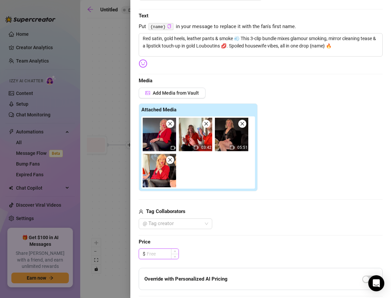
click at [162, 252] on input at bounding box center [163, 254] width 32 height 10
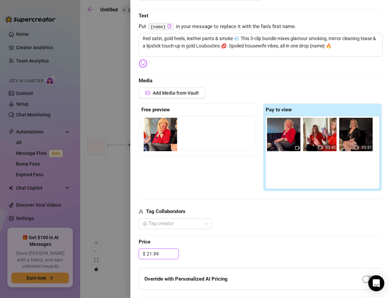
drag, startPoint x: 284, startPoint y: 169, endPoint x: 157, endPoint y: 133, distance: 132.7
click at [157, 133] on div "Free preview Pay to view 03:42 05:51" at bounding box center [261, 147] width 244 height 88
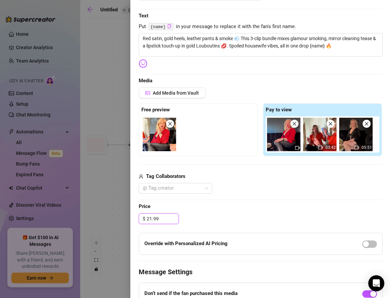
scroll to position [126, 0]
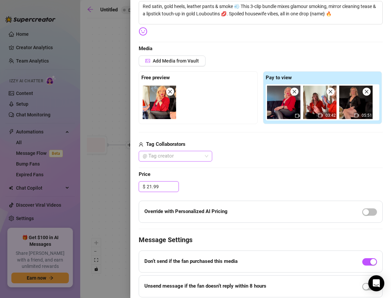
click at [180, 159] on div at bounding box center [172, 155] width 64 height 9
type input "21.99"
click at [179, 170] on div "Miss Lulu Leather 💋" at bounding box center [175, 168] width 63 height 7
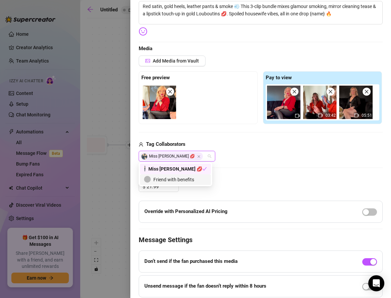
click at [254, 159] on div "Miss Lulu Leather 💋" at bounding box center [261, 156] width 244 height 11
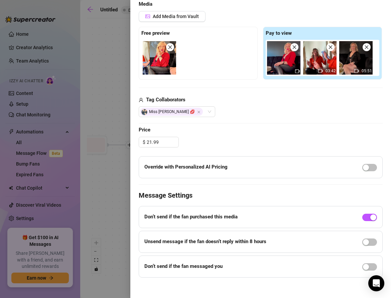
scroll to position [173, 0]
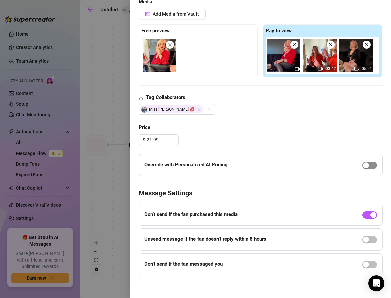
click at [369, 166] on div "button" at bounding box center [366, 165] width 6 height 6
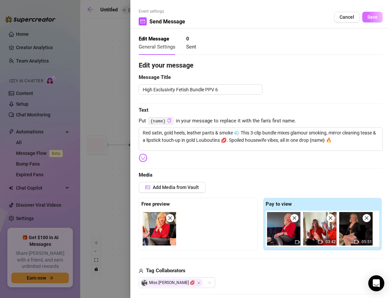
click at [371, 15] on span "Save" at bounding box center [372, 16] width 10 height 5
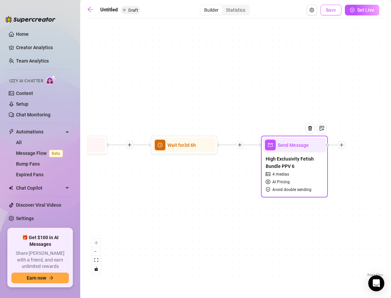
click at [333, 11] on span "Save" at bounding box center [331, 9] width 10 height 5
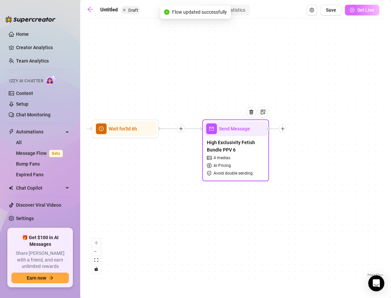
click at [356, 13] on button "Set Live" at bounding box center [362, 10] width 34 height 11
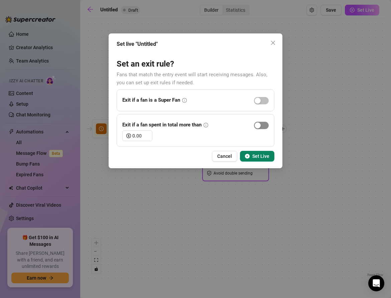
click at [257, 125] on div "button" at bounding box center [258, 125] width 6 height 6
click at [134, 133] on input "0.00" at bounding box center [142, 136] width 20 height 10
type input "5000.00"
click at [249, 155] on icon "play-circle" at bounding box center [247, 156] width 5 height 5
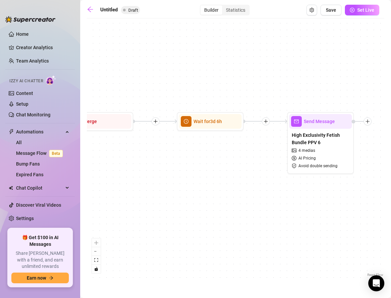
drag, startPoint x: 131, startPoint y: 179, endPoint x: 298, endPoint y: 178, distance: 167.2
click at [298, 178] on div "If True If False If True If False If True If False If True If False If True If …" at bounding box center [236, 150] width 298 height 256
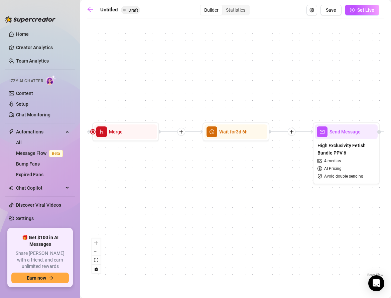
drag, startPoint x: 203, startPoint y: 189, endPoint x: 109, endPoint y: 191, distance: 93.3
click at [110, 192] on div "If True If False If True If False If True If False If True If False If True If …" at bounding box center [236, 150] width 298 height 256
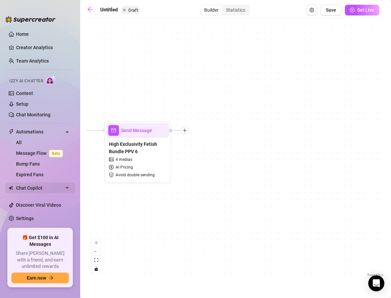
drag, startPoint x: 192, startPoint y: 190, endPoint x: 17, endPoint y: 191, distance: 174.8
click at [17, 191] on div "Home Creator Analytics Team Analytics Izzy AI Chatter Content Setup Chat Monito…" at bounding box center [195, 149] width 391 height 298
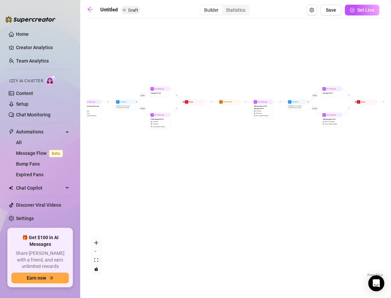
drag, startPoint x: 317, startPoint y: 150, endPoint x: 166, endPoint y: 176, distance: 152.9
click at [167, 175] on div "If True If False If True If False If True If False If True If False If True If …" at bounding box center [236, 150] width 298 height 256
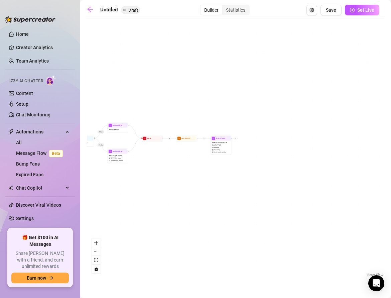
drag, startPoint x: 323, startPoint y: 152, endPoint x: 163, endPoint y: 175, distance: 160.7
click at [163, 175] on div "If True If False If True If False If True If False If True If False If True If …" at bounding box center [236, 150] width 298 height 256
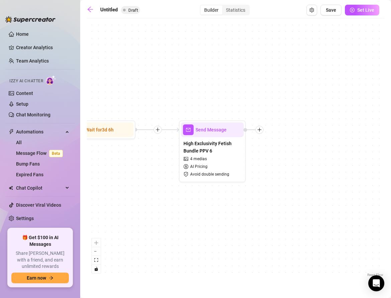
drag, startPoint x: 224, startPoint y: 144, endPoint x: 224, endPoint y: 206, distance: 61.8
click at [224, 206] on div "If True If False If True If False If True If False If True If False If True If …" at bounding box center [236, 150] width 298 height 256
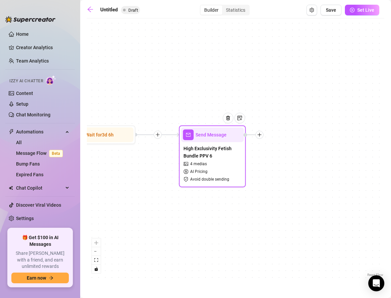
click at [262, 136] on icon "plus" at bounding box center [259, 134] width 5 height 5
click at [277, 146] on div "Condition" at bounding box center [292, 146] width 49 height 11
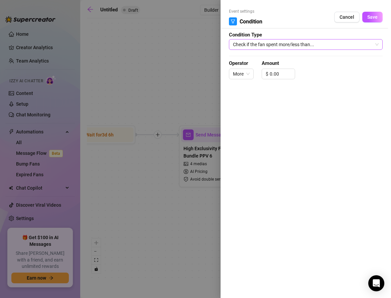
click at [248, 46] on span "Check if the fan spent more/less than..." at bounding box center [306, 44] width 146 height 10
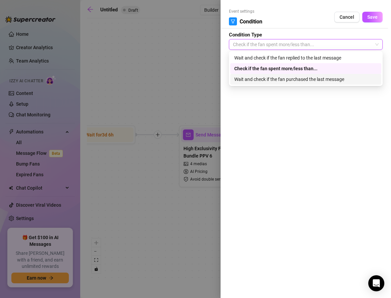
click at [249, 80] on div "Wait and check if the fan purchased the last message" at bounding box center [305, 79] width 143 height 7
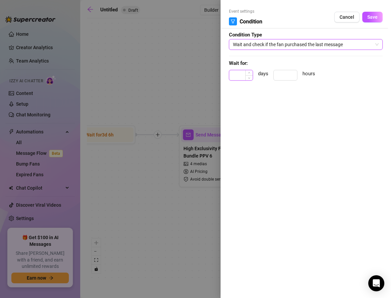
click at [241, 74] on input at bounding box center [240, 75] width 23 height 10
type input "2"
click at [372, 19] on span "Save" at bounding box center [372, 16] width 10 height 5
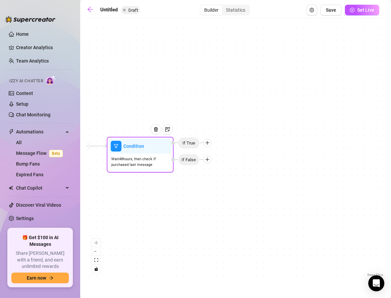
drag, startPoint x: 293, startPoint y: 106, endPoint x: 104, endPoint y: 120, distance: 190.0
click at [103, 120] on div "If True If False If True If False If True If False If True If False If True If …" at bounding box center [236, 150] width 298 height 256
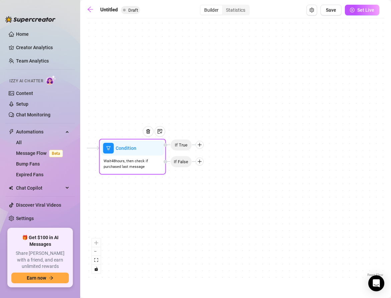
click at [198, 144] on icon "plus" at bounding box center [199, 144] width 5 height 5
click at [204, 165] on div "Message" at bounding box center [212, 167] width 49 height 11
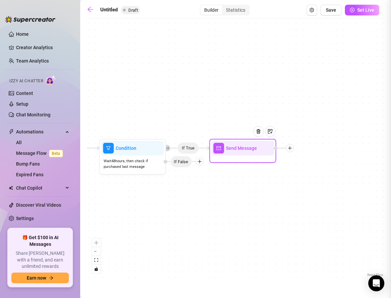
type textarea "Write your message here"
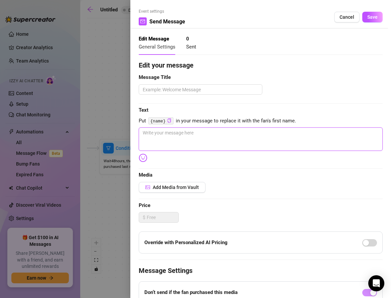
click at [154, 133] on textarea at bounding box center [261, 138] width 244 height 23
paste textarea "Mmm loved spoiling you with satin, heels & smoke 👠💨 Wait until you see what’s n…"
type textarea "Mmm loved spoiling you with satin, heels & smoke 👠💨 Wait until you see what’s n…"
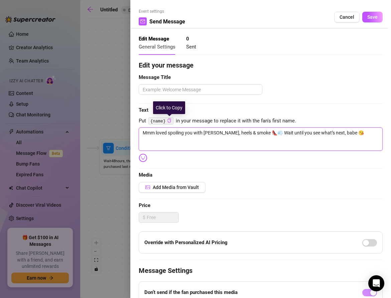
type textarea "Mmm loved spoiling you with satin, heels & smoke 👠💨 Wait until you see what’s n…"
click at [168, 119] on icon "copy" at bounding box center [169, 120] width 4 height 4
click at [323, 132] on textarea "Mmm loved spoiling you with satin, heels & smoke 👠💨 Wait until you see what’s n…" at bounding box center [261, 138] width 244 height 23
paste textarea "{name}"
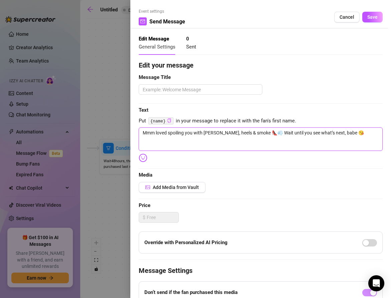
type textarea "Mmm loved spoiling you with satin, heels & smoke 👠💨 Wait until you see what’s n…"
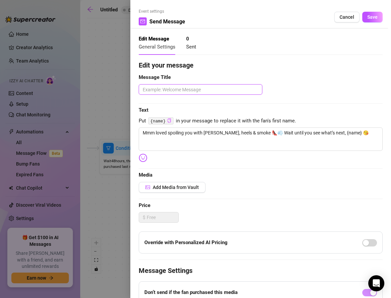
click at [149, 88] on textarea at bounding box center [201, 89] width 124 height 10
type textarea "I"
type textarea "If"
type textarea "If B"
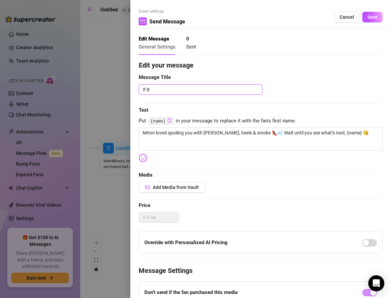
type textarea "If Bo"
type textarea "If Bou"
type textarea "If Boug"
type textarea "If Bough"
type textarea "If Bought"
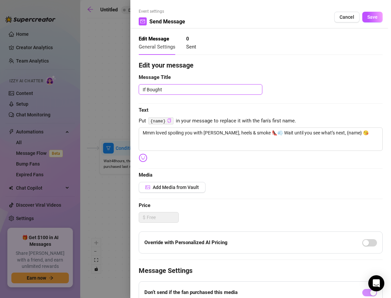
type textarea "If Bought"
type textarea "If Bought P"
type textarea "If Bought PP"
type textarea "If Bought PPV"
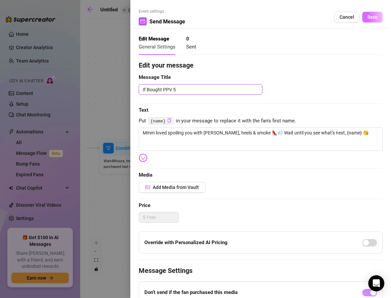
type textarea "If Bought PPV 5"
click at [375, 15] on span "Save" at bounding box center [372, 16] width 10 height 5
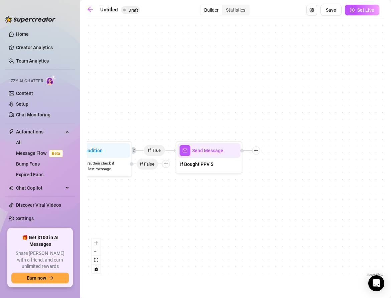
drag, startPoint x: 159, startPoint y: 207, endPoint x: 126, endPoint y: 209, distance: 33.2
click at [126, 209] on div "If True If False If True If False If True If False If True If False If True If …" at bounding box center [236, 150] width 298 height 256
click at [200, 167] on span "If Bought PPV 5" at bounding box center [197, 163] width 33 height 7
type textarea "Mmm loved spoiling you with satin, heels & smoke 👠💨 Wait until you see what’s n…"
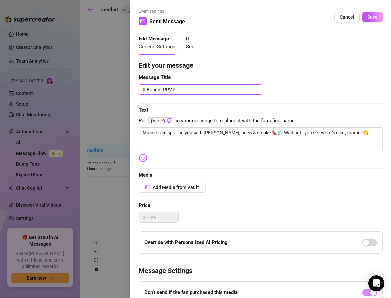
click at [183, 87] on textarea "If Bought PPV 5" at bounding box center [201, 89] width 124 height 10
type textarea "If Bought PPV"
type textarea "If Bought PPV 6"
click at [367, 20] on button "Save" at bounding box center [372, 17] width 20 height 11
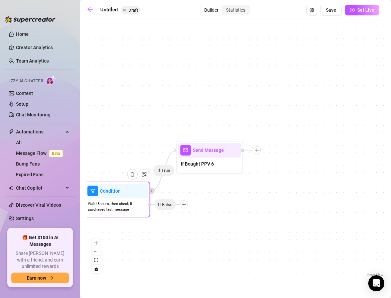
drag, startPoint x: 152, startPoint y: 166, endPoint x: 171, endPoint y: 208, distance: 46.4
click at [171, 208] on span "If False" at bounding box center [165, 204] width 22 height 12
click at [185, 206] on icon "plus" at bounding box center [185, 205] width 5 height 5
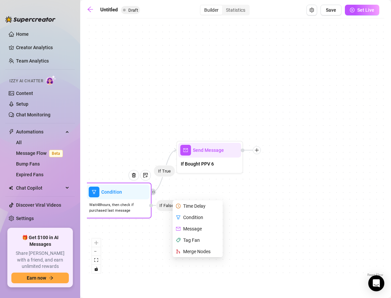
click at [187, 226] on div "Message" at bounding box center [198, 228] width 49 height 11
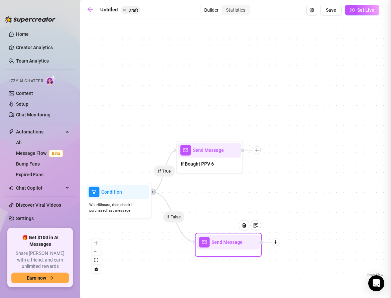
type textarea "Write your message here"
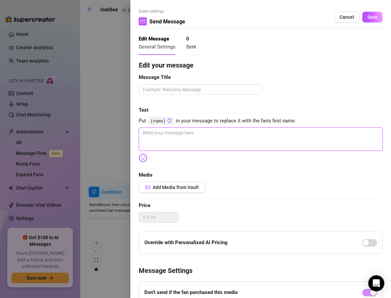
click at [145, 135] on textarea at bounding box center [261, 138] width 244 height 23
paste textarea "Still holding back? 😏 Satin, gold Louboutins, mirror teasing — 3 for 1, then go…"
type textarea "Still holding back? 😏 Satin, gold Louboutins, mirror teasing — 3 for 1, then go…"
click at [177, 133] on textarea "Still holding back? 😏 Satin, gold Louboutins, mirror teasing — 3 for 1, then go…" at bounding box center [261, 138] width 244 height 23
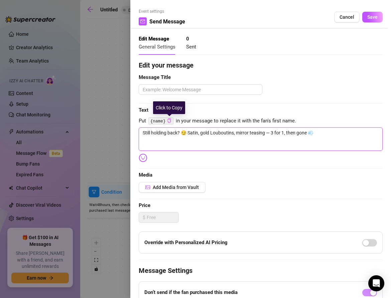
type textarea "Still holding back? 😏 Satin, gold Louboutins, mirror teasing — 3 for 1, then go…"
click at [169, 122] on icon "copy" at bounding box center [169, 120] width 4 height 4
click at [178, 132] on textarea "Still holding back? 😏 Satin, gold Louboutins, mirror teasing — 3 for 1, then go…" at bounding box center [261, 138] width 244 height 23
type textarea "Still holding back ? 😏 Satin, gold Louboutins, mirror teasing — 3 for 1, then g…"
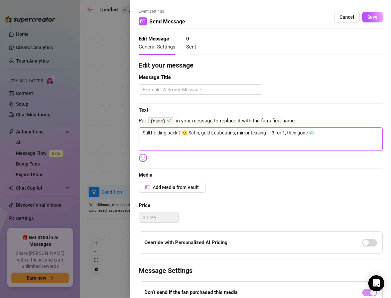
paste textarea "{name}"
type textarea "Still holding back {name}? 😏 Satin, gold Louboutins, mirror teasing — 3 for 1, …"
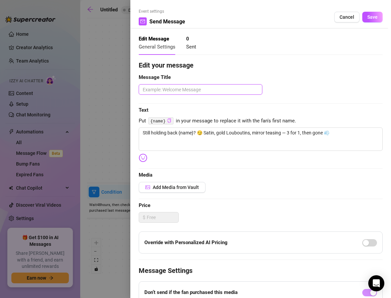
click at [158, 88] on textarea at bounding box center [201, 89] width 124 height 10
type textarea "I"
type textarea "If"
type textarea "If b"
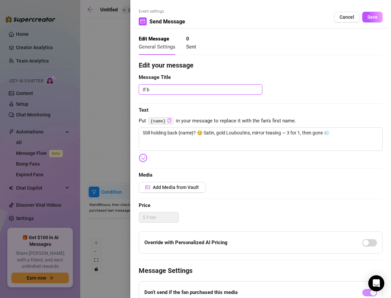
type textarea "If bo"
type textarea "If b"
click at [179, 91] on textarea "If Not Bought PP" at bounding box center [201, 89] width 124 height 10
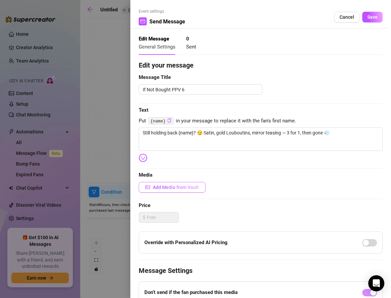
click at [169, 186] on span "Add Media from Vault" at bounding box center [176, 187] width 46 height 5
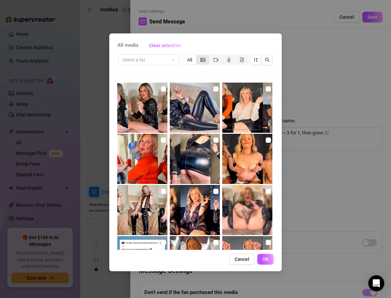
click at [202, 62] on span "segmented control" at bounding box center [203, 59] width 5 height 5
click at [198, 56] on input "segmented control" at bounding box center [198, 56] width 0 height 0
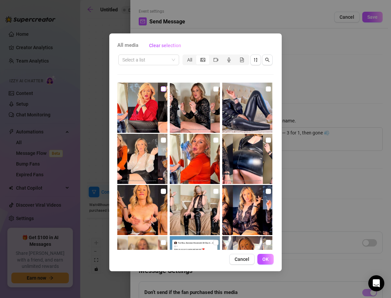
click at [162, 88] on input "checkbox" at bounding box center [163, 88] width 5 height 5
click at [215, 57] on icon "video-camera" at bounding box center [216, 59] width 5 height 5
click at [211, 56] on input "segmented control" at bounding box center [211, 56] width 0 height 0
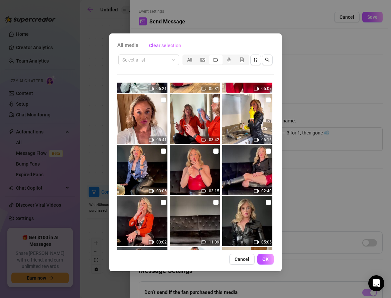
scroll to position [1228, 0]
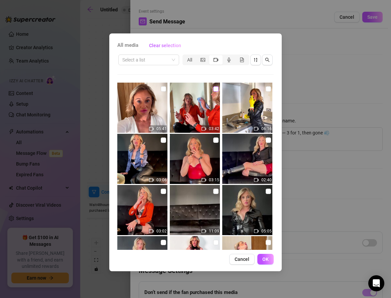
click at [215, 86] on label at bounding box center [215, 88] width 5 height 7
click at [215, 86] on input "checkbox" at bounding box center [215, 88] width 5 height 5
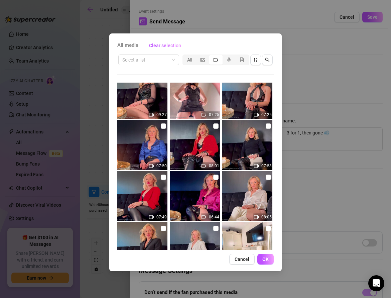
scroll to position [423, 0]
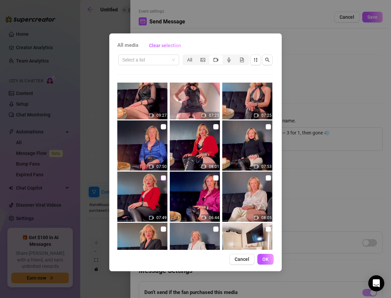
click at [163, 174] on label at bounding box center [163, 177] width 5 height 7
click at [163, 175] on input "checkbox" at bounding box center [163, 177] width 5 height 5
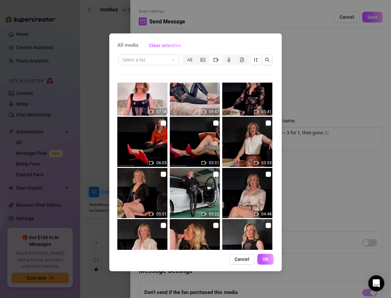
scroll to position [685, 0]
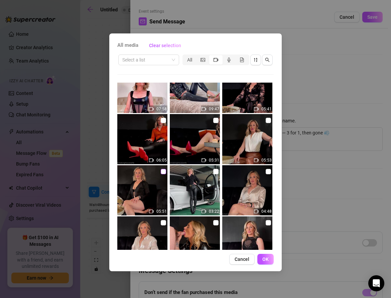
click at [165, 172] on input "checkbox" at bounding box center [163, 171] width 5 height 5
click at [267, 254] on button "OK" at bounding box center [265, 259] width 16 height 11
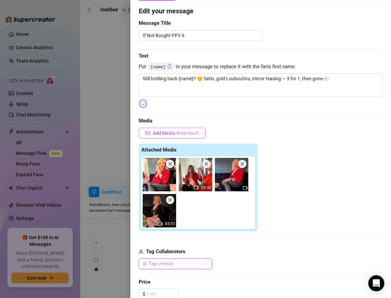
scroll to position [67, 0]
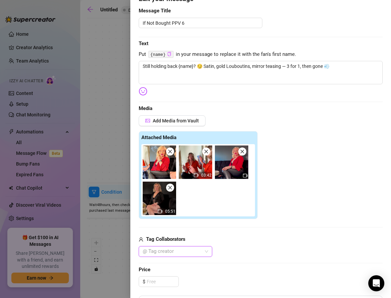
click at [156, 250] on div at bounding box center [172, 251] width 64 height 9
click at [159, 257] on div "241851791 421535 Miss Lulu Leather 💋 Friend with benefits" at bounding box center [176, 269] width 74 height 24
click at [161, 262] on div "Miss Lulu Leather 💋" at bounding box center [175, 263] width 63 height 7
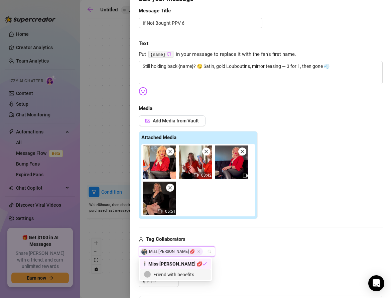
click at [162, 286] on div "Edit your message Message Title If Not Bought PPV 6 Text Put {name} in your mes…" at bounding box center [261, 205] width 244 height 423
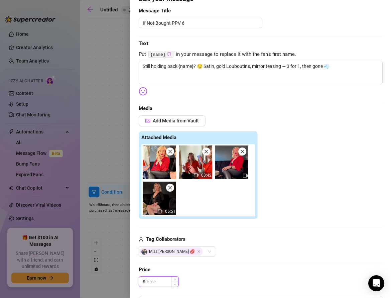
click at [157, 282] on input at bounding box center [163, 281] width 32 height 10
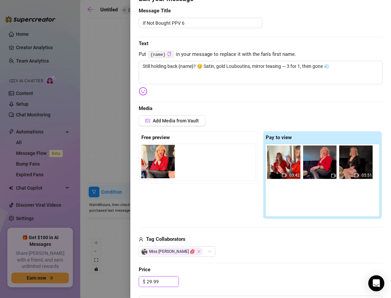
drag, startPoint x: 279, startPoint y: 165, endPoint x: 148, endPoint y: 165, distance: 131.4
click at [148, 165] on div "Free preview Pay to view 03:42 05:51" at bounding box center [261, 175] width 244 height 88
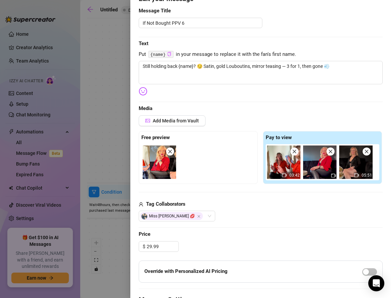
click at [227, 197] on div "Add Media from Vault Free preview Pay to view 03:42 05:51 Tag Collaborators Mis…" at bounding box center [261, 168] width 244 height 106
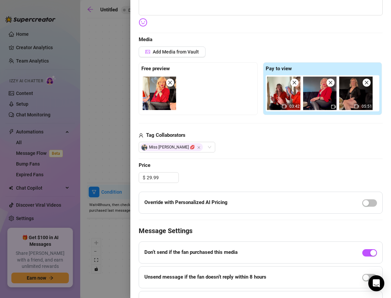
scroll to position [138, 0]
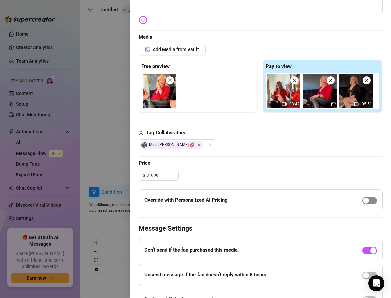
click at [370, 199] on span "button" at bounding box center [369, 200] width 15 height 7
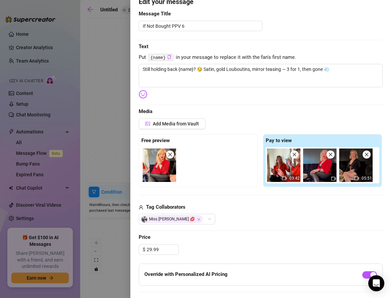
scroll to position [0, 0]
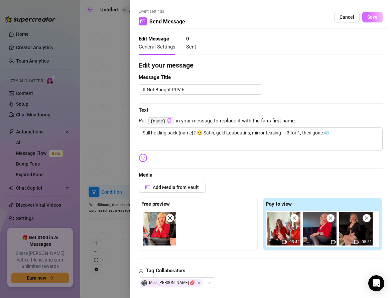
click at [367, 21] on button "Save" at bounding box center [372, 17] width 20 height 11
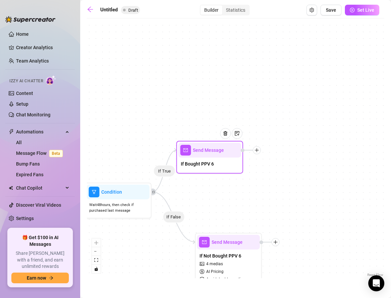
click at [257, 150] on icon "plus" at bounding box center [256, 150] width 5 height 5
click at [294, 194] on div "Merge Nodes" at bounding box center [289, 196] width 49 height 11
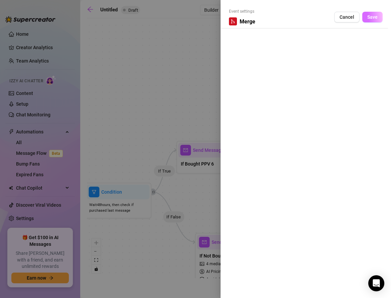
click at [370, 20] on button "Save" at bounding box center [372, 17] width 20 height 11
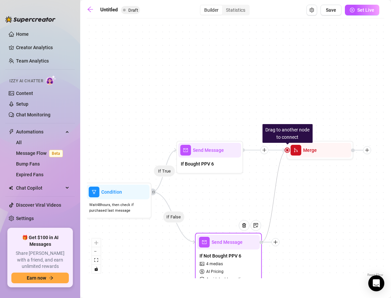
drag, startPoint x: 288, startPoint y: 150, endPoint x: 262, endPoint y: 242, distance: 95.5
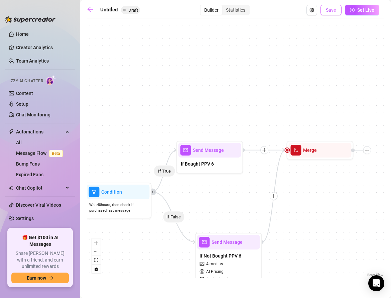
click at [333, 6] on button "Save" at bounding box center [331, 10] width 21 height 11
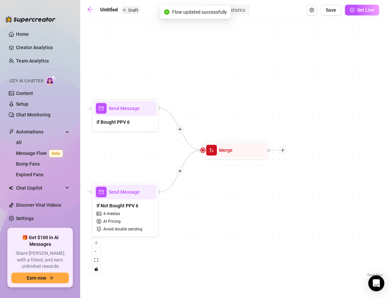
click at [356, 9] on button "Set Live" at bounding box center [362, 10] width 34 height 11
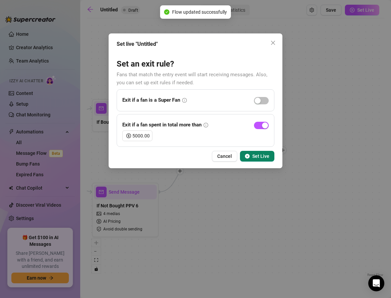
click at [250, 157] on button "Set Live" at bounding box center [257, 156] width 34 height 11
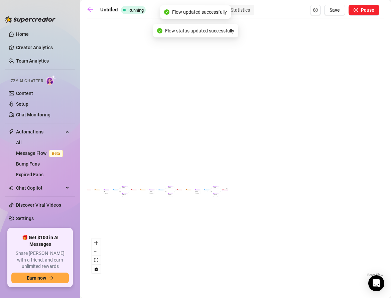
drag, startPoint x: 346, startPoint y: 176, endPoint x: 203, endPoint y: 217, distance: 148.8
click at [202, 217] on div "If True If False If True If False If True If False If True If False If True If …" at bounding box center [236, 150] width 298 height 256
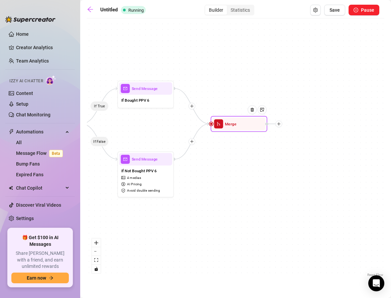
drag, startPoint x: 228, startPoint y: 158, endPoint x: 250, endPoint y: 206, distance: 52.5
click at [250, 206] on div "If True If False If True If False If True If False If True If False If True If …" at bounding box center [236, 150] width 298 height 256
click at [279, 126] on div at bounding box center [278, 123] width 7 height 7
click at [295, 123] on div "Time Delay" at bounding box center [306, 125] width 41 height 10
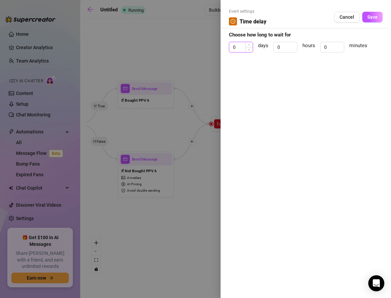
click at [240, 50] on input "0" at bounding box center [240, 47] width 23 height 10
click at [368, 18] on span "Save" at bounding box center [372, 16] width 10 height 5
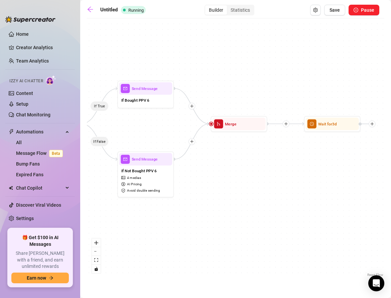
click at [336, 133] on div "If True If False If True If False If True If False If True If False If True If …" at bounding box center [236, 150] width 298 height 256
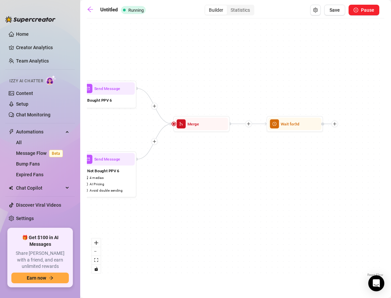
drag, startPoint x: 336, startPoint y: 150, endPoint x: 234, endPoint y: 151, distance: 101.3
click at [234, 151] on div "If True If False If True If False If True If False If True If False If True If …" at bounding box center [236, 150] width 298 height 256
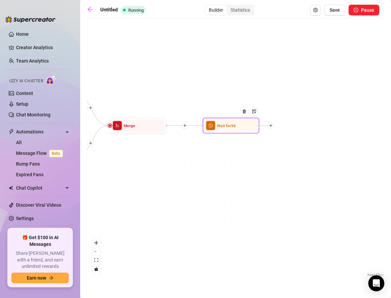
click at [271, 125] on icon "plus" at bounding box center [270, 125] width 3 height 0
click at [271, 127] on icon "plus" at bounding box center [271, 125] width 4 height 4
click at [290, 144] on div "Message" at bounding box center [298, 145] width 41 height 10
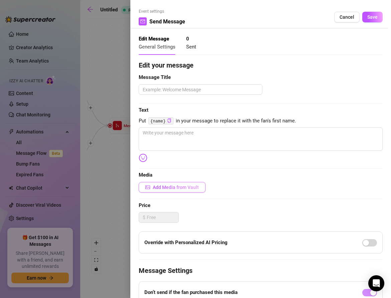
click at [152, 189] on button "Add Media from Vault" at bounding box center [172, 187] width 67 height 11
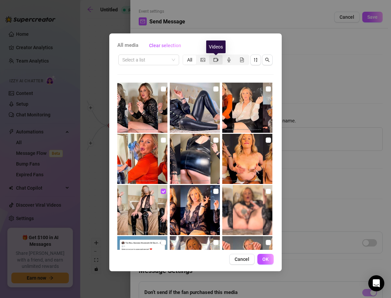
click at [217, 60] on icon "video-camera" at bounding box center [216, 60] width 5 height 4
click at [211, 56] on input "segmented control" at bounding box center [211, 56] width 0 height 0
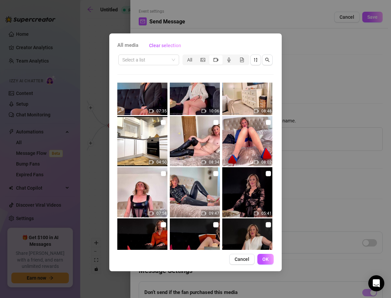
scroll to position [586, 0]
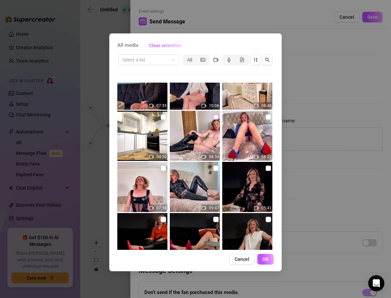
click at [214, 115] on input "checkbox" at bounding box center [215, 116] width 5 height 5
click at [261, 257] on button "OK" at bounding box center [265, 259] width 16 height 11
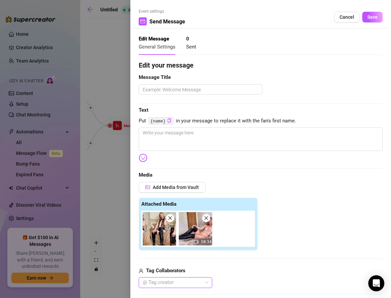
click at [167, 218] on span at bounding box center [170, 218] width 8 height 8
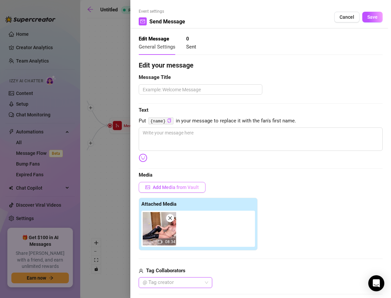
click at [165, 187] on span "Add Media from Vault" at bounding box center [176, 187] width 46 height 5
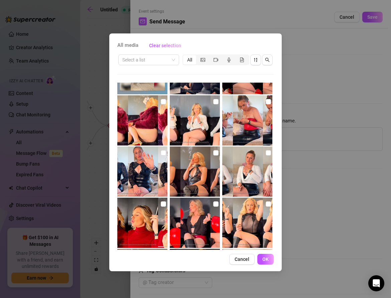
scroll to position [0, 0]
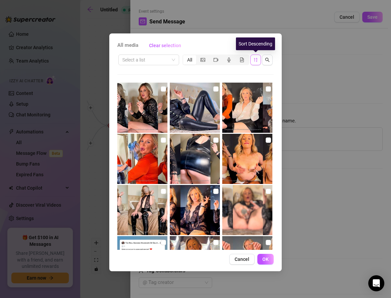
click at [255, 61] on icon "sort-descending" at bounding box center [255, 59] width 5 height 5
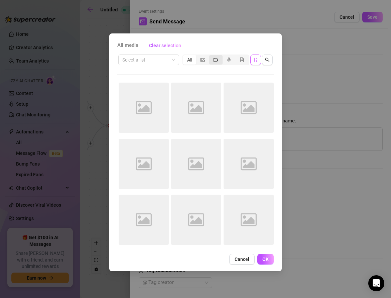
click at [218, 59] on icon "video-camera" at bounding box center [216, 60] width 5 height 4
click at [211, 56] on input "segmented control" at bounding box center [211, 56] width 0 height 0
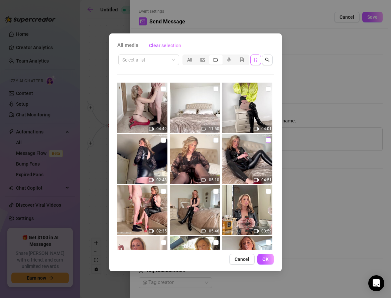
click at [269, 138] on input "checkbox" at bounding box center [268, 139] width 5 height 5
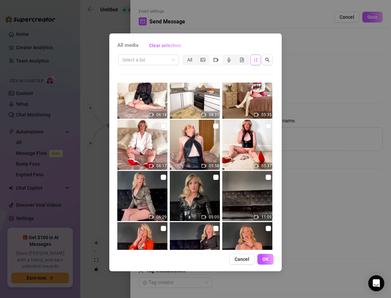
scroll to position [529, 0]
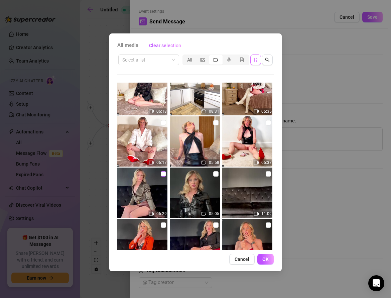
click at [163, 175] on input "checkbox" at bounding box center [163, 173] width 5 height 5
click at [262, 256] on span "OK" at bounding box center [265, 258] width 6 height 5
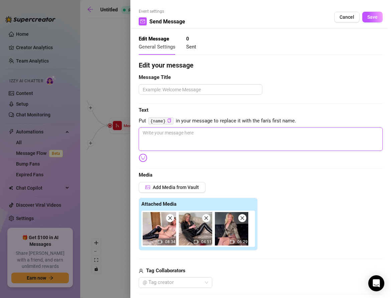
click at [155, 136] on textarea at bounding box center [261, 138] width 244 height 23
paste textarea "Boots high, cigarette glowing 💨 I drag deep while my magic wand makes me squirt…"
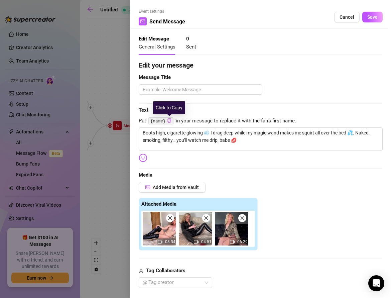
click at [169, 122] on icon "copy" at bounding box center [169, 120] width 4 height 4
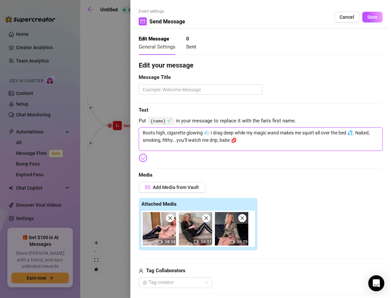
click at [225, 141] on textarea "Boots high, cigarette glowing 💨 I drag deep while my magic wand makes me squirt…" at bounding box center [261, 138] width 244 height 23
paste textarea "{name}"
click at [347, 131] on textarea "Boots high, cigarette glowing 💨 I drag deep while my magic wand makes me squirt…" at bounding box center [261, 138] width 244 height 23
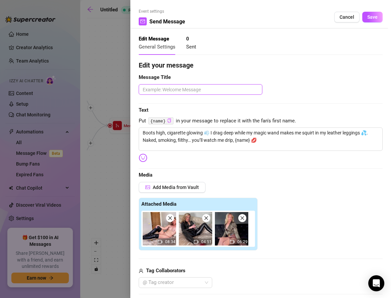
click at [156, 88] on textarea at bounding box center [201, 89] width 124 height 10
click at [171, 90] on textarea at bounding box center [201, 89] width 124 height 10
paste textarea "Ultra Exclusive Drop"
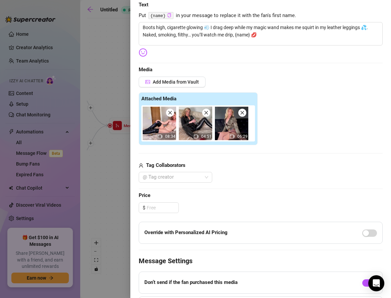
scroll to position [110, 0]
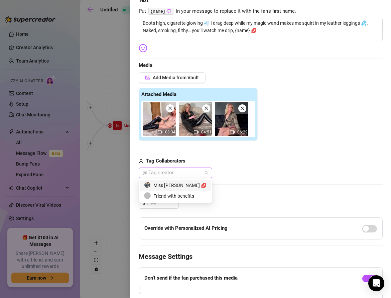
click at [179, 173] on div at bounding box center [172, 172] width 64 height 9
click at [178, 173] on div at bounding box center [172, 172] width 64 height 9
click at [243, 108] on icon "close" at bounding box center [243, 109] width 4 height 4
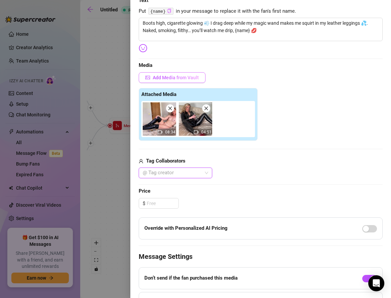
click at [161, 81] on button "Add Media from Vault" at bounding box center [172, 77] width 67 height 11
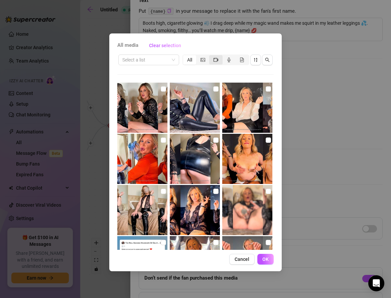
click at [214, 55] on div "segmented control" at bounding box center [215, 59] width 13 height 9
click at [211, 56] on input "segmented control" at bounding box center [211, 56] width 0 height 0
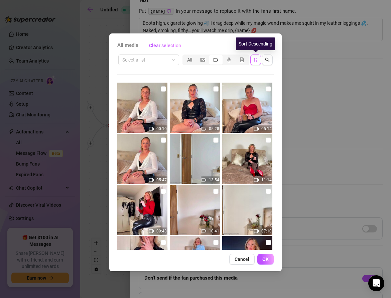
click at [255, 63] on button "button" at bounding box center [255, 59] width 11 height 11
click at [255, 59] on icon "sort-descending" at bounding box center [255, 59] width 5 height 5
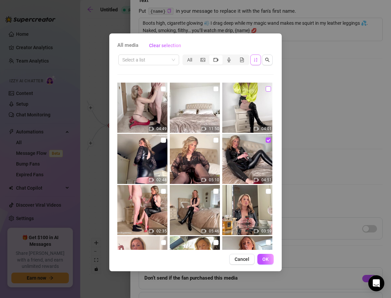
click at [268, 90] on input "checkbox" at bounding box center [268, 88] width 5 height 5
click at [268, 87] on input "checkbox" at bounding box center [268, 88] width 5 height 5
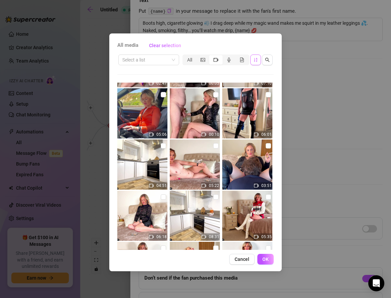
scroll to position [414, 0]
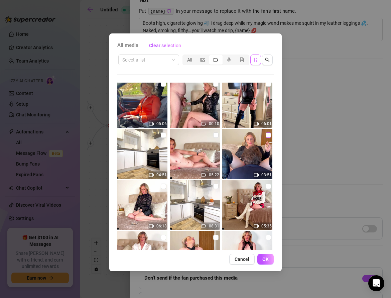
click at [268, 135] on input "checkbox" at bounding box center [268, 134] width 5 height 5
click at [265, 257] on span "OK" at bounding box center [265, 258] width 6 height 5
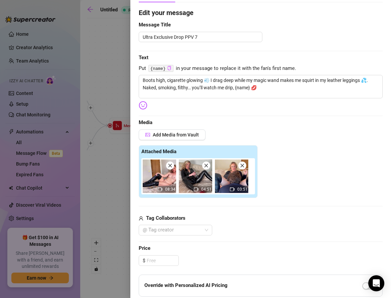
scroll to position [35, 0]
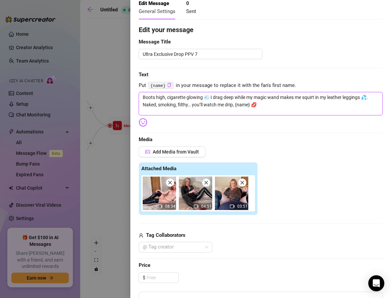
click at [257, 104] on textarea "Boots high, cigarette glowing 💨 I drag deep while my magic wand makes me squirt…" at bounding box center [261, 103] width 244 height 23
drag, startPoint x: 257, startPoint y: 104, endPoint x: 136, endPoint y: 92, distance: 121.7
click at [136, 92] on div "Event settings Send Message Cancel Save Edit Message General Settings 0 Sent Ed…" at bounding box center [260, 149] width 261 height 298
paste textarea "Naked, boots high, cigarette glowing 💨 My wand buzzing while his tongue works m…"
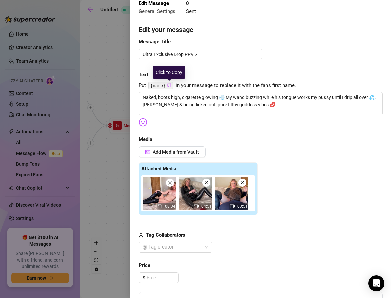
click at [169, 86] on icon "copy" at bounding box center [169, 85] width 4 height 4
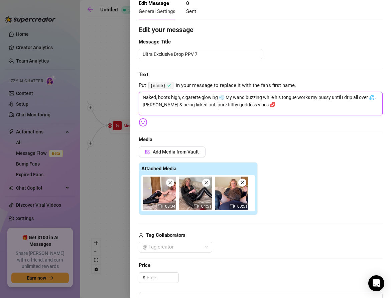
click at [253, 104] on textarea "Naked, boots high, cigarette glowing 💨 My wand buzzing while his tongue works m…" at bounding box center [261, 103] width 244 height 23
paste textarea "{name}"
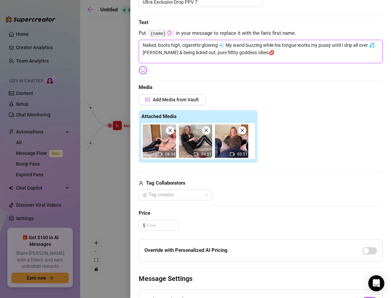
scroll to position [105, 0]
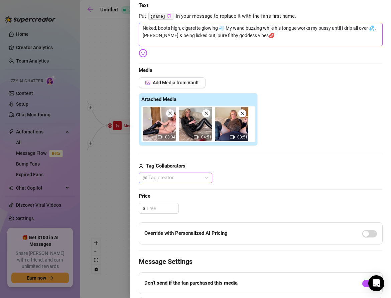
click at [181, 178] on div at bounding box center [172, 177] width 64 height 9
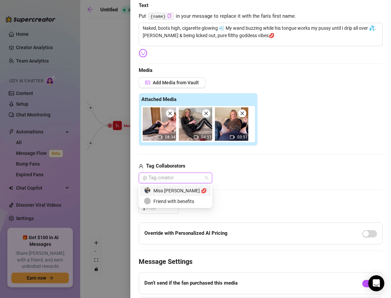
click at [169, 192] on div "Miss Lulu Leather 💋" at bounding box center [175, 190] width 63 height 7
click at [170, 200] on div "Friend with benefits" at bounding box center [175, 201] width 63 height 7
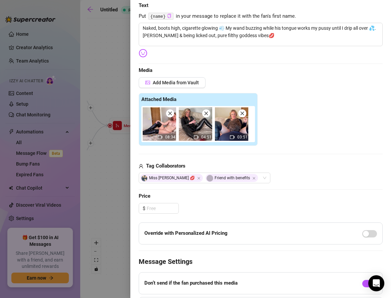
click at [287, 190] on div "Edit your message Message Title Ultra Exclusive Drop PPV 7 Text Put {name} in y…" at bounding box center [261, 150] width 244 height 388
click at [147, 208] on input at bounding box center [163, 208] width 32 height 10
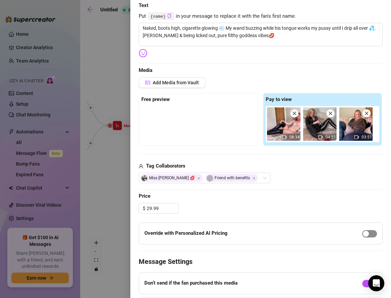
click at [365, 232] on div "button" at bounding box center [366, 234] width 6 height 6
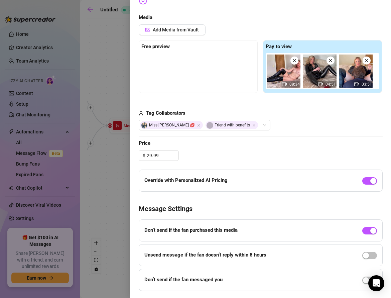
scroll to position [0, 0]
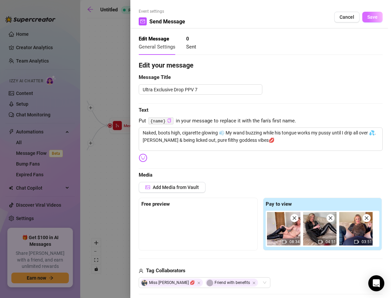
click at [370, 15] on span "Save" at bounding box center [372, 16] width 10 height 5
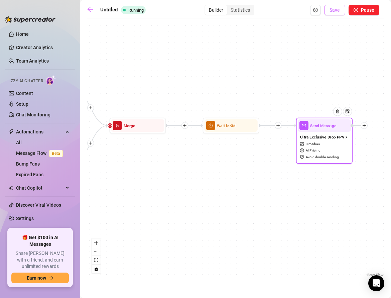
click at [336, 11] on span "Save" at bounding box center [335, 9] width 10 height 5
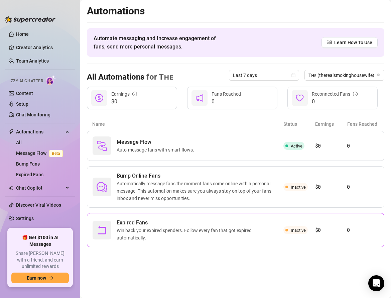
click at [136, 224] on span "Expired Fans" at bounding box center [200, 223] width 167 height 8
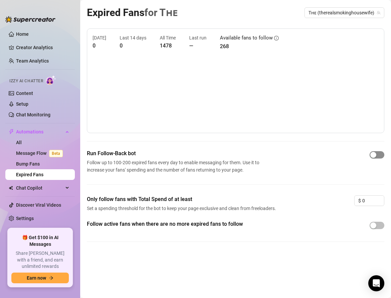
click at [380, 152] on span "button" at bounding box center [377, 154] width 15 height 7
click at [374, 227] on div "button" at bounding box center [373, 225] width 6 height 6
click at [374, 227] on span "button" at bounding box center [377, 225] width 15 height 7
click at [374, 227] on div "button" at bounding box center [373, 225] width 6 height 6
click at [367, 203] on input "0" at bounding box center [373, 201] width 22 height 10
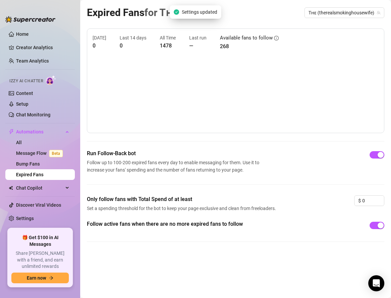
click at [266, 255] on div "Expired Fans for Tʜᴇ Tʜᴇ (therealsmokinghousewife) Today 0 Last 14 days 0 All T…" at bounding box center [236, 141] width 298 height 273
click at [342, 12] on span "Tʜᴇ (therealsmokinghousewife)" at bounding box center [345, 13] width 72 height 10
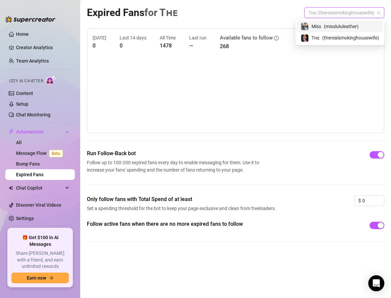
click at [336, 25] on span "( misslululeather )" at bounding box center [341, 26] width 35 height 7
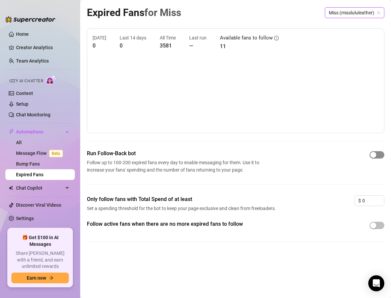
click at [377, 156] on span "button" at bounding box center [377, 154] width 15 height 7
click at [376, 226] on div "button" at bounding box center [373, 225] width 6 height 6
click at [343, 12] on span "Miss (misslululeather)" at bounding box center [354, 13] width 51 height 10
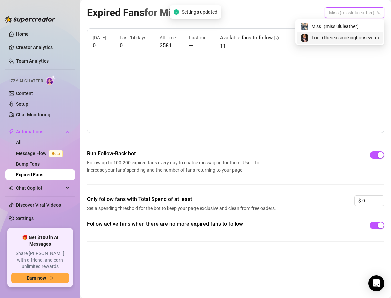
click at [342, 38] on span "( therealsmokinghousewife )" at bounding box center [350, 37] width 57 height 7
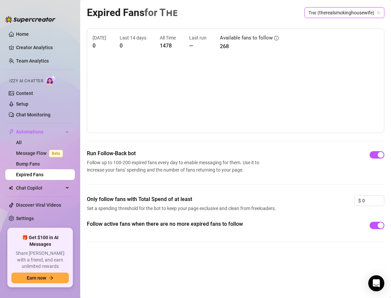
click at [36, 174] on link "Expired Fans" at bounding box center [29, 174] width 27 height 5
click at [22, 143] on link "All" at bounding box center [19, 142] width 6 height 5
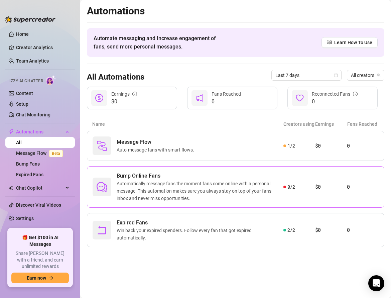
click at [175, 185] on span "Automatically message fans the moment fans come online with a personal message.…" at bounding box center [200, 191] width 167 height 22
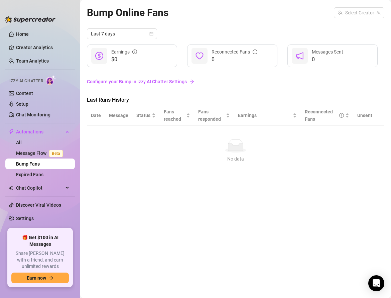
click at [147, 82] on link "Configure your Bump in Izzy AI Chatter Settings" at bounding box center [236, 81] width 298 height 7
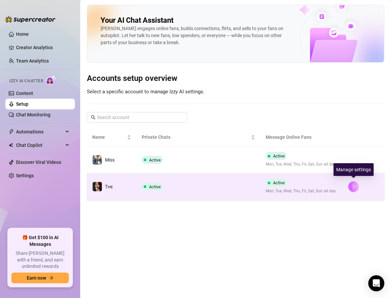
click at [353, 186] on icon "right" at bounding box center [353, 186] width 5 height 5
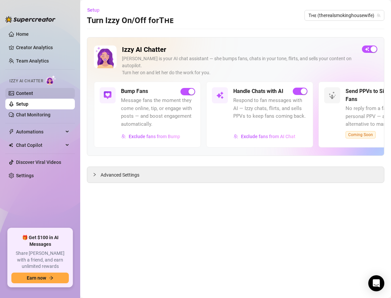
click at [22, 91] on link "Content" at bounding box center [24, 93] width 17 height 5
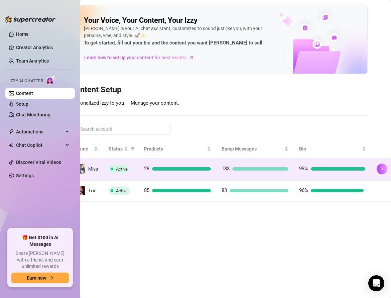
scroll to position [0, 18]
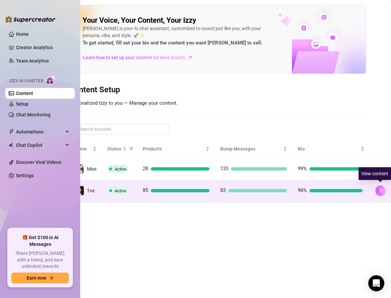
click at [378, 192] on button "button" at bounding box center [380, 190] width 11 height 11
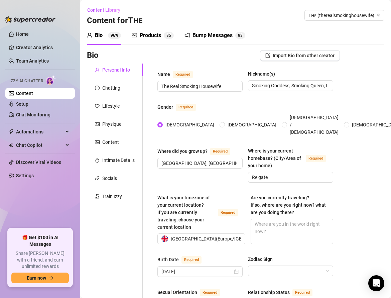
click at [145, 33] on div "Products" at bounding box center [150, 35] width 21 height 8
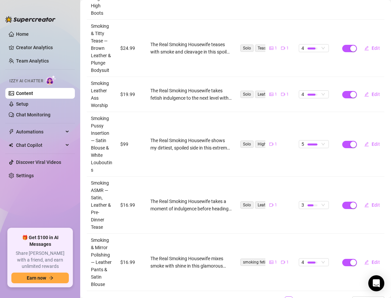
scroll to position [306, 0]
click at [370, 139] on button "Edit" at bounding box center [372, 144] width 26 height 11
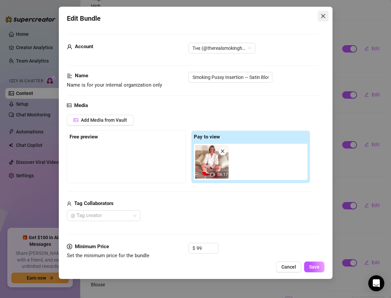
click at [327, 15] on span "Close" at bounding box center [323, 15] width 11 height 5
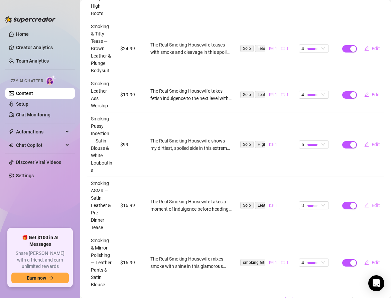
click at [371, 200] on button "Edit" at bounding box center [372, 205] width 26 height 11
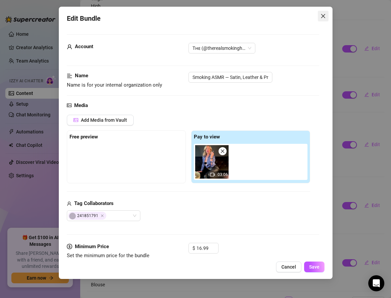
click at [323, 19] on button "Close" at bounding box center [323, 16] width 11 height 11
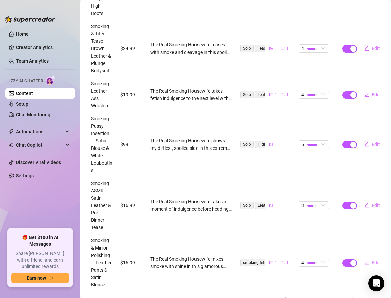
click at [366, 260] on icon "edit" at bounding box center [366, 262] width 5 height 5
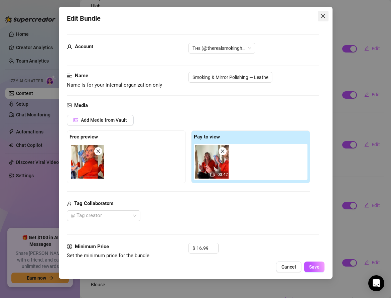
click at [322, 16] on icon "close" at bounding box center [323, 16] width 4 height 4
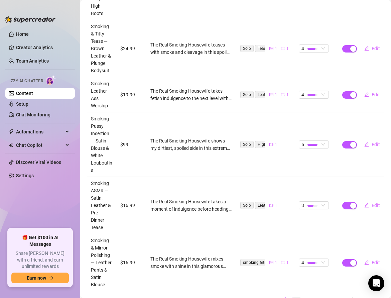
click at [297, 297] on link "2" at bounding box center [296, 300] width 7 height 7
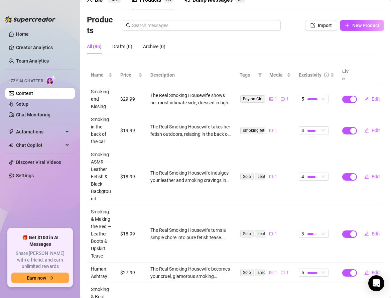
scroll to position [0, 0]
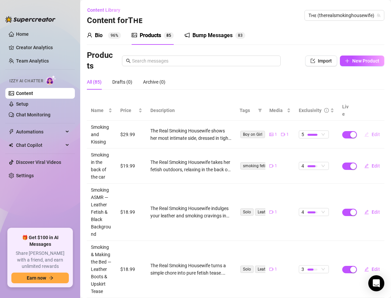
click at [370, 129] on button "Edit" at bounding box center [372, 134] width 26 height 11
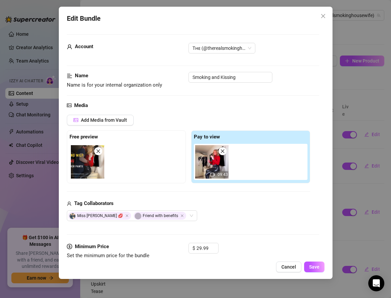
click at [97, 149] on icon "close" at bounding box center [98, 151] width 5 height 5
click at [283, 268] on span "Cancel" at bounding box center [288, 266] width 15 height 5
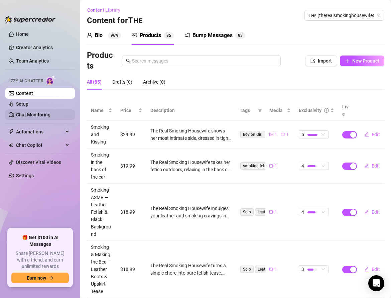
click at [29, 113] on link "Chat Monitoring" at bounding box center [33, 114] width 34 height 5
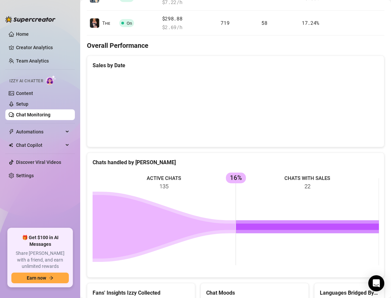
scroll to position [152, 0]
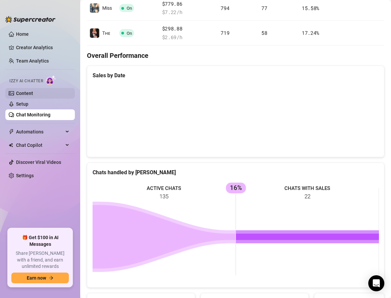
click at [23, 96] on link "Content" at bounding box center [24, 93] width 17 height 5
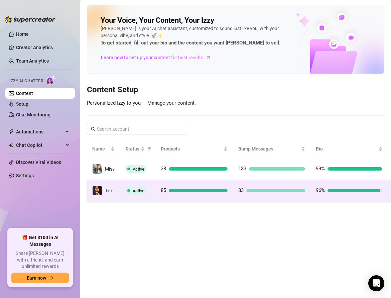
scroll to position [0, 18]
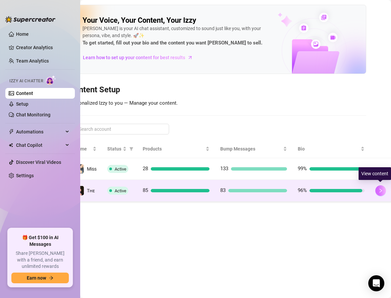
click at [379, 193] on button "button" at bounding box center [380, 190] width 11 height 11
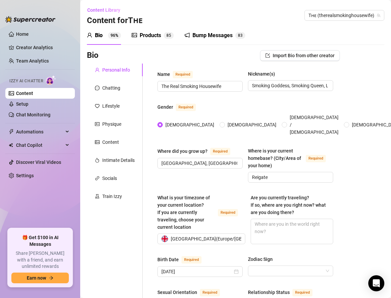
click at [202, 37] on div "Bump Messages" at bounding box center [213, 35] width 40 height 8
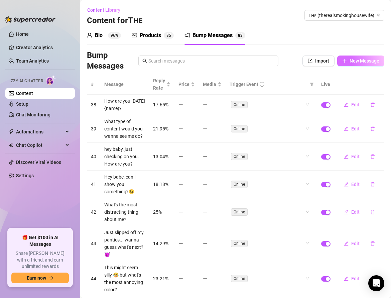
click at [354, 59] on span "New Message" at bounding box center [365, 60] width 30 height 5
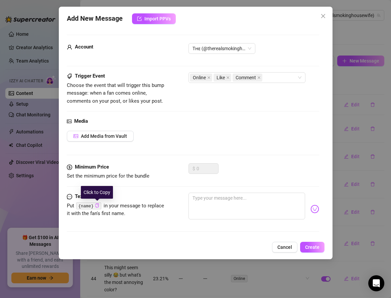
click at [98, 206] on icon "copy" at bounding box center [96, 205] width 3 height 4
click at [103, 138] on button "Add Media from Vault" at bounding box center [100, 136] width 67 height 11
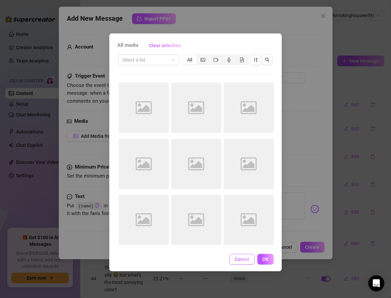
click at [240, 261] on span "Cancel" at bounding box center [242, 258] width 15 height 5
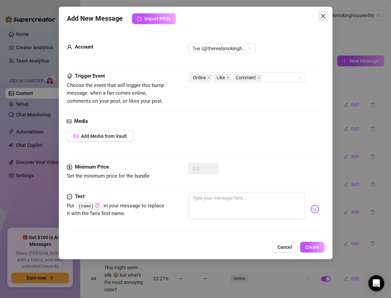
click at [323, 17] on icon "close" at bounding box center [323, 15] width 5 height 5
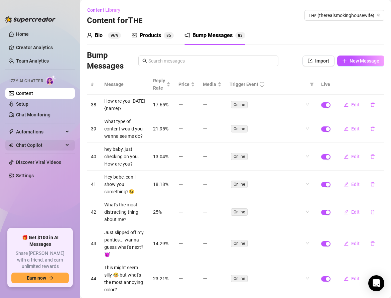
click at [39, 144] on span "Chat Copilot" at bounding box center [39, 145] width 47 height 11
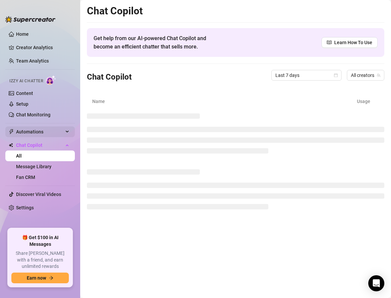
click at [33, 132] on span "Automations" at bounding box center [39, 131] width 47 height 11
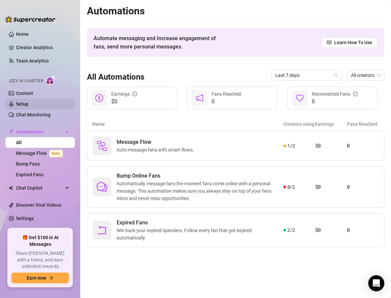
click at [19, 104] on link "Setup" at bounding box center [22, 103] width 12 height 5
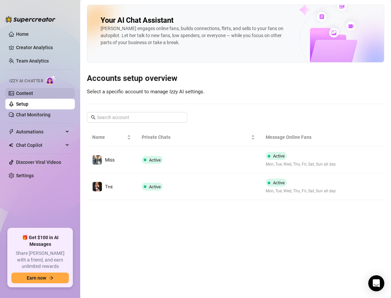
click at [16, 91] on link "Content" at bounding box center [24, 93] width 17 height 5
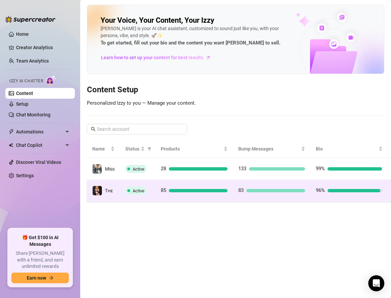
scroll to position [0, 18]
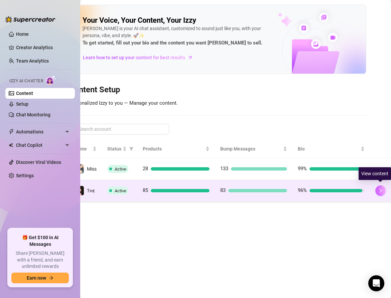
click at [376, 190] on button "button" at bounding box center [380, 190] width 11 height 11
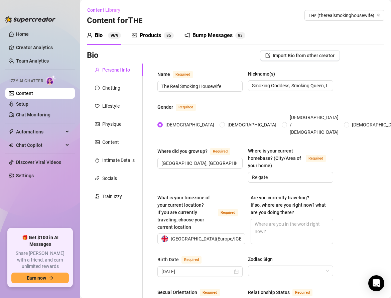
click at [220, 36] on div "Bump Messages" at bounding box center [213, 35] width 40 height 8
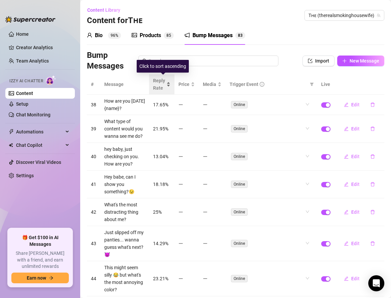
click at [170, 84] on div "Reply Rate" at bounding box center [161, 84] width 17 height 15
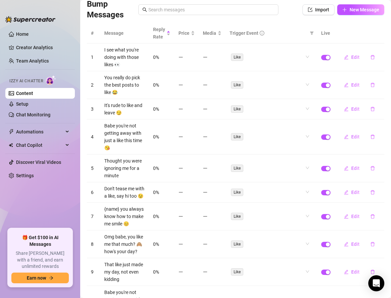
scroll to position [111, 0]
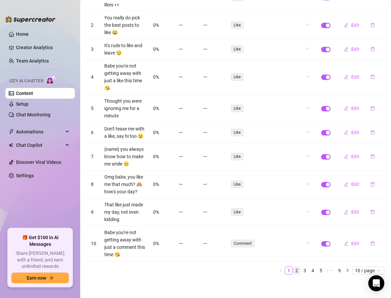
click at [297, 269] on link "2" at bounding box center [296, 270] width 7 height 7
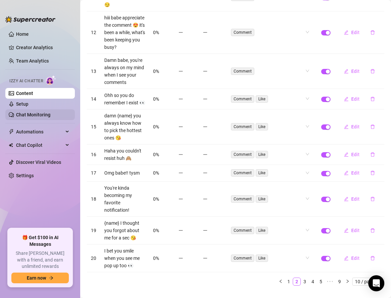
click at [35, 112] on link "Chat Monitoring" at bounding box center [33, 114] width 34 height 5
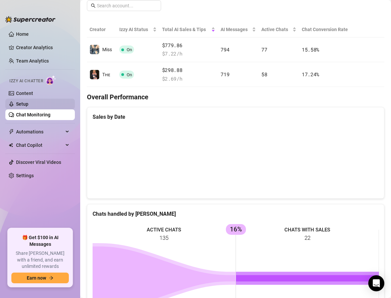
click at [28, 105] on link "Setup" at bounding box center [22, 103] width 12 height 5
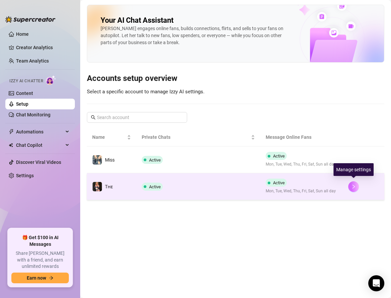
click at [350, 184] on button "button" at bounding box center [353, 186] width 11 height 11
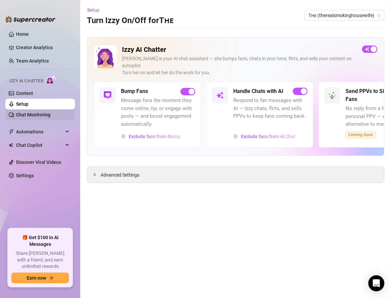
click at [30, 112] on link "Chat Monitoring" at bounding box center [33, 114] width 34 height 5
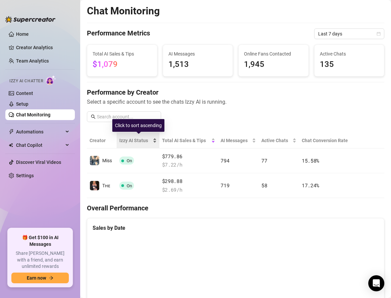
scroll to position [34, 0]
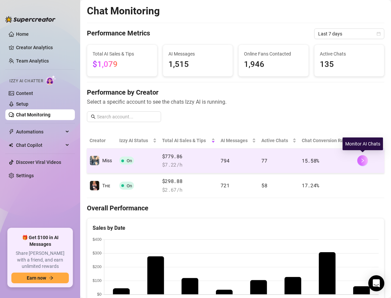
click at [358, 158] on button "button" at bounding box center [362, 160] width 11 height 11
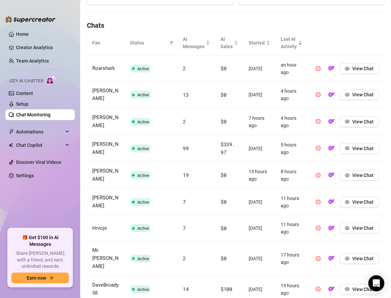
scroll to position [200, 0]
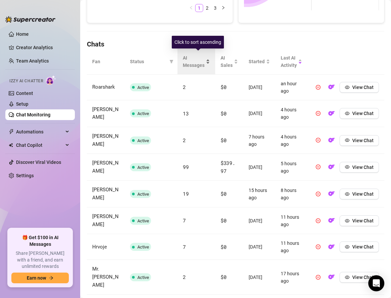
click at [208, 61] on div "AI Messages" at bounding box center [196, 61] width 27 height 15
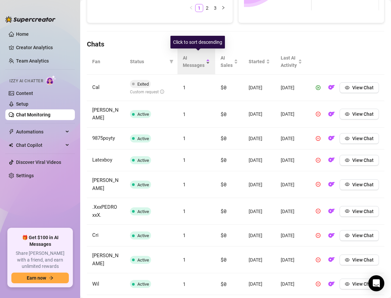
click at [208, 61] on div "AI Messages" at bounding box center [196, 61] width 27 height 15
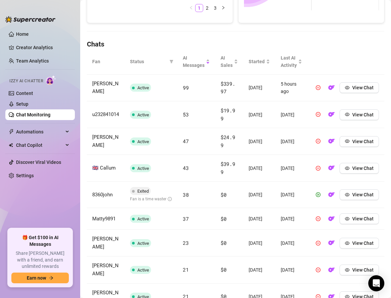
scroll to position [215, 0]
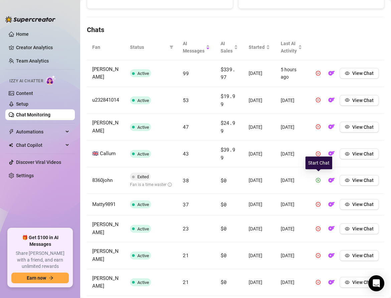
click at [319, 178] on icon "play-circle" at bounding box center [318, 180] width 5 height 5
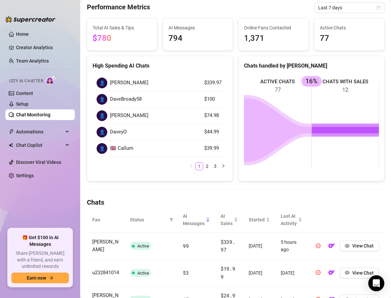
scroll to position [0, 0]
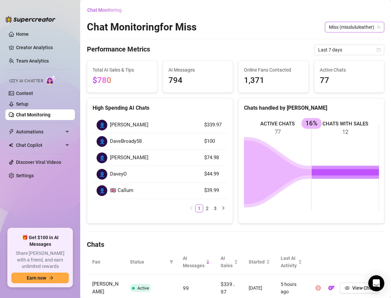
click at [335, 30] on span "Miss (misslululeather)" at bounding box center [354, 27] width 51 height 10
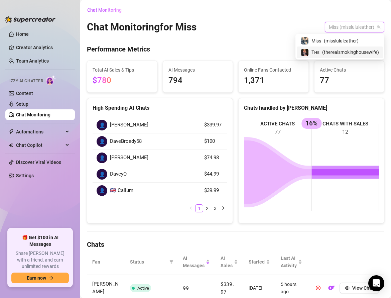
click at [327, 48] on span "( therealsmokinghousewife )" at bounding box center [350, 51] width 57 height 7
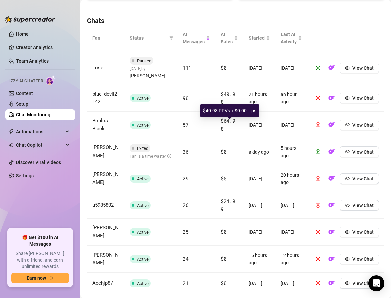
scroll to position [279, 0]
